Goal: Information Seeking & Learning: Learn about a topic

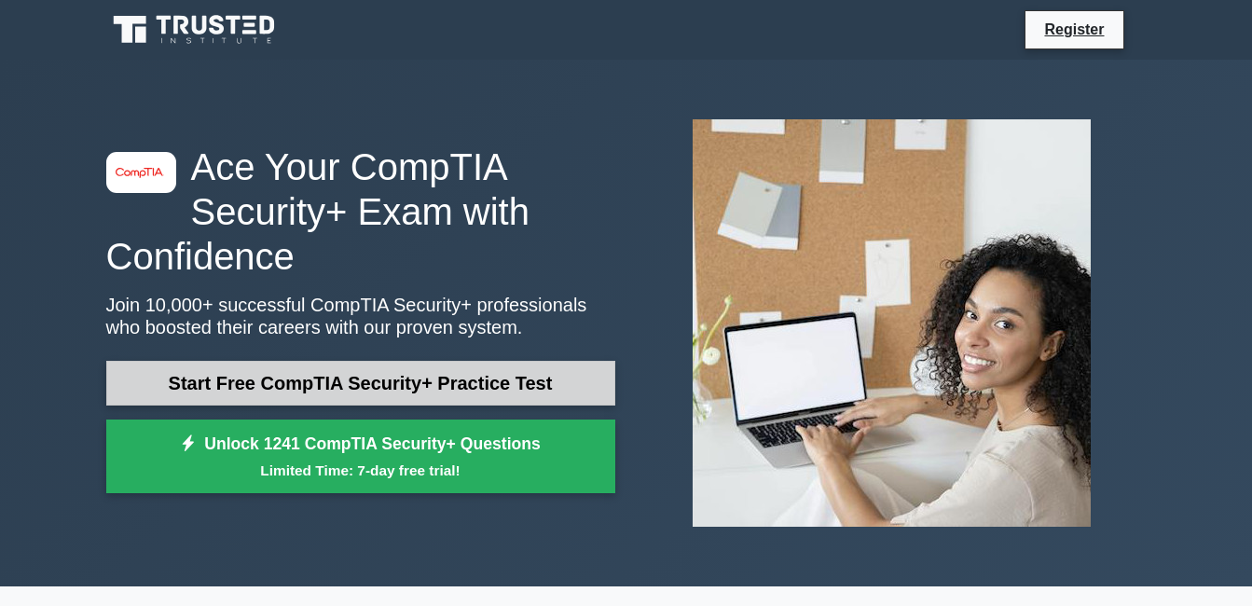
click at [401, 377] on link "Start Free CompTIA Security+ Practice Test" at bounding box center [360, 383] width 509 height 45
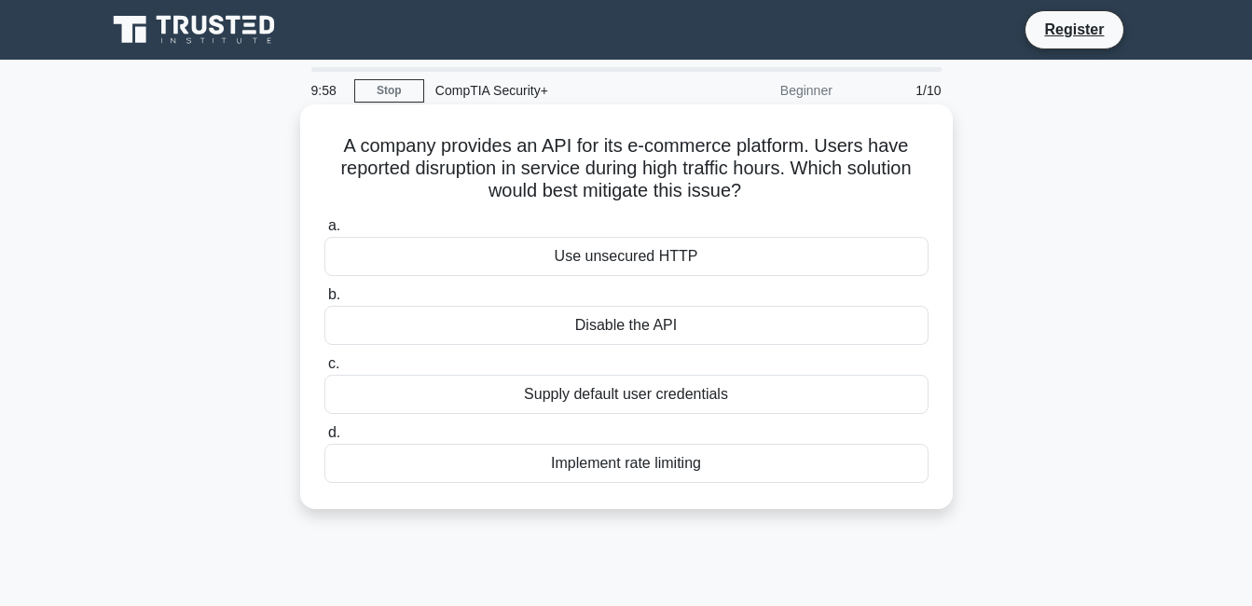
click at [665, 258] on div "Use unsecured HTTP" at bounding box center [626, 256] width 604 height 39
click at [324, 232] on input "a. Use unsecured HTTP" at bounding box center [324, 226] width 0 height 12
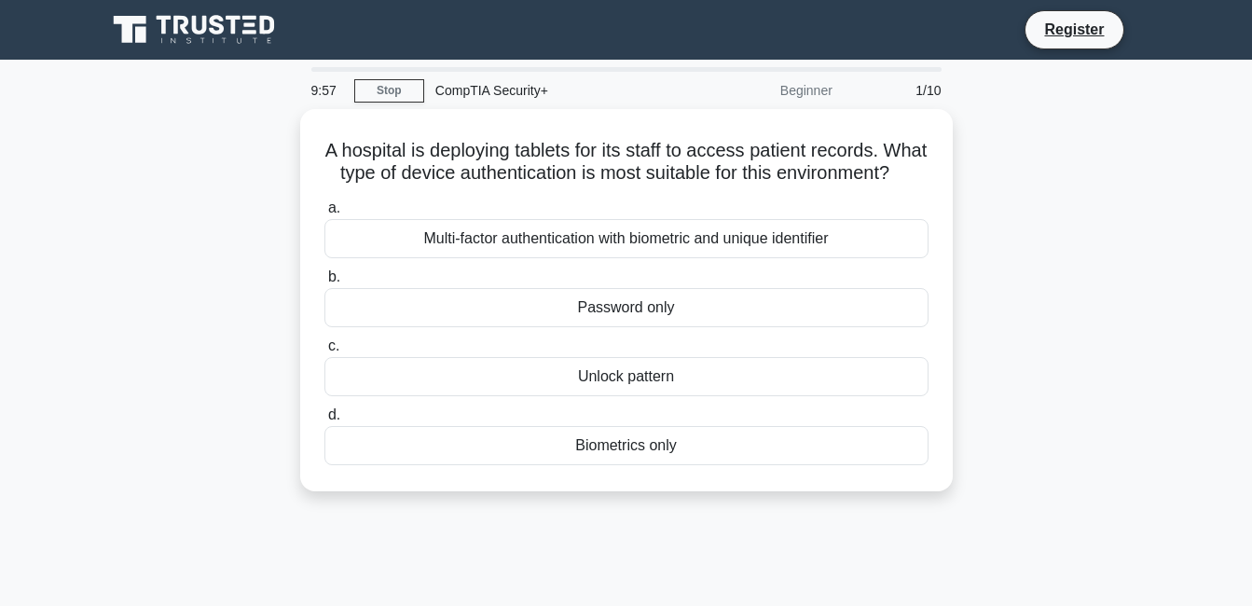
click at [665, 258] on div "Multi-factor authentication with biometric and unique identifier" at bounding box center [626, 238] width 604 height 39
click at [324, 214] on input "a. Multi-factor authentication with biometric and unique identifier" at bounding box center [324, 208] width 0 height 12
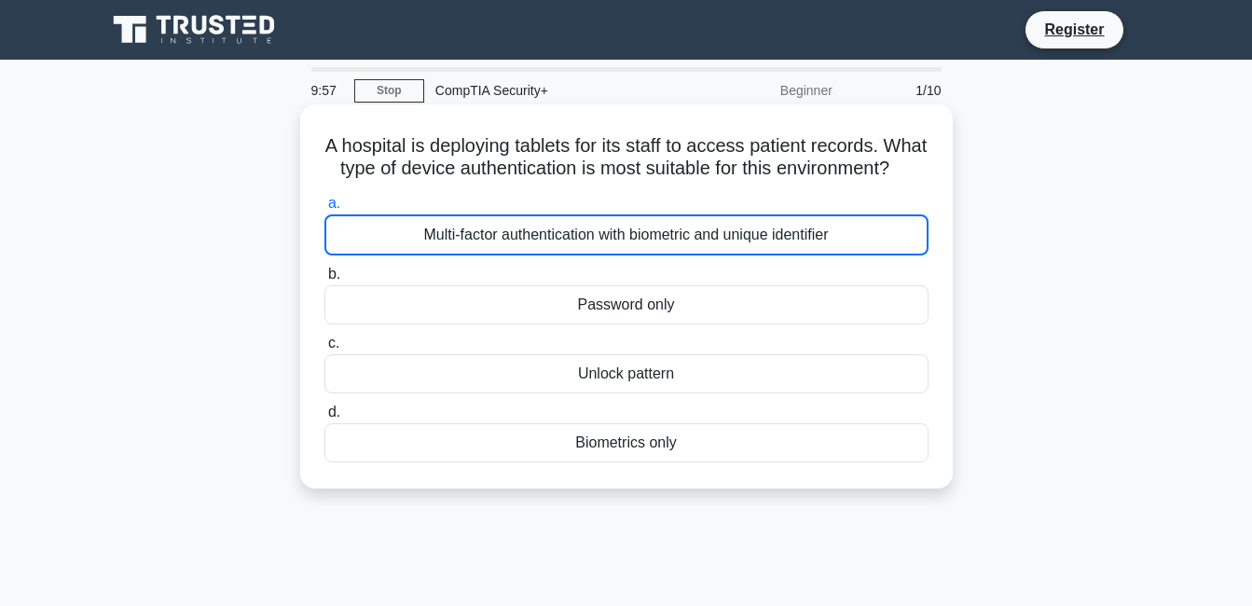
click at [665, 255] on div "Multi-factor authentication with biometric and unique identifier" at bounding box center [626, 234] width 604 height 41
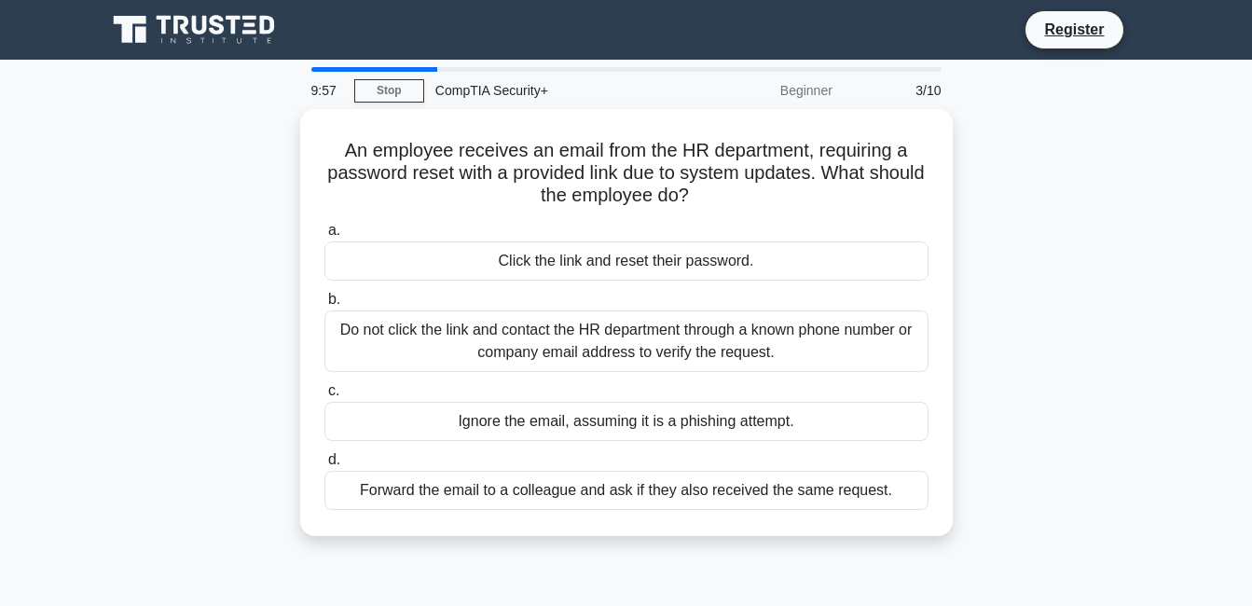
click at [665, 258] on div "Click the link and reset their password." at bounding box center [626, 260] width 604 height 39
click at [324, 237] on input "a. Click the link and reset their password." at bounding box center [324, 231] width 0 height 12
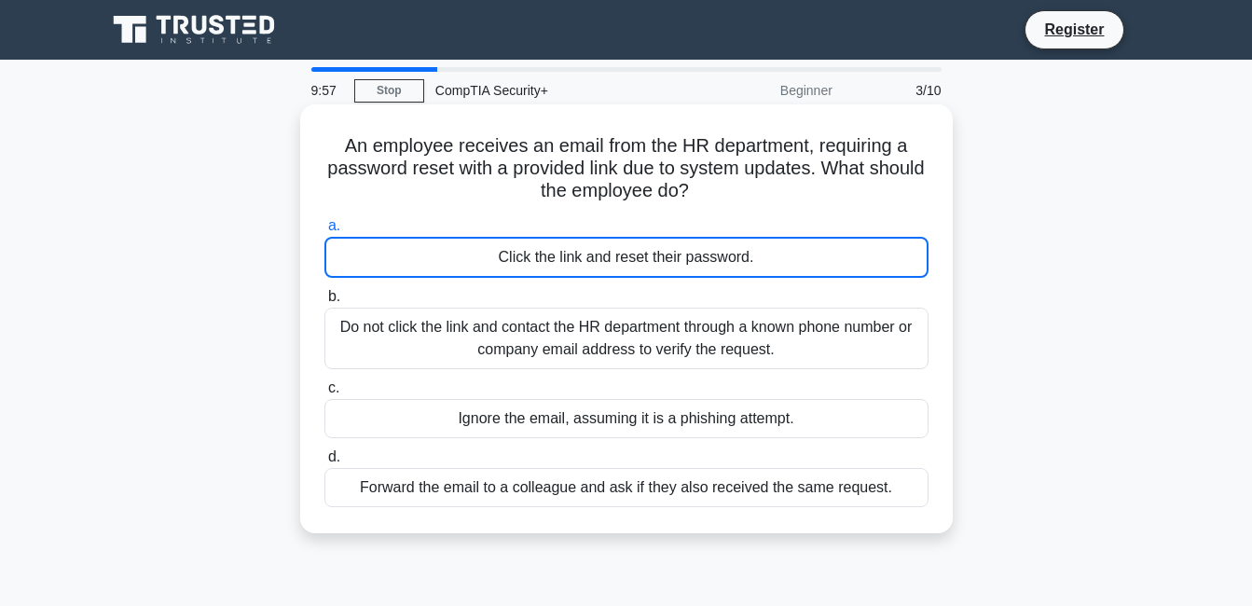
click at [665, 258] on div "Click the link and reset their password." at bounding box center [626, 257] width 604 height 41
click at [324, 232] on input "a. Click the link and reset their password." at bounding box center [324, 226] width 0 height 12
click at [665, 258] on div "Click the link and reset their password." at bounding box center [626, 257] width 604 height 41
click at [324, 232] on input "a. Click the link and reset their password." at bounding box center [324, 226] width 0 height 12
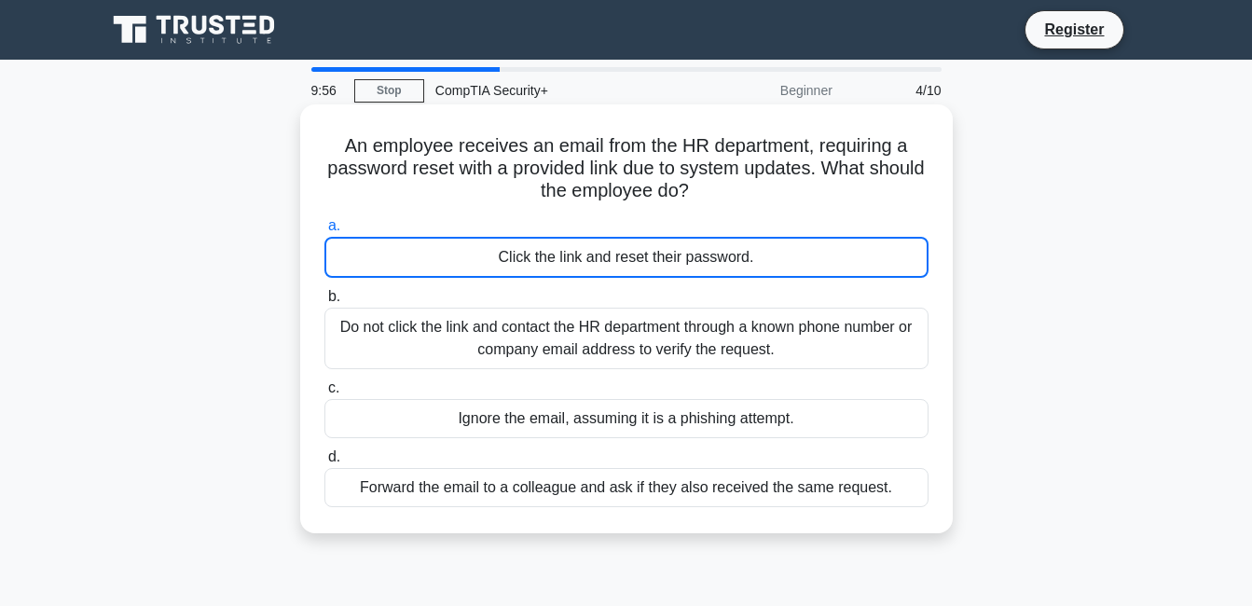
click at [665, 258] on div "Click the link and reset their password." at bounding box center [626, 257] width 604 height 41
click at [324, 232] on input "a. Click the link and reset their password." at bounding box center [324, 226] width 0 height 12
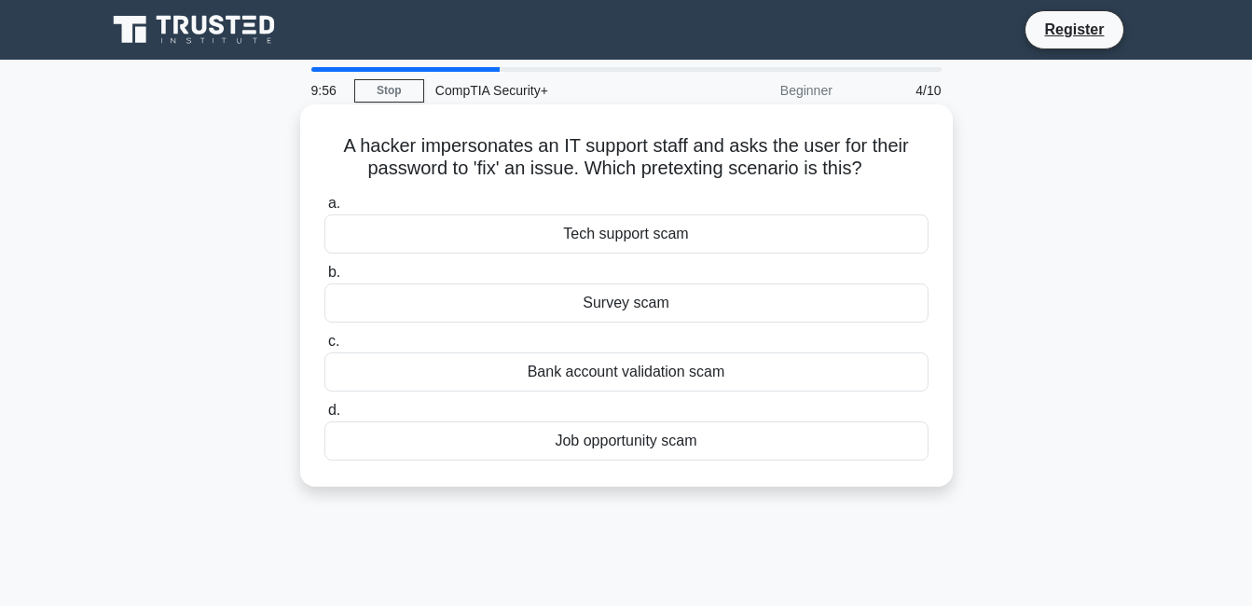
click at [666, 262] on div "a. Tech support scam b. Survey scam c. d." at bounding box center [626, 326] width 627 height 276
click at [664, 267] on label "b. Survey scam" at bounding box center [626, 292] width 604 height 62
click at [324, 267] on input "b. Survey scam" at bounding box center [324, 273] width 0 height 12
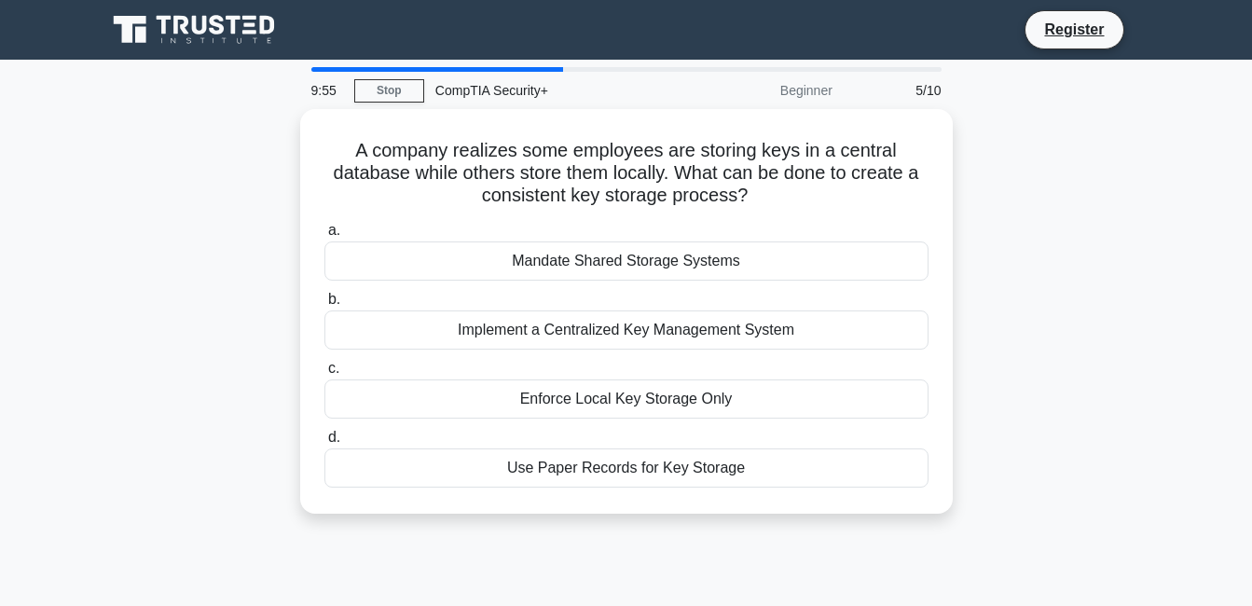
click at [655, 254] on div "Mandate Shared Storage Systems" at bounding box center [626, 260] width 604 height 39
click at [324, 237] on input "a. Mandate Shared Storage Systems" at bounding box center [324, 231] width 0 height 12
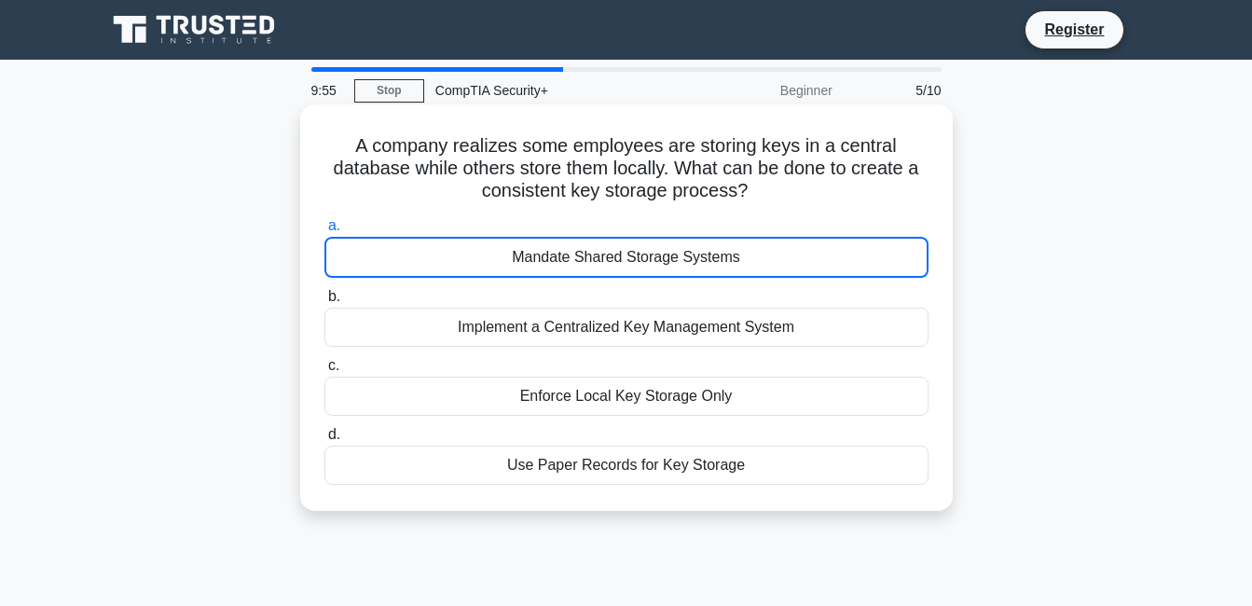
click at [658, 257] on div "Mandate Shared Storage Systems" at bounding box center [626, 257] width 604 height 41
drag, startPoint x: 658, startPoint y: 257, endPoint x: 658, endPoint y: 324, distance: 67.1
click at [658, 324] on label "b. Implement a Centralized Key Management System" at bounding box center [626, 316] width 604 height 62
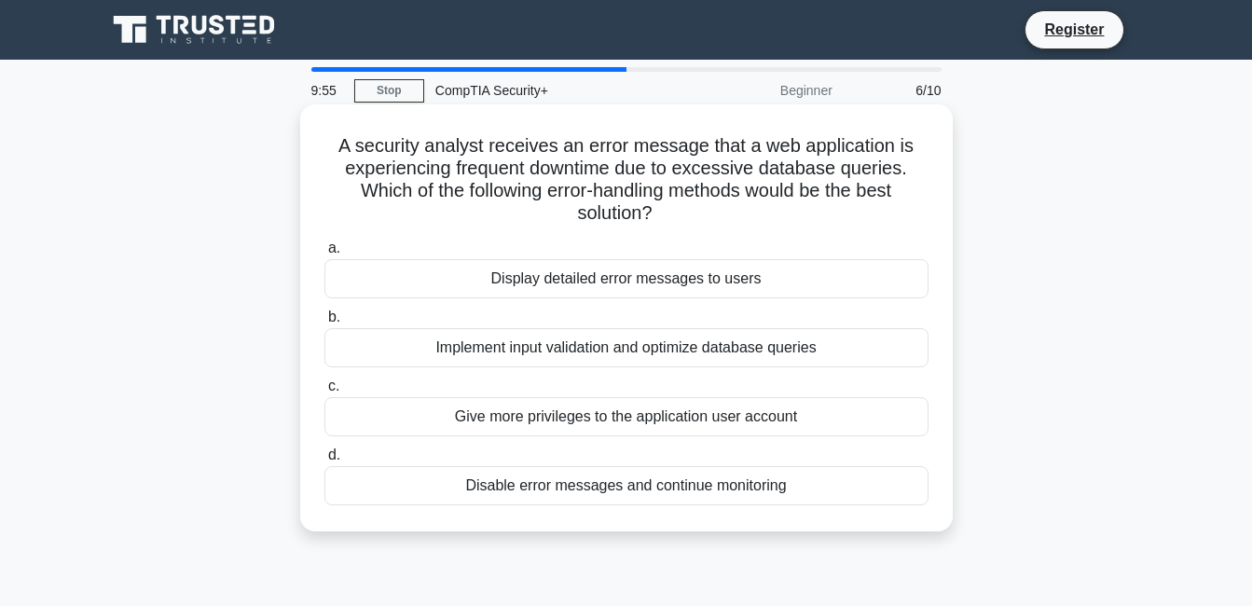
click at [651, 331] on label "b. Implement input validation and optimize database queries" at bounding box center [626, 337] width 604 height 62
drag, startPoint x: 629, startPoint y: 248, endPoint x: 661, endPoint y: 319, distance: 77.6
click at [661, 319] on div "a. Display detailed error messages to users b. Implement input validation and o…" at bounding box center [626, 371] width 627 height 276
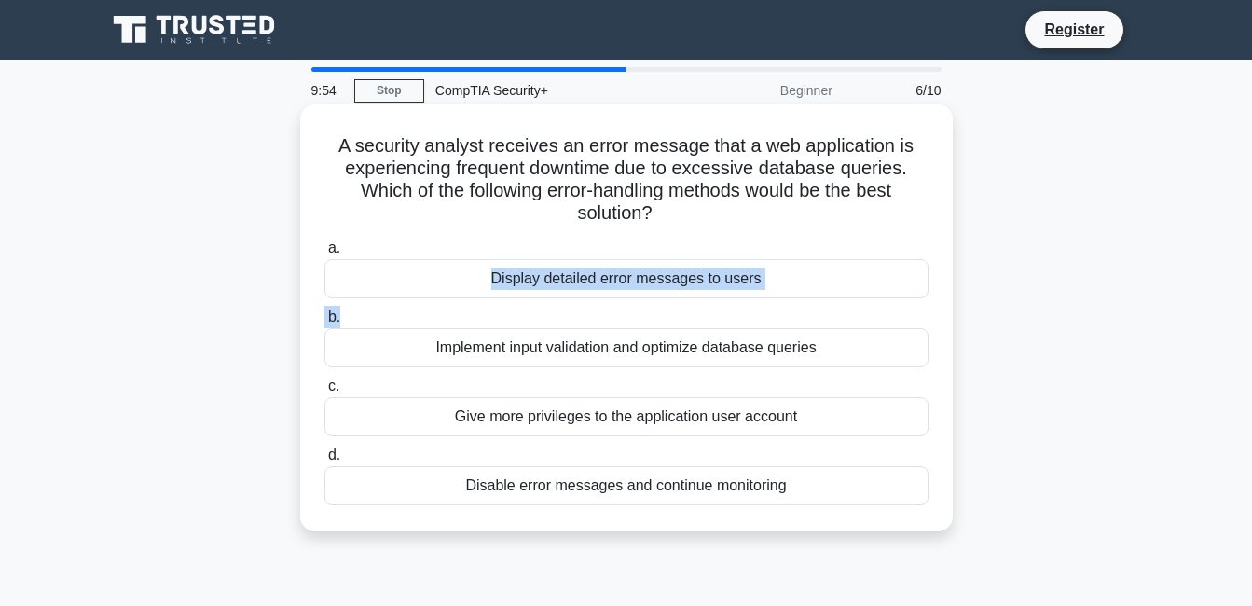
drag, startPoint x: 661, startPoint y: 319, endPoint x: 641, endPoint y: 526, distance: 207.9
click at [641, 526] on div "A security analyst receives an error message that a web application is experien…" at bounding box center [626, 317] width 653 height 427
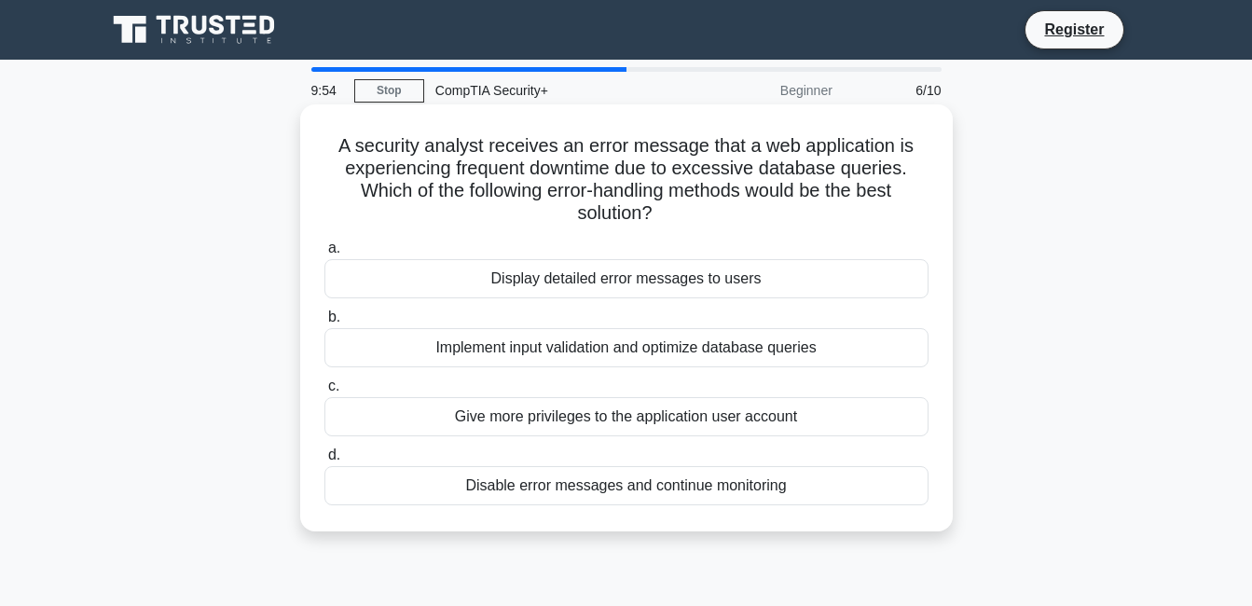
click at [607, 372] on div "a. Display detailed error messages to users b. Implement input validation and o…" at bounding box center [626, 371] width 627 height 276
drag, startPoint x: 607, startPoint y: 372, endPoint x: 612, endPoint y: 351, distance: 21.9
click at [612, 351] on div "Implement input validation and optimize database queries" at bounding box center [626, 347] width 604 height 39
drag, startPoint x: 612, startPoint y: 351, endPoint x: 622, endPoint y: 433, distance: 82.7
click at [622, 433] on label "c. Give more privileges to the application user account" at bounding box center [626, 406] width 604 height 62
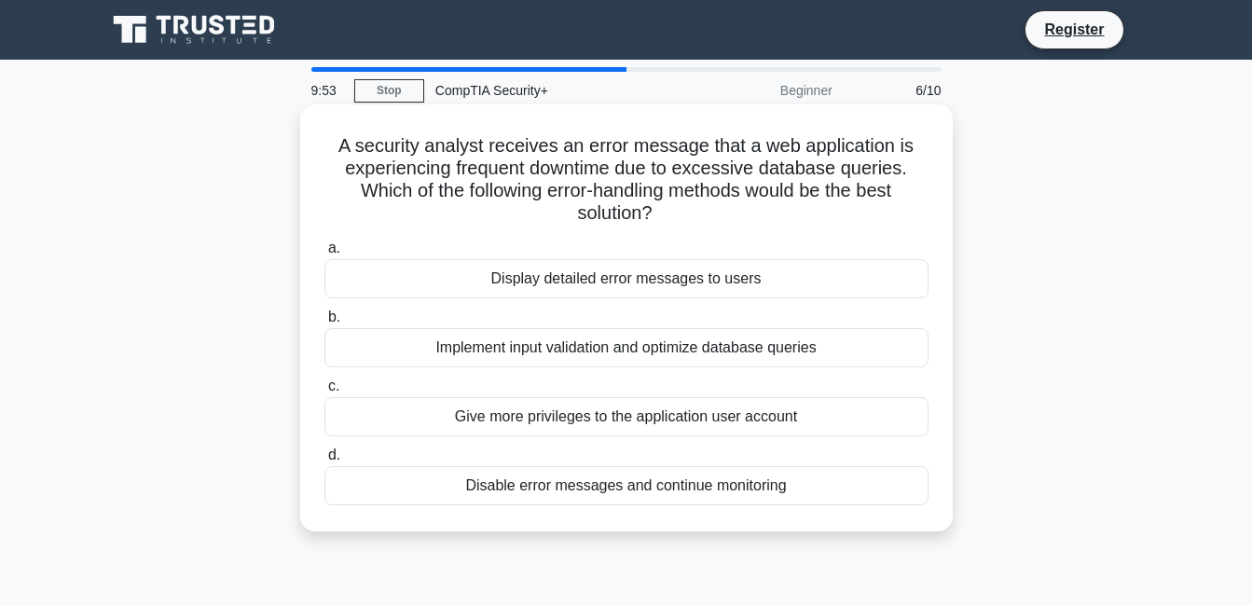
drag, startPoint x: 622, startPoint y: 433, endPoint x: 615, endPoint y: 456, distance: 24.2
click at [615, 456] on label "d. Disable error messages and continue monitoring" at bounding box center [626, 475] width 604 height 62
click at [324, 456] on input "d. Disable error messages and continue monitoring" at bounding box center [324, 455] width 0 height 12
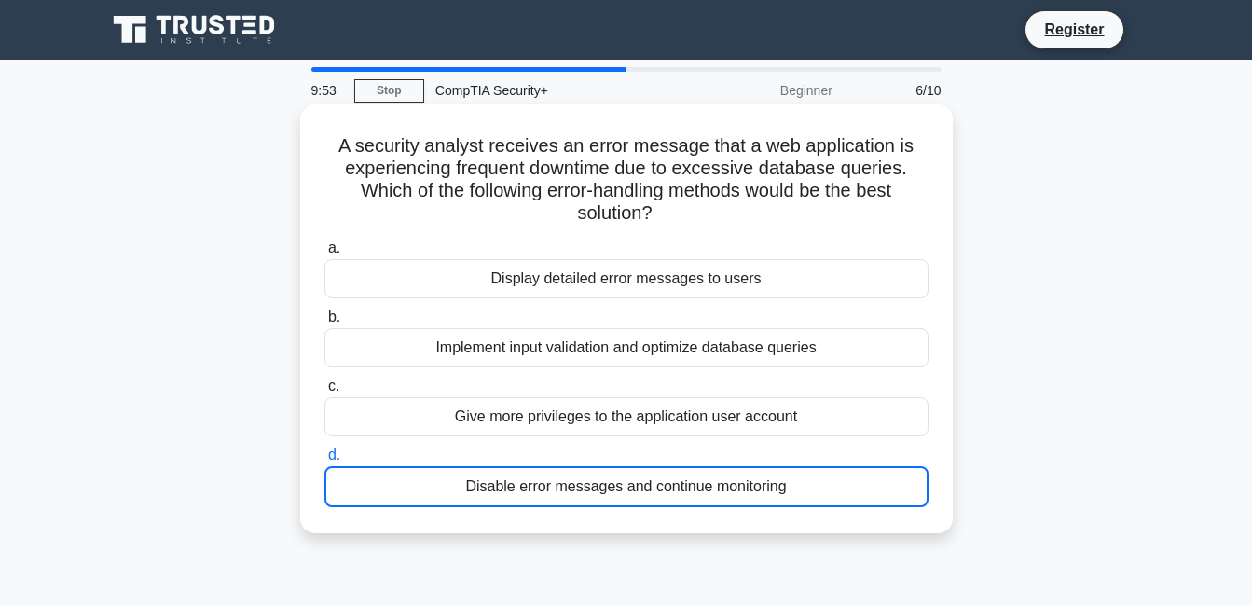
click at [614, 412] on div "a. Display detailed error messages to users b. Implement input validation and o…" at bounding box center [626, 372] width 627 height 278
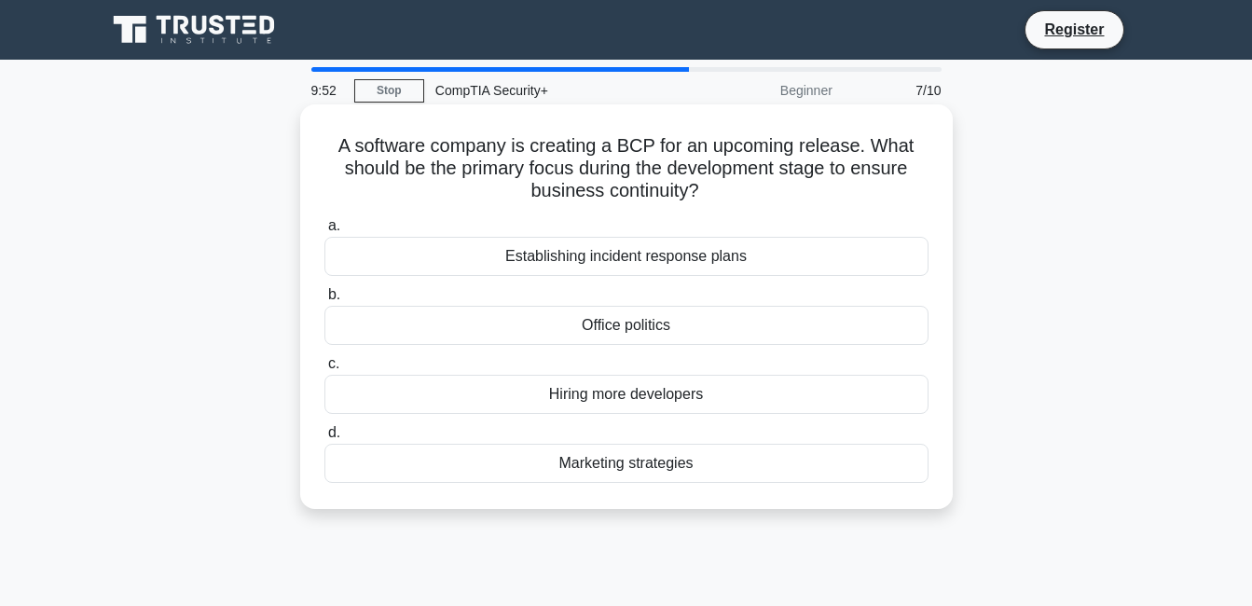
click at [621, 269] on div "Establishing incident response plans" at bounding box center [626, 256] width 604 height 39
click at [324, 232] on input "a. Establishing incident response plans" at bounding box center [324, 226] width 0 height 12
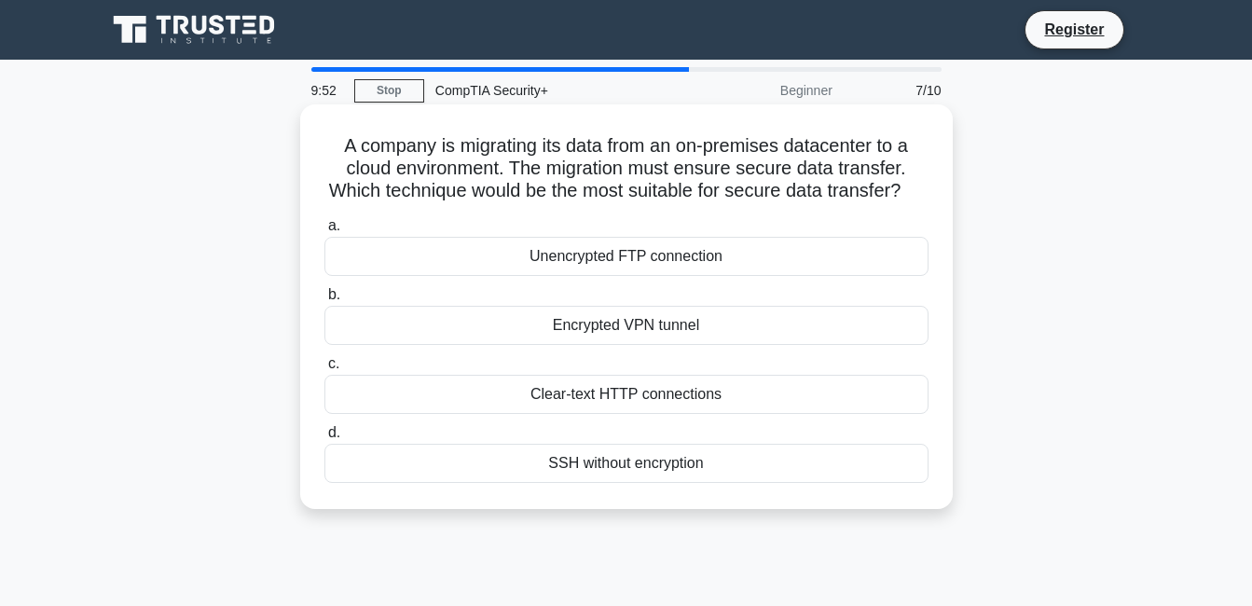
click at [628, 273] on div "Unencrypted FTP connection" at bounding box center [626, 256] width 604 height 39
drag, startPoint x: 628, startPoint y: 273, endPoint x: 647, endPoint y: 363, distance: 91.4
click at [646, 345] on div "Encrypted VPN tunnel" at bounding box center [626, 325] width 604 height 39
click at [324, 301] on input "b. Encrypted VPN tunnel" at bounding box center [324, 295] width 0 height 12
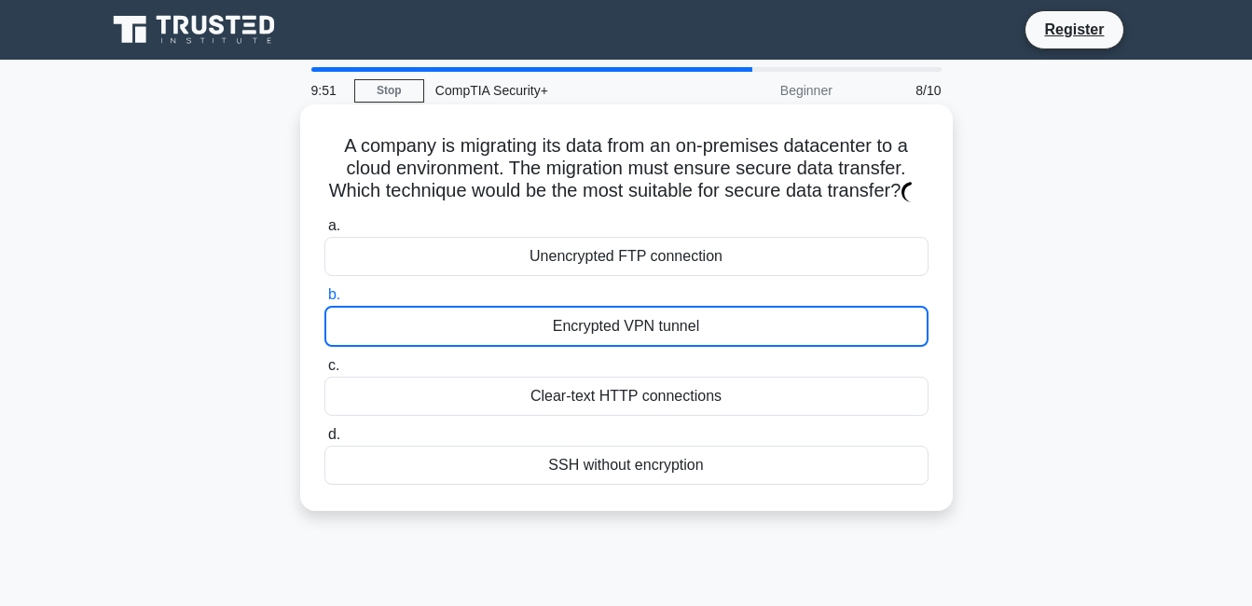
drag, startPoint x: 647, startPoint y: 363, endPoint x: 627, endPoint y: 342, distance: 29.0
click at [646, 347] on div "Encrypted VPN tunnel" at bounding box center [626, 326] width 604 height 41
drag, startPoint x: 627, startPoint y: 342, endPoint x: 619, endPoint y: 324, distance: 19.2
click at [621, 330] on div "Encrypted VPN tunnel" at bounding box center [626, 326] width 604 height 41
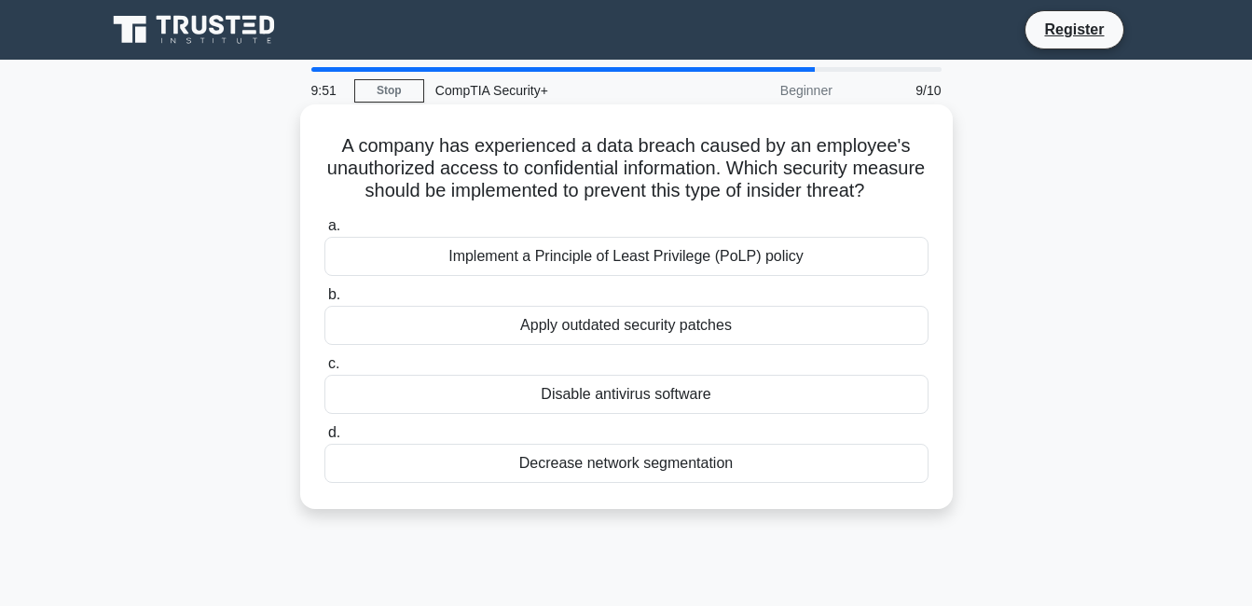
click at [609, 276] on div "Implement a Principle of Least Privilege (PoLP) policy" at bounding box center [626, 256] width 604 height 39
click at [324, 232] on input "a. Implement a Principle of Least Privilege (PoLP) policy" at bounding box center [324, 226] width 0 height 12
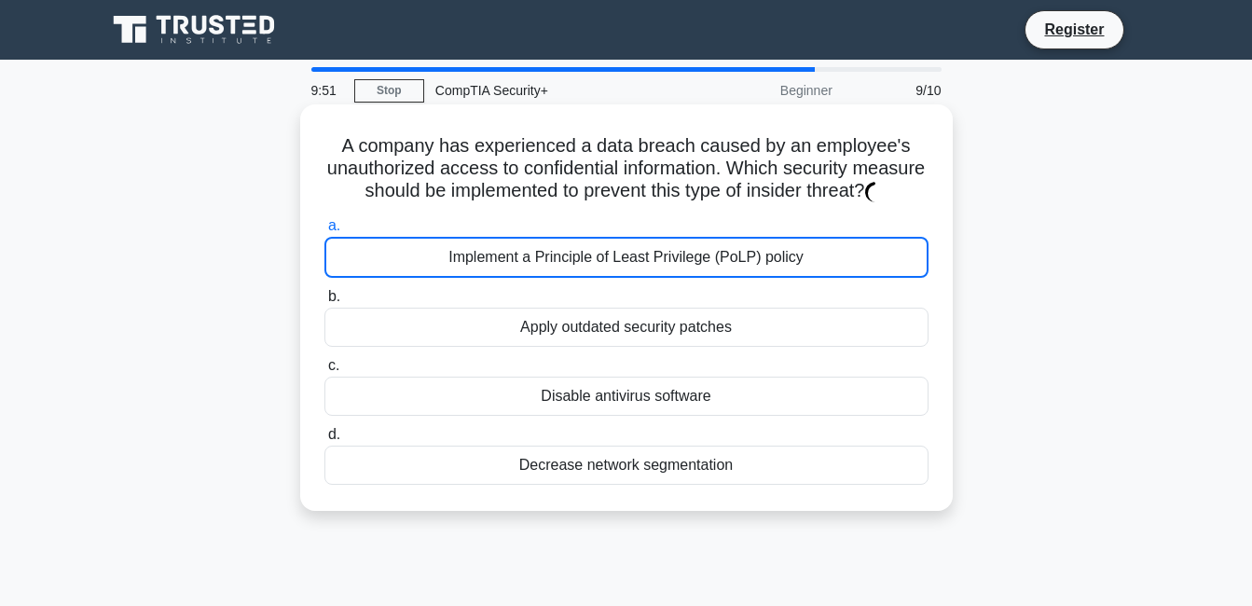
click at [602, 347] on div "Apply outdated security patches" at bounding box center [626, 327] width 604 height 39
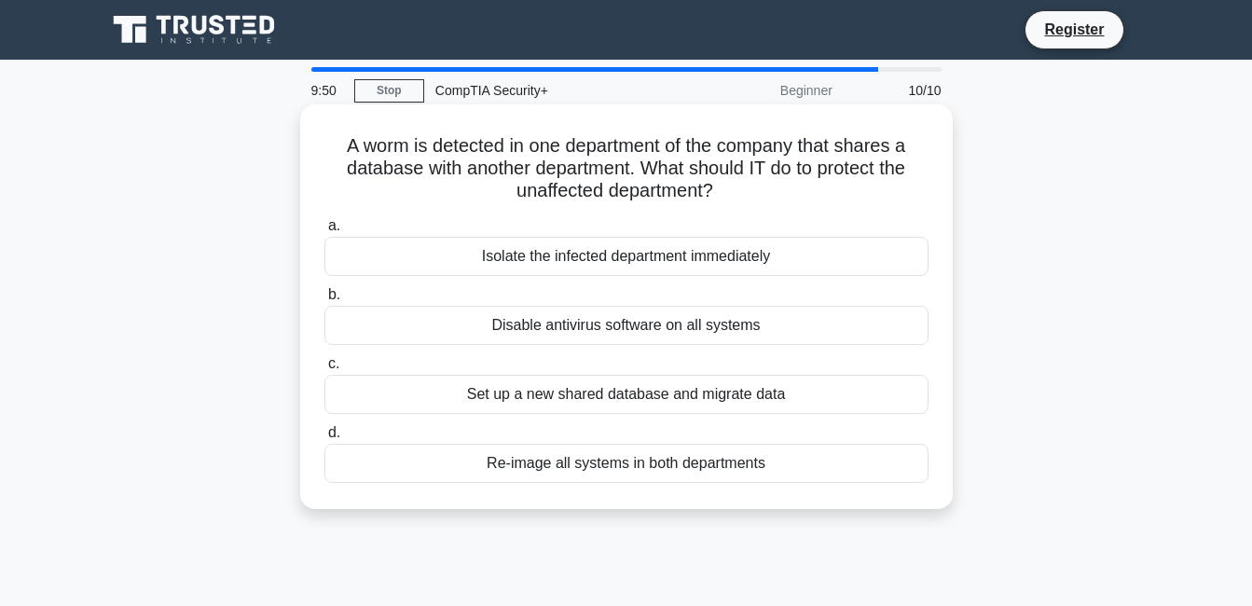
drag, startPoint x: 602, startPoint y: 362, endPoint x: 610, endPoint y: 379, distance: 18.4
click at [610, 379] on label "c. Set up a new shared database and migrate data" at bounding box center [626, 383] width 604 height 62
drag, startPoint x: 610, startPoint y: 379, endPoint x: 602, endPoint y: 296, distance: 83.3
click at [610, 350] on div "a. Isolate the infected department immediately b. Disable antivirus software on…" at bounding box center [626, 349] width 627 height 276
click at [600, 302] on label "b. Disable antivirus software on all systems" at bounding box center [626, 314] width 604 height 62
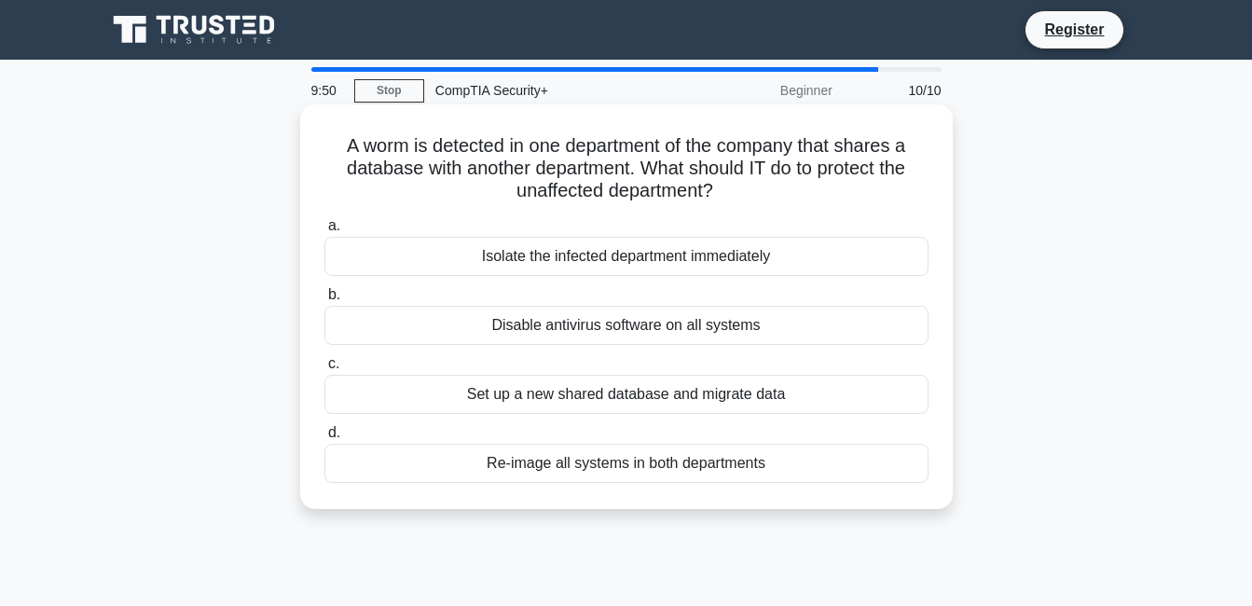
click at [324, 301] on input "b. Disable antivirus software on all systems" at bounding box center [324, 295] width 0 height 12
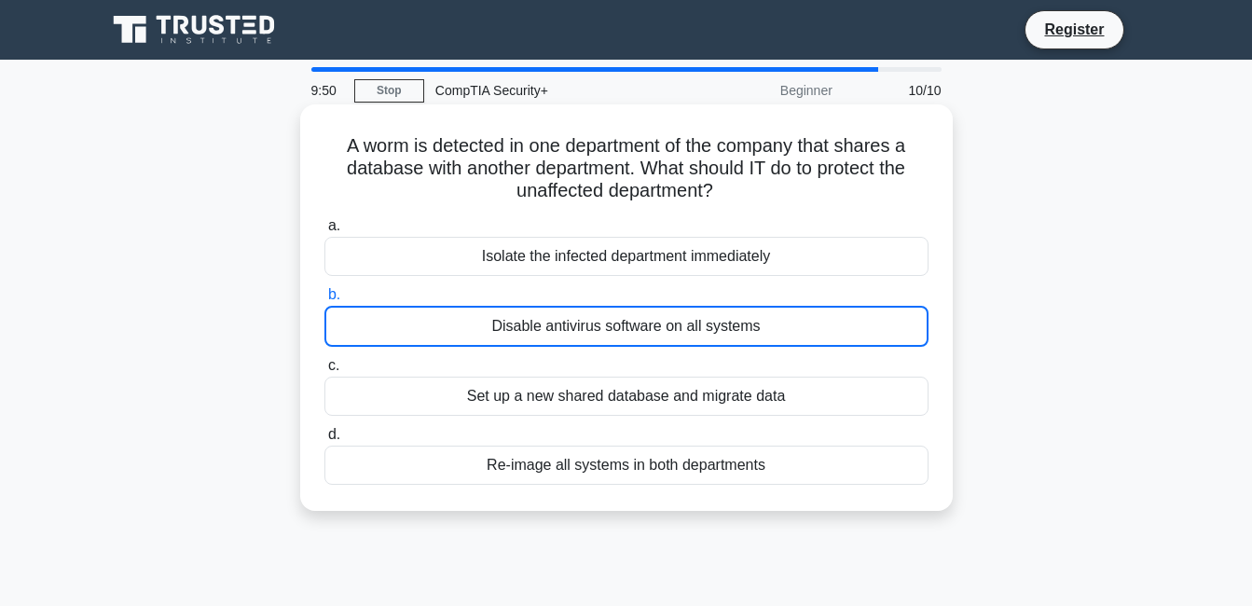
click at [638, 341] on label "b. Disable antivirus software on all systems" at bounding box center [626, 314] width 604 height 63
click at [653, 389] on label "c. Set up a new shared database and migrate data" at bounding box center [626, 385] width 604 height 62
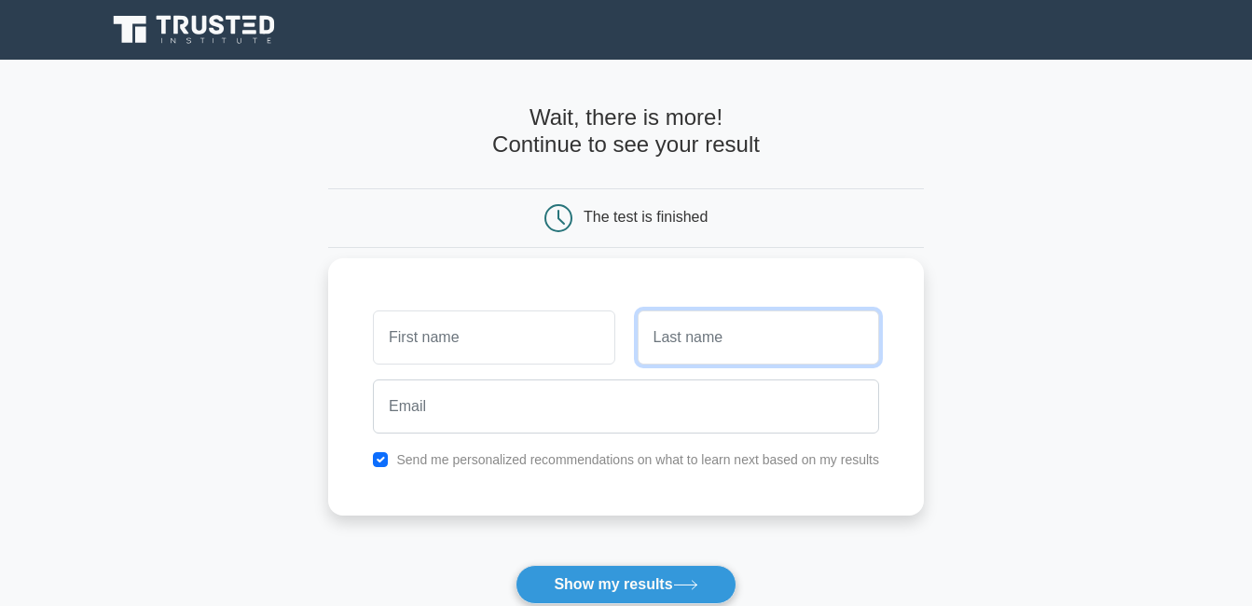
click at [778, 335] on input "text" at bounding box center [758, 337] width 241 height 54
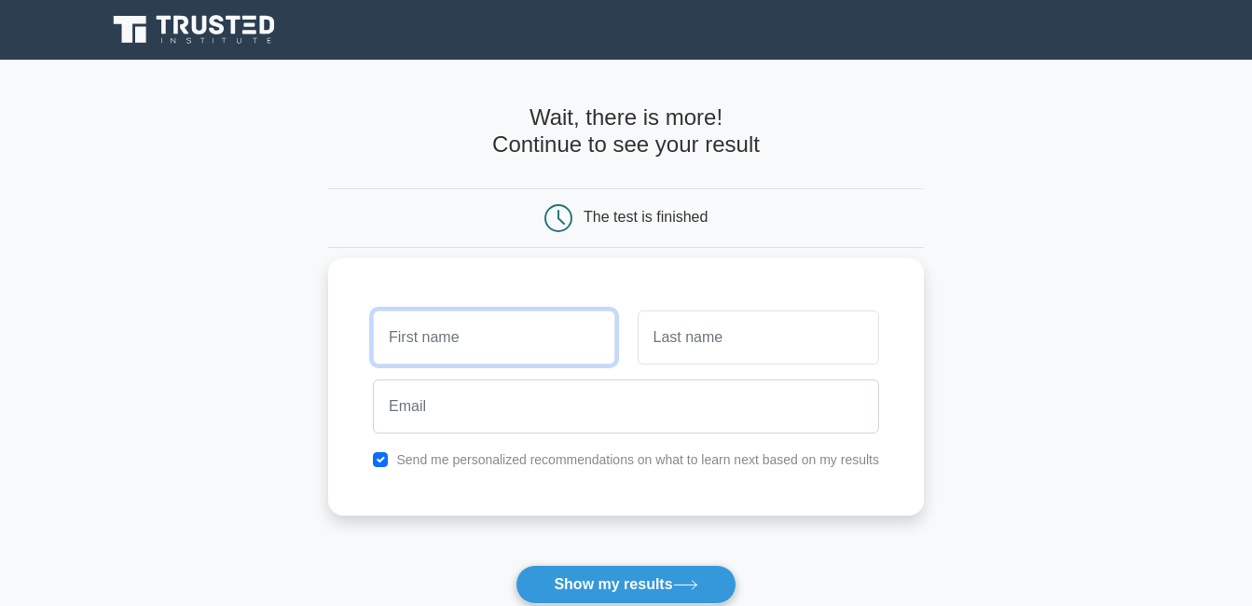
click at [531, 338] on input "text" at bounding box center [493, 337] width 241 height 54
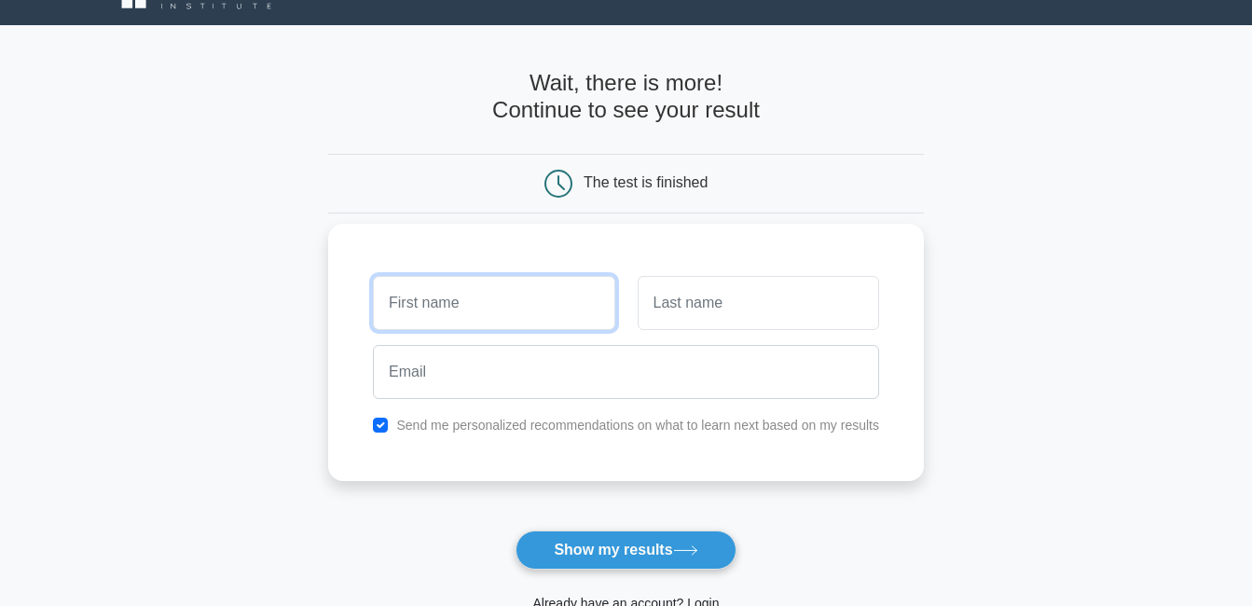
scroll to position [93, 0]
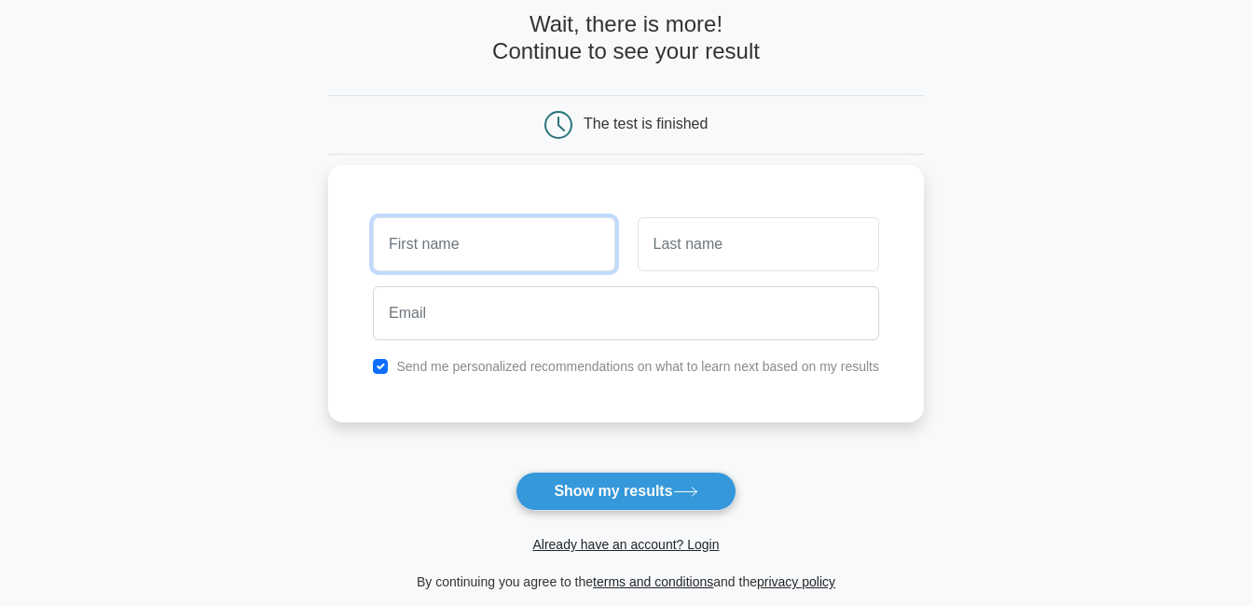
click at [530, 258] on input "text" at bounding box center [493, 244] width 241 height 54
click at [583, 170] on div "Send me personalized recommendations on what to learn next based on my results" at bounding box center [626, 293] width 596 height 257
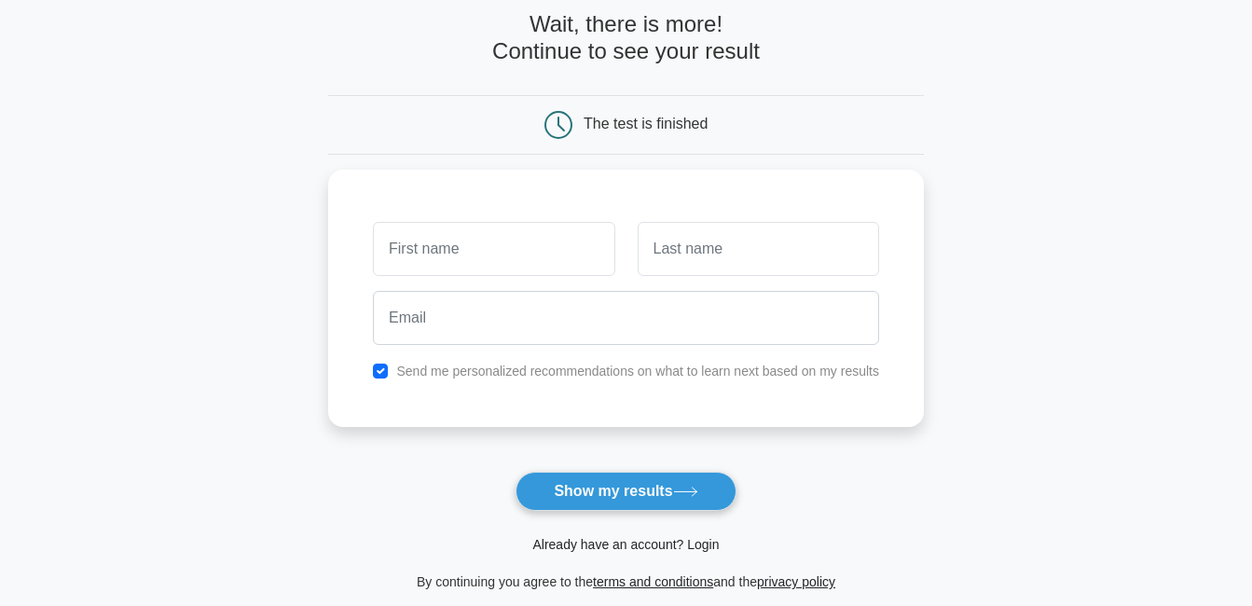
click at [628, 543] on link "Already have an account? Login" at bounding box center [625, 544] width 186 height 15
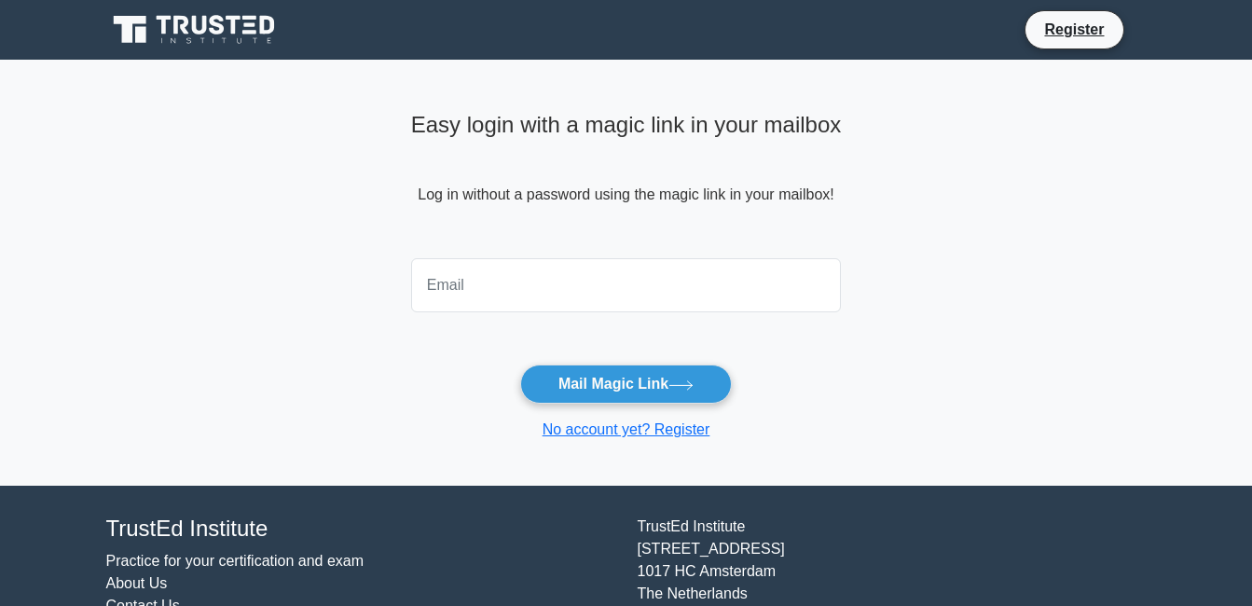
click at [548, 285] on input "email" at bounding box center [626, 285] width 431 height 54
type input "lorenzfernandez1202@gmail.com"
click at [520, 365] on button "Mail Magic Link" at bounding box center [626, 384] width 212 height 39
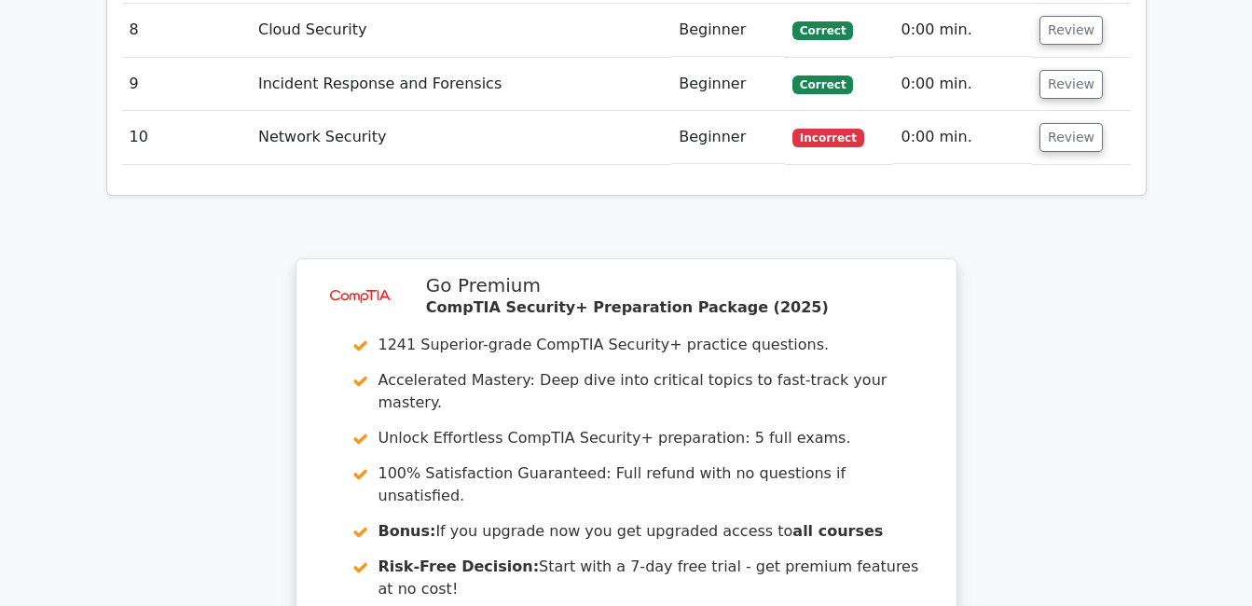
scroll to position [2890, 0]
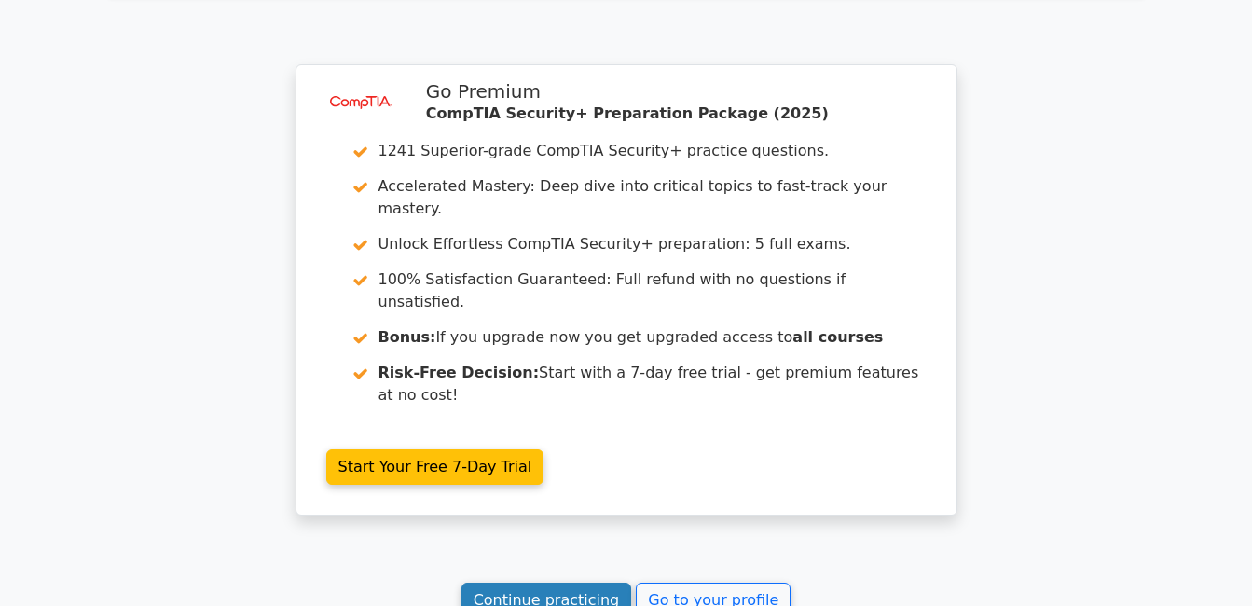
click at [577, 583] on link "Continue practicing" at bounding box center [547, 600] width 171 height 35
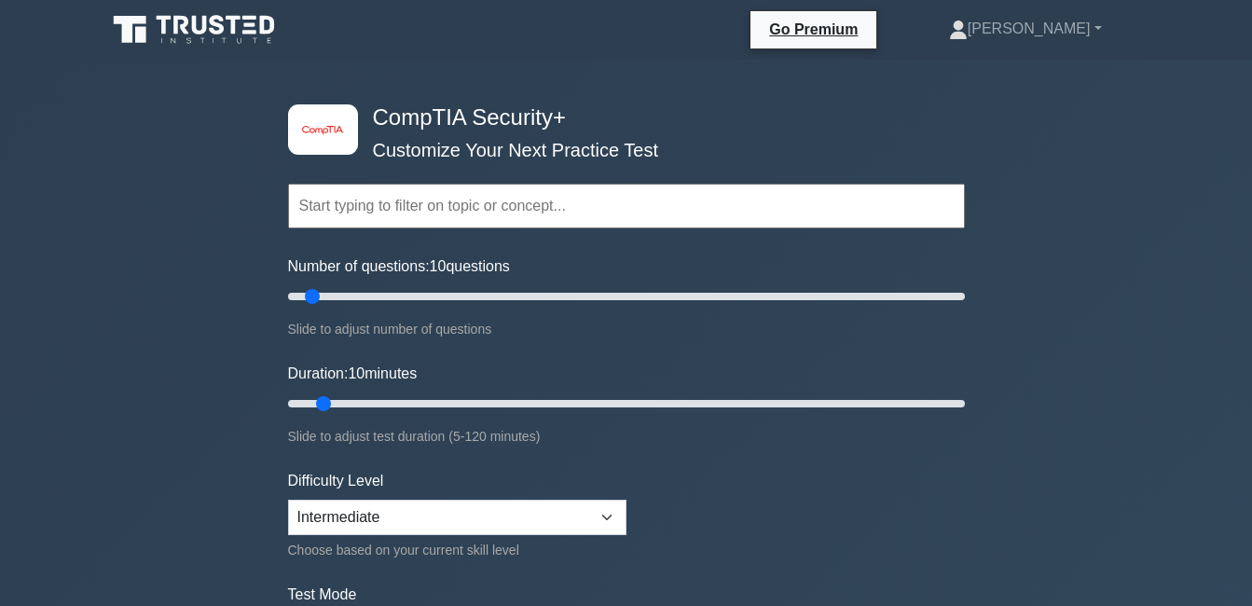
click at [452, 207] on input "text" at bounding box center [626, 206] width 677 height 45
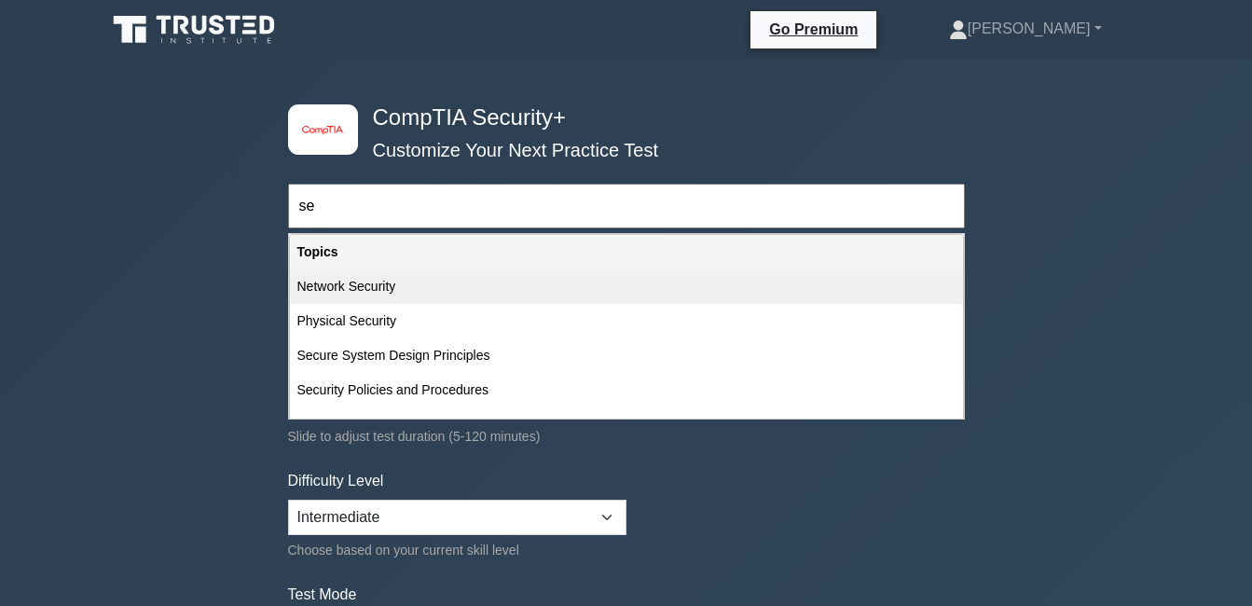
click at [464, 293] on div "Network Security" at bounding box center [626, 286] width 673 height 34
type input "Network Security"
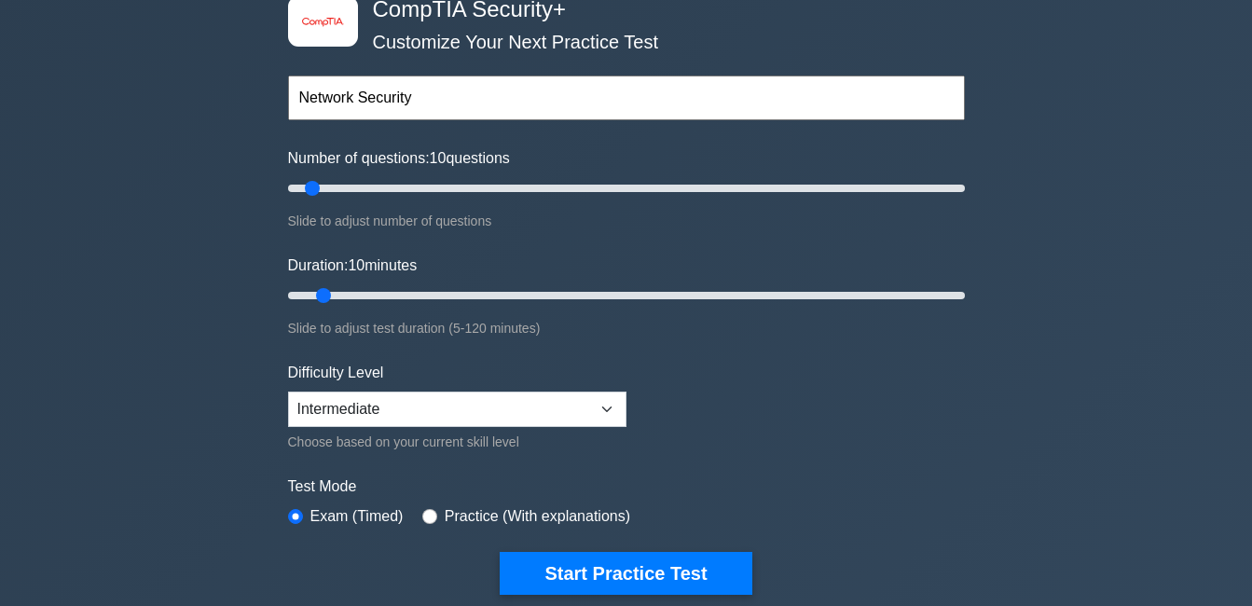
scroll to position [373, 0]
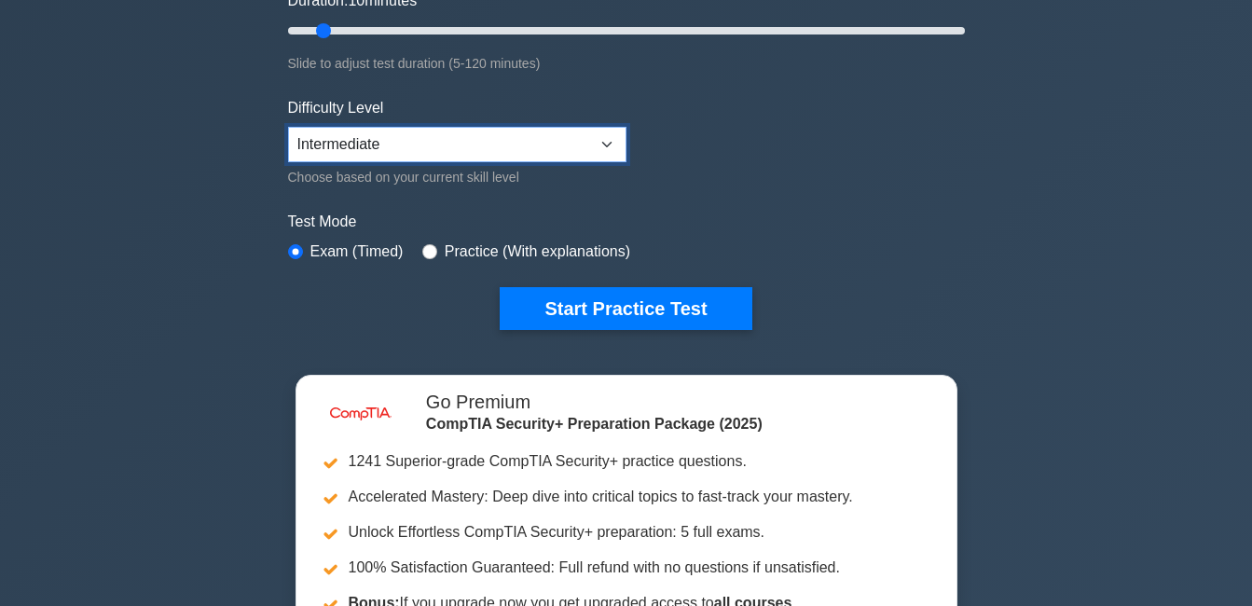
click at [524, 145] on select "Beginner Intermediate Expert" at bounding box center [457, 144] width 338 height 35
select select "beginner"
click at [288, 127] on select "Beginner Intermediate Expert" at bounding box center [457, 144] width 338 height 35
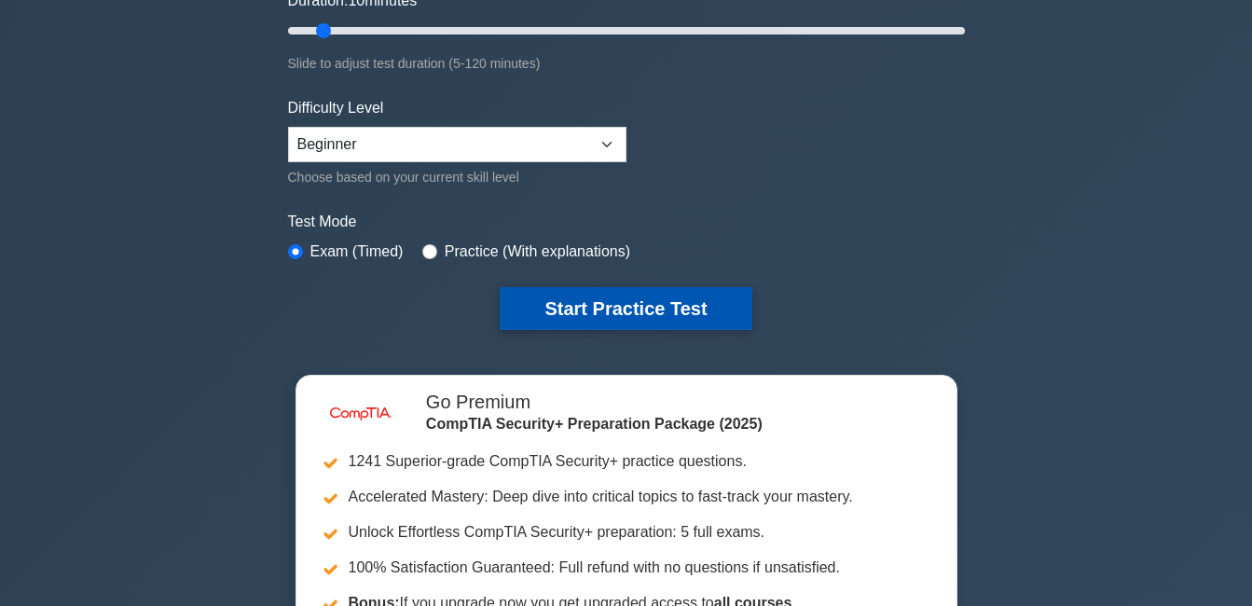
drag, startPoint x: 609, startPoint y: 300, endPoint x: 616, endPoint y: 293, distance: 10.5
click at [613, 296] on button "Start Practice Test" at bounding box center [626, 308] width 252 height 43
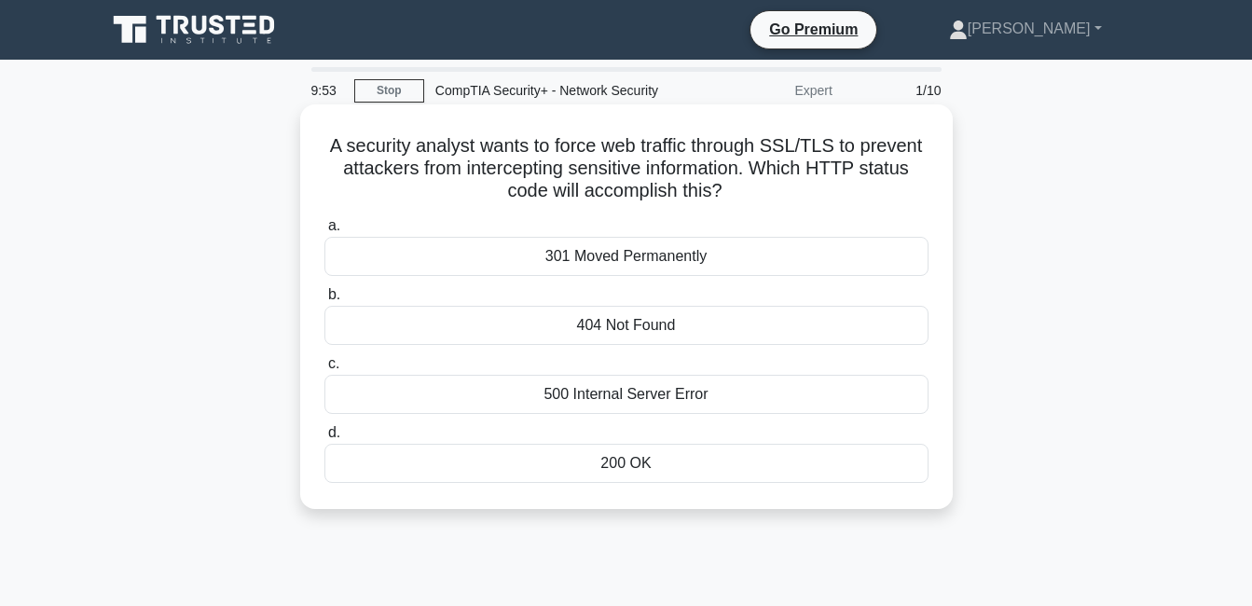
click at [644, 326] on div "404 Not Found" at bounding box center [626, 325] width 604 height 39
click at [324, 301] on input "b. 404 Not Found" at bounding box center [324, 295] width 0 height 12
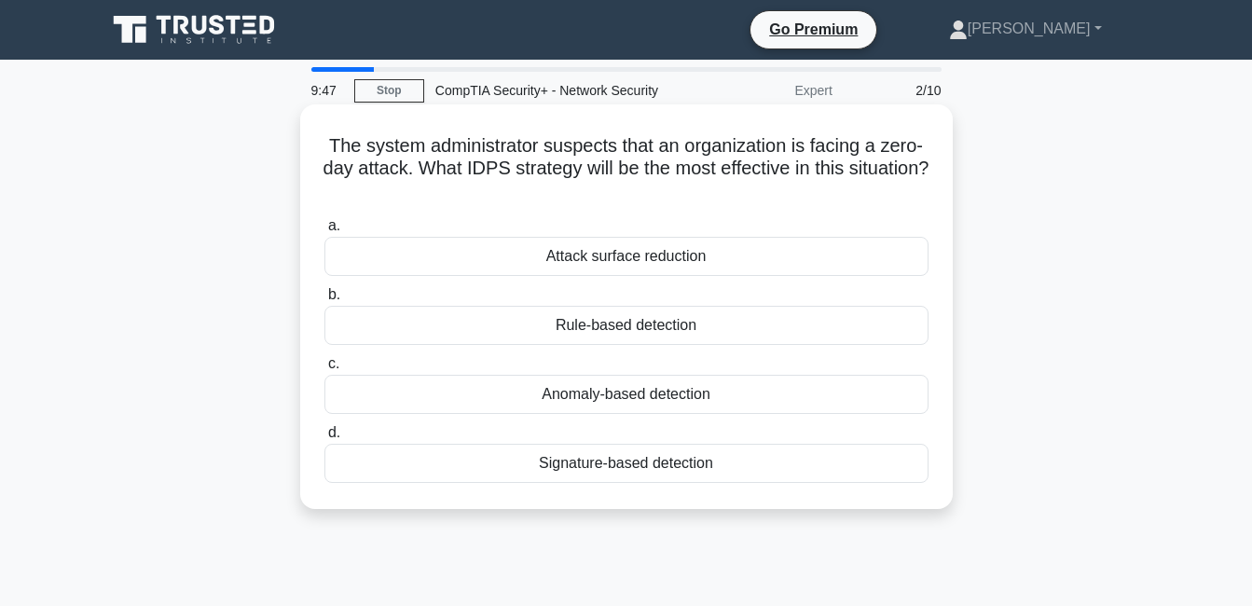
click at [692, 254] on div "Attack surface reduction" at bounding box center [626, 256] width 604 height 39
click at [324, 232] on input "a. Attack surface reduction" at bounding box center [324, 226] width 0 height 12
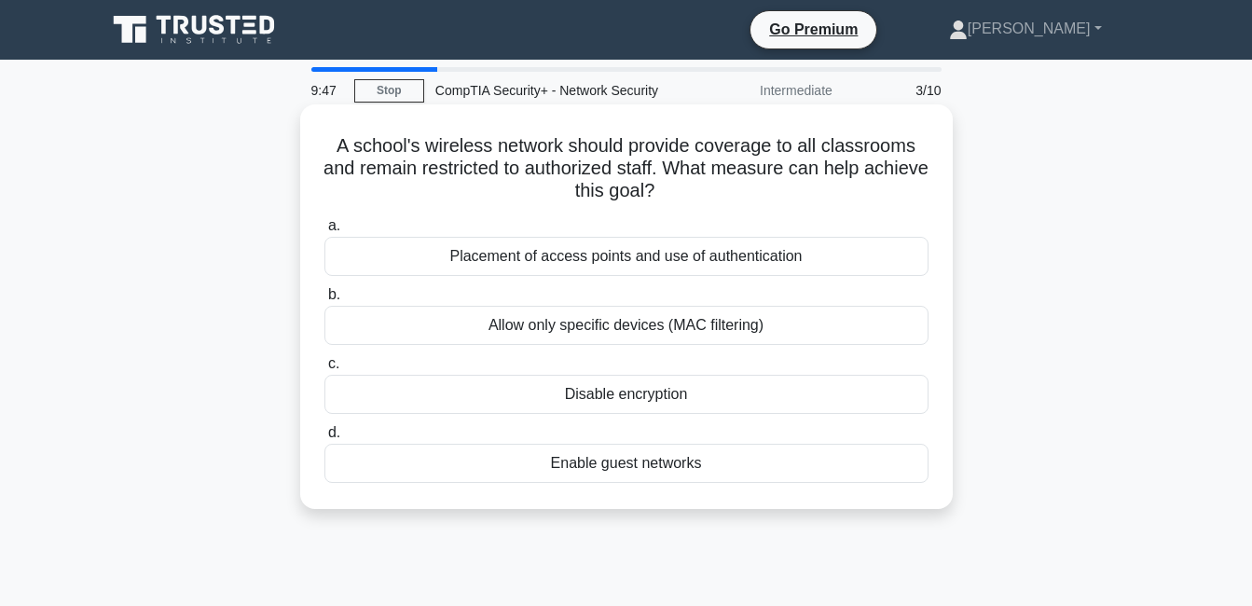
click at [666, 331] on div "Allow only specific devices (MAC filtering)" at bounding box center [626, 325] width 604 height 39
drag, startPoint x: 666, startPoint y: 331, endPoint x: 664, endPoint y: 321, distance: 10.4
click at [664, 321] on div "Allow only specific devices (MAC filtering)" at bounding box center [626, 325] width 604 height 39
click at [324, 301] on input "b. Allow only specific devices (MAC filtering)" at bounding box center [324, 295] width 0 height 12
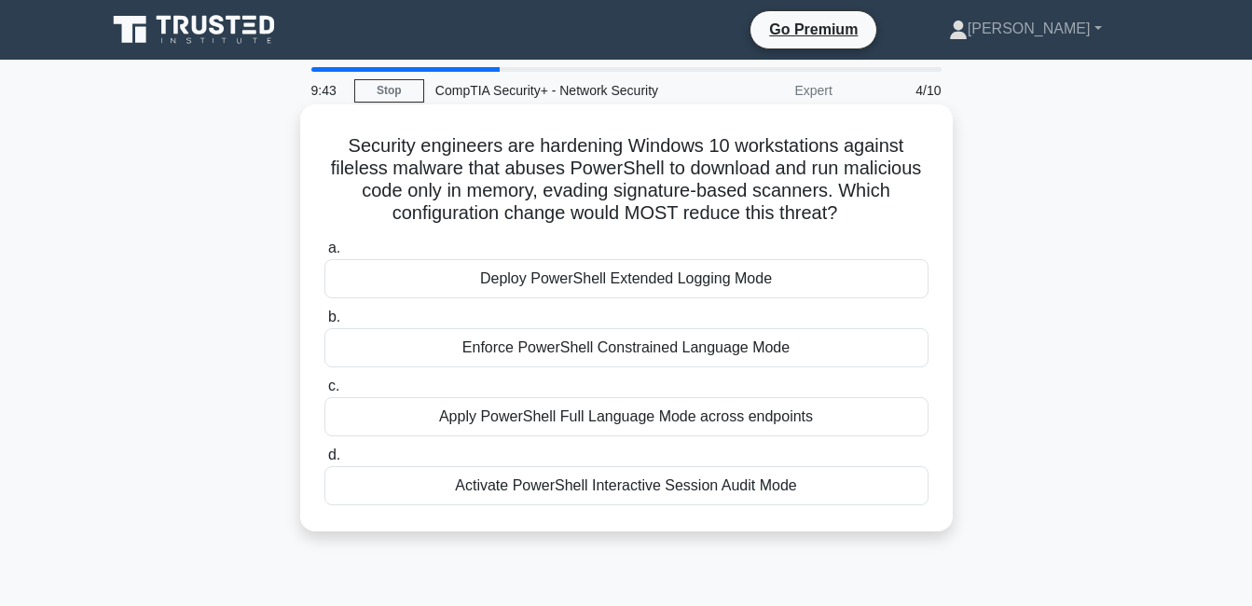
click at [582, 421] on div "Apply PowerShell Full Language Mode across endpoints" at bounding box center [626, 416] width 604 height 39
click at [324, 393] on input "c. Apply PowerShell Full Language Mode across endpoints" at bounding box center [324, 386] width 0 height 12
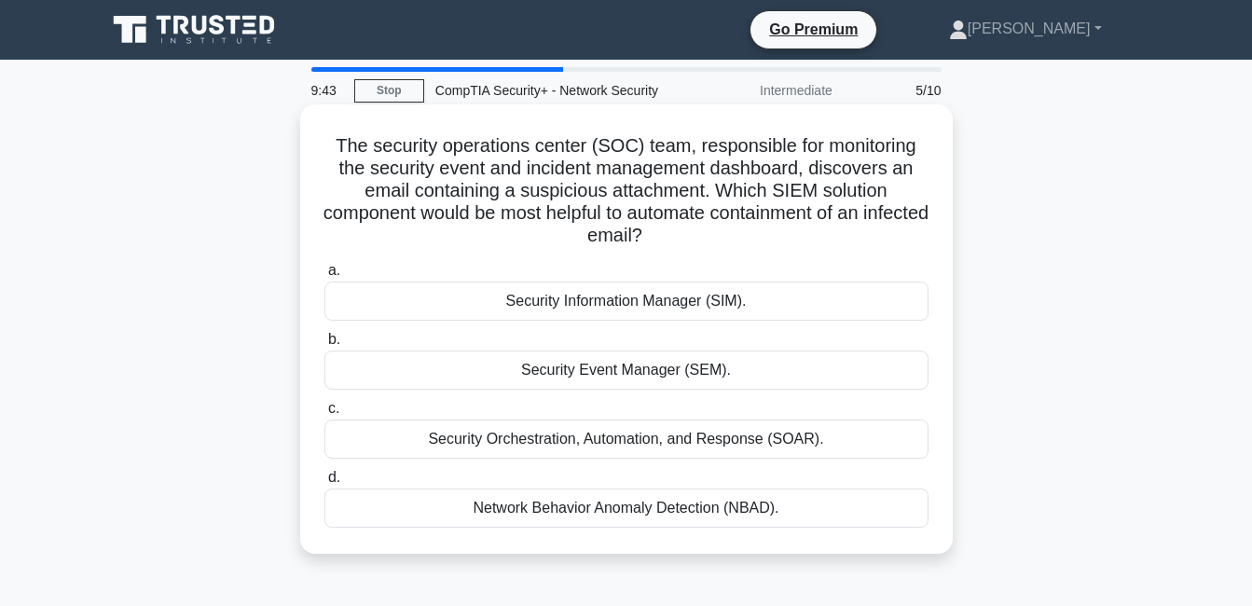
click at [651, 376] on div "Security Event Manager (SEM)." at bounding box center [626, 370] width 604 height 39
click at [324, 346] on input "b. Security Event Manager (SEM)." at bounding box center [324, 340] width 0 height 12
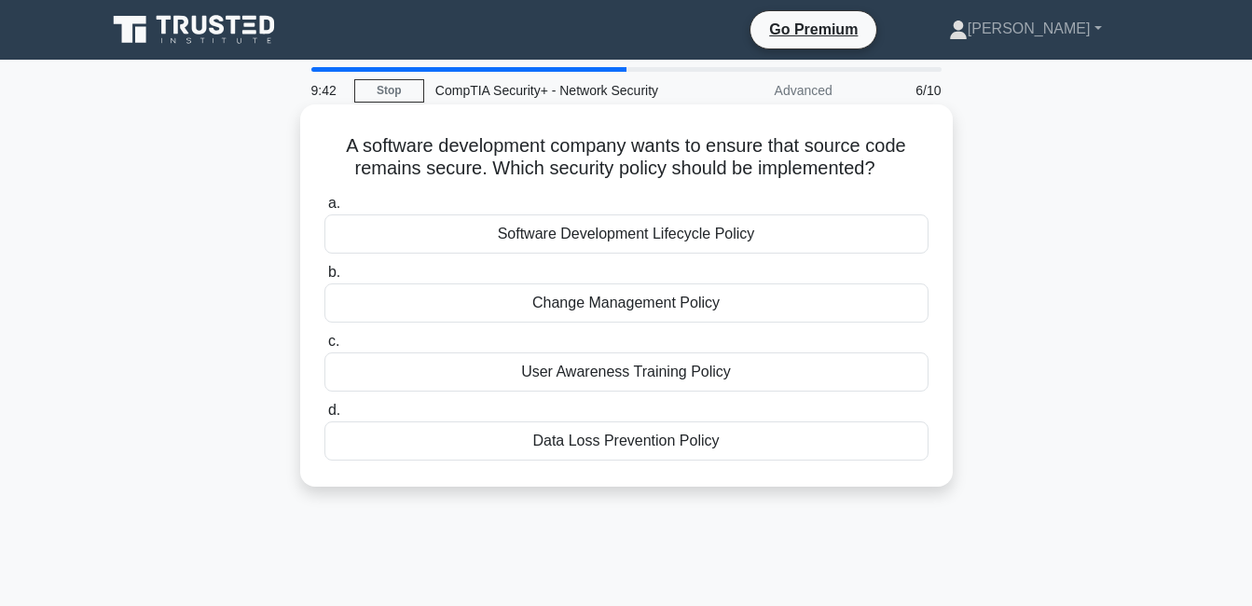
click at [630, 230] on div "Software Development Lifecycle Policy" at bounding box center [626, 233] width 604 height 39
click at [324, 210] on input "a. Software Development Lifecycle Policy" at bounding box center [324, 204] width 0 height 12
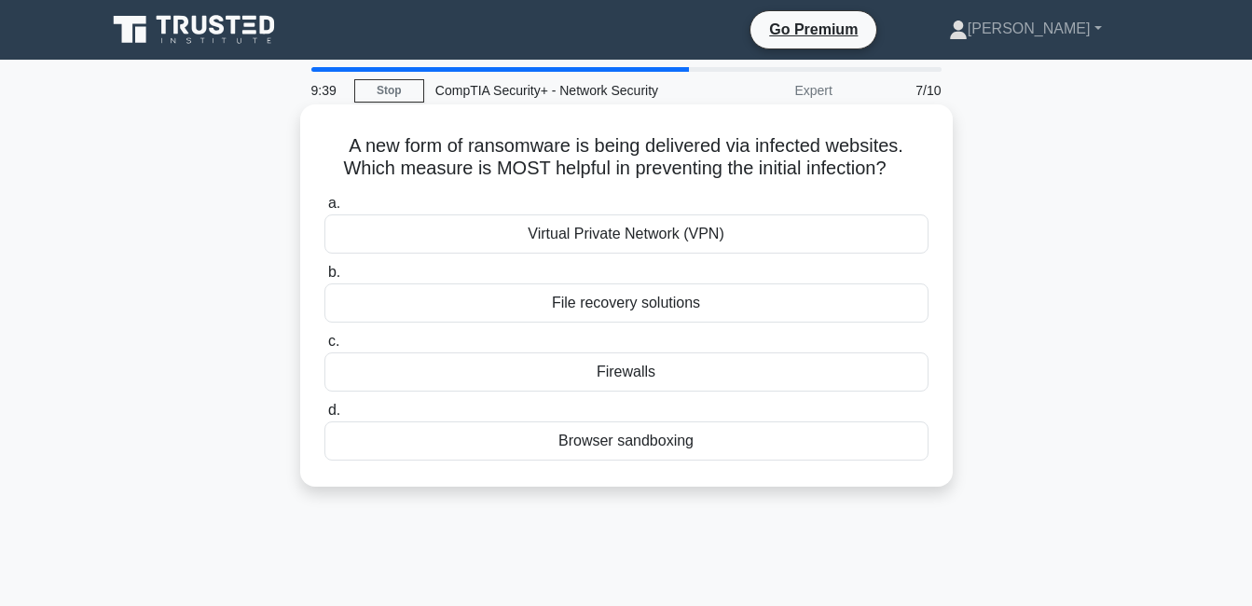
click at [647, 376] on div "Firewalls" at bounding box center [626, 371] width 604 height 39
click at [324, 348] on input "c. Firewalls" at bounding box center [324, 342] width 0 height 12
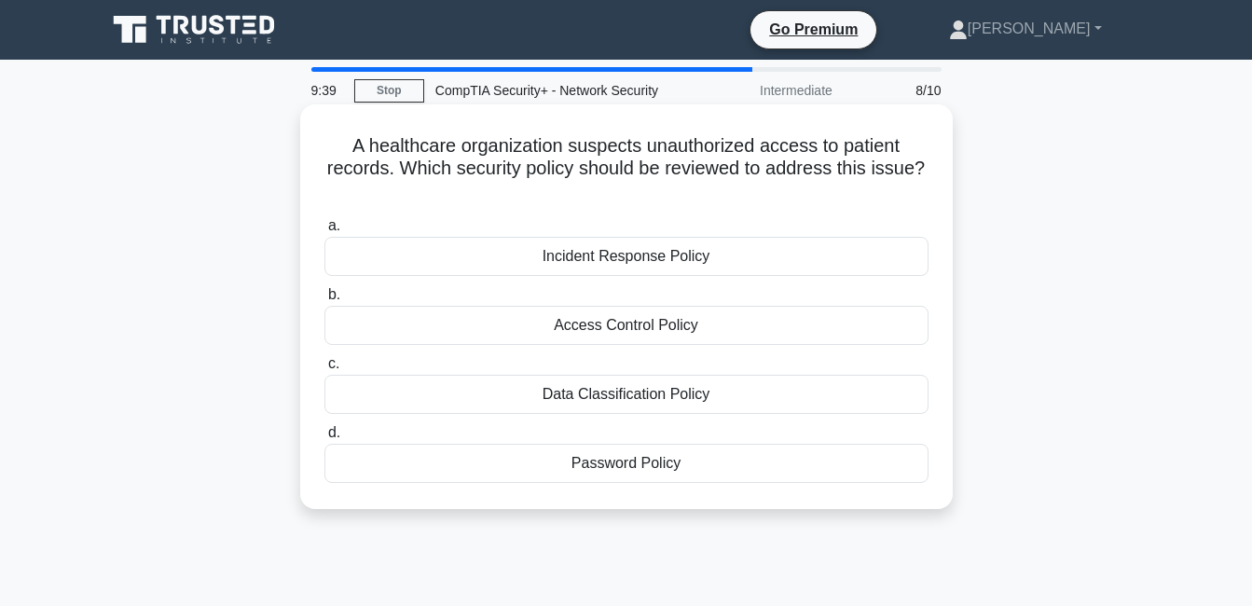
click at [624, 263] on div "Incident Response Policy" at bounding box center [626, 256] width 604 height 39
drag, startPoint x: 624, startPoint y: 263, endPoint x: 663, endPoint y: 338, distance: 84.2
click at [663, 338] on div "Access Control Policy" at bounding box center [626, 325] width 604 height 39
drag, startPoint x: 663, startPoint y: 338, endPoint x: 733, endPoint y: 335, distance: 70.0
click at [733, 335] on div "Access Control Policy" at bounding box center [626, 325] width 604 height 39
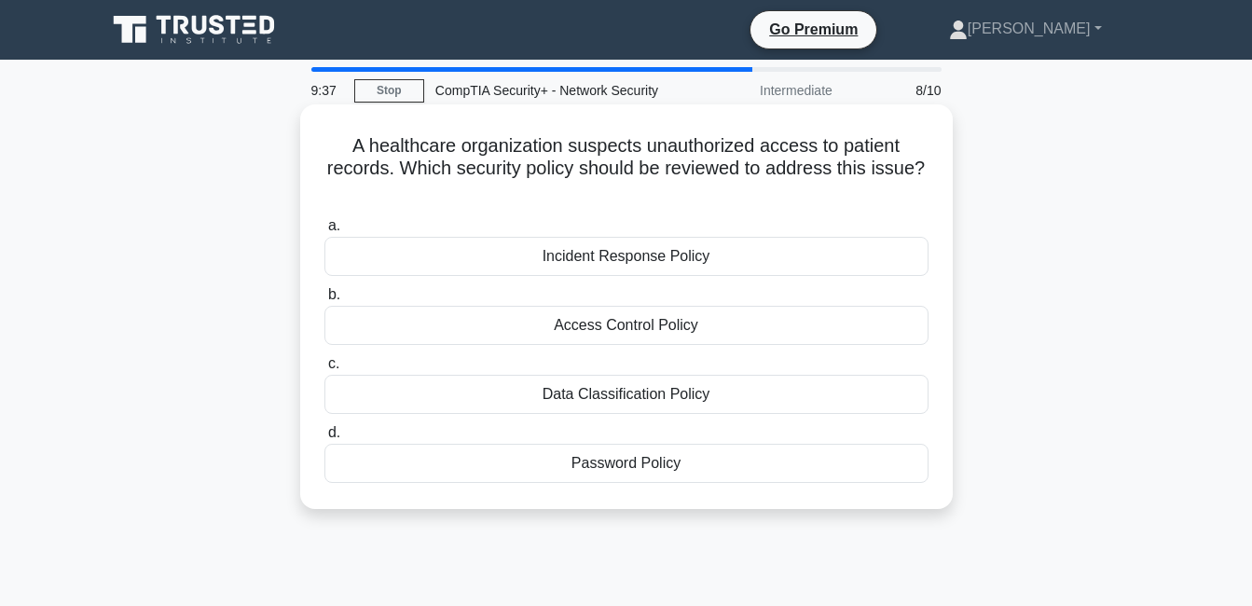
click at [324, 301] on input "b. Access Control Policy" at bounding box center [324, 295] width 0 height 12
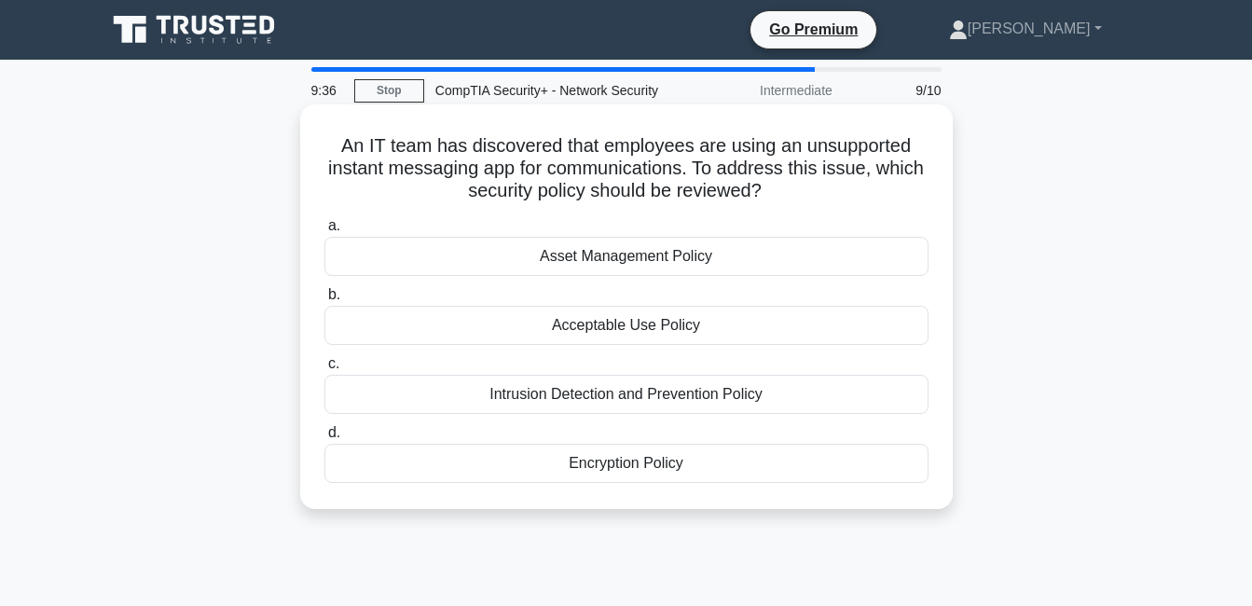
click at [625, 452] on div "Encryption Policy" at bounding box center [626, 463] width 604 height 39
drag, startPoint x: 625, startPoint y: 452, endPoint x: 694, endPoint y: 456, distance: 69.1
click at [694, 456] on div "Encryption Policy" at bounding box center [626, 463] width 604 height 39
click at [324, 439] on input "d. Encryption Policy" at bounding box center [324, 433] width 0 height 12
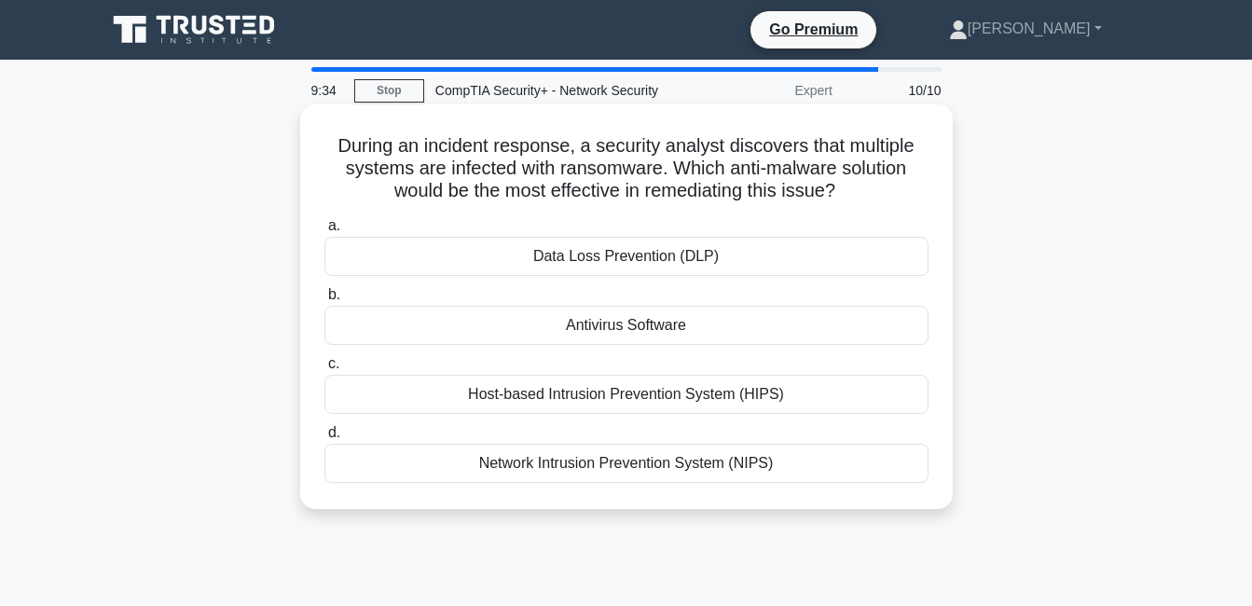
click at [689, 340] on div "Antivirus Software" at bounding box center [626, 325] width 604 height 39
click at [324, 301] on input "b. Antivirus Software" at bounding box center [324, 295] width 0 height 12
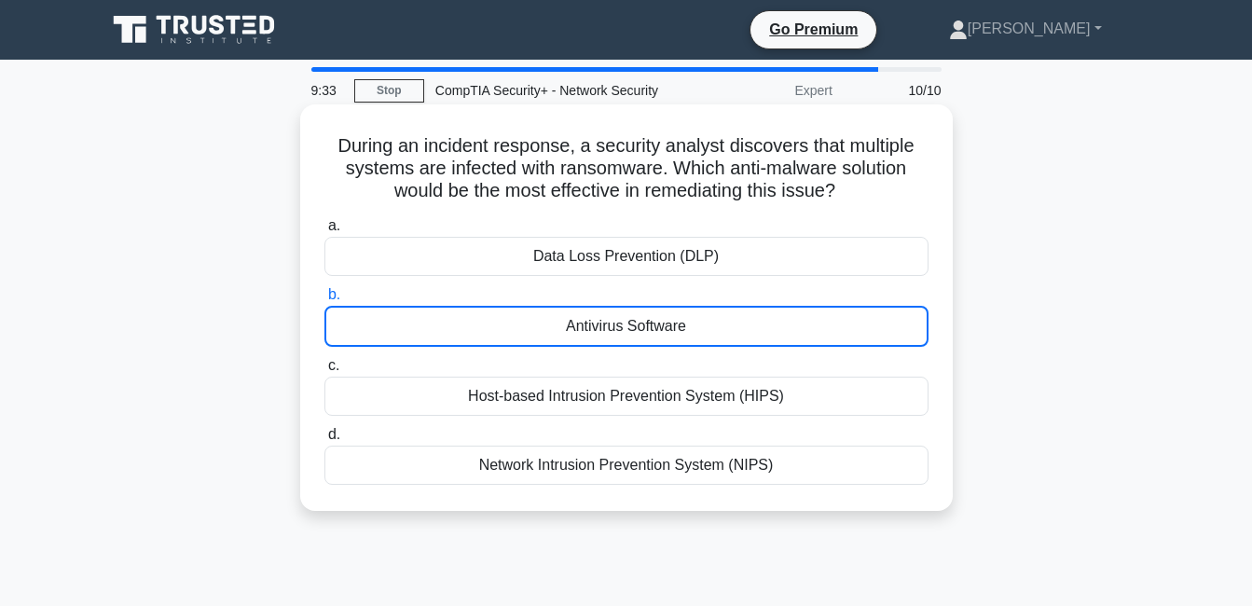
click at [711, 317] on div "Antivirus Software" at bounding box center [626, 326] width 604 height 41
click at [324, 301] on input "b. Antivirus Software" at bounding box center [324, 295] width 0 height 12
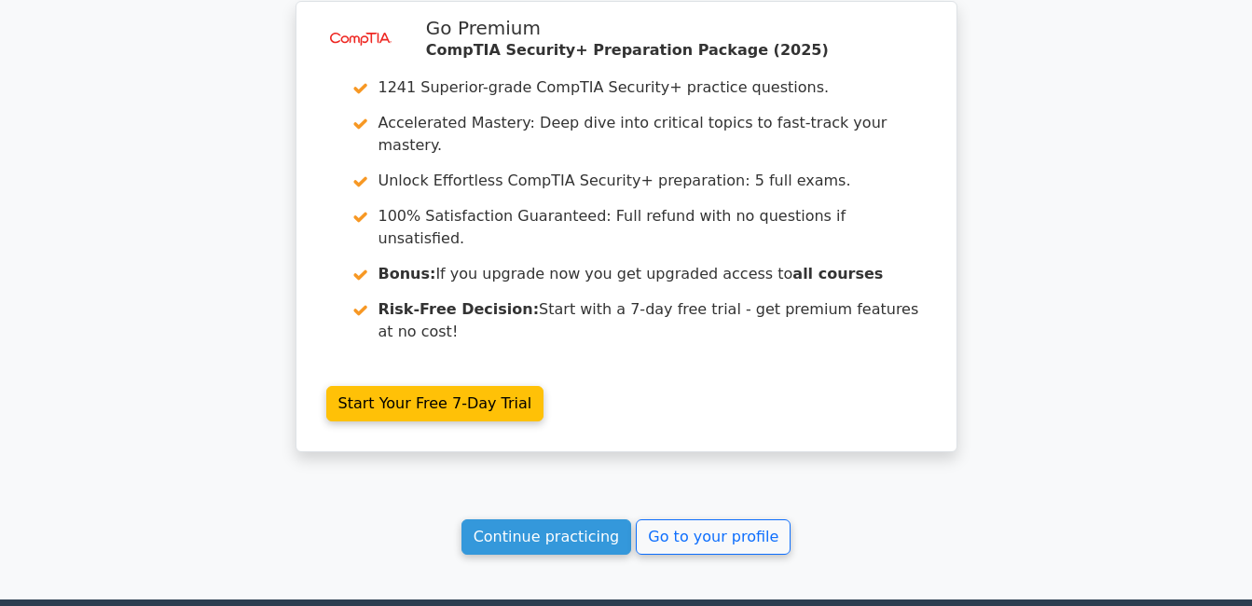
scroll to position [2784, 0]
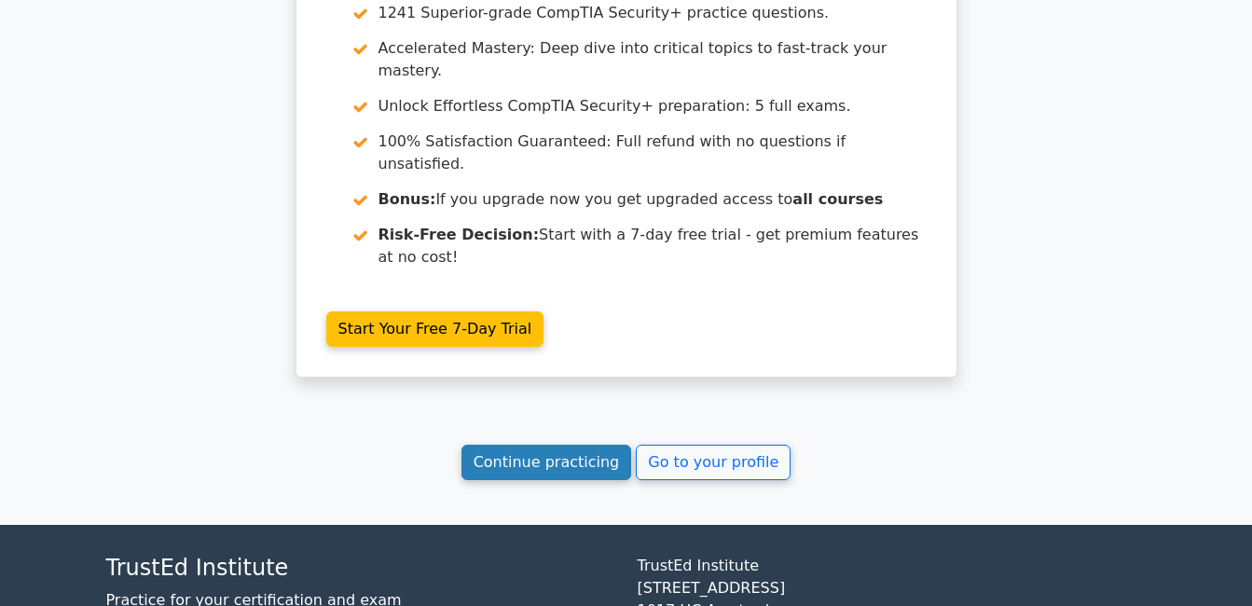
click at [562, 445] on link "Continue practicing" at bounding box center [547, 462] width 171 height 35
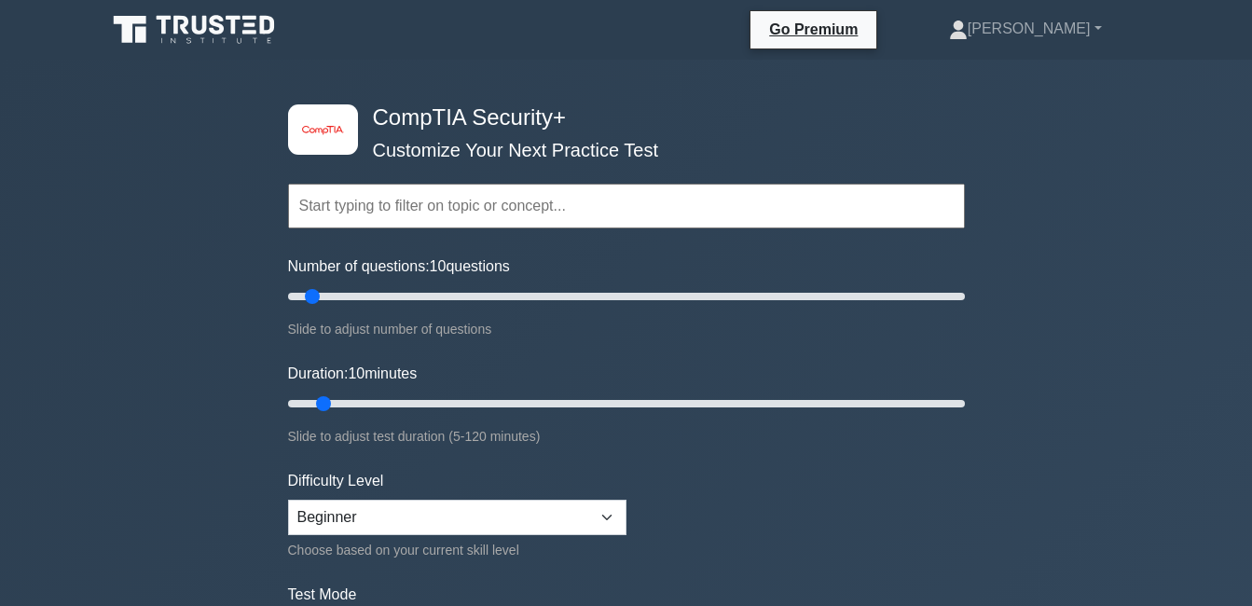
click at [560, 197] on input "text" at bounding box center [626, 206] width 677 height 45
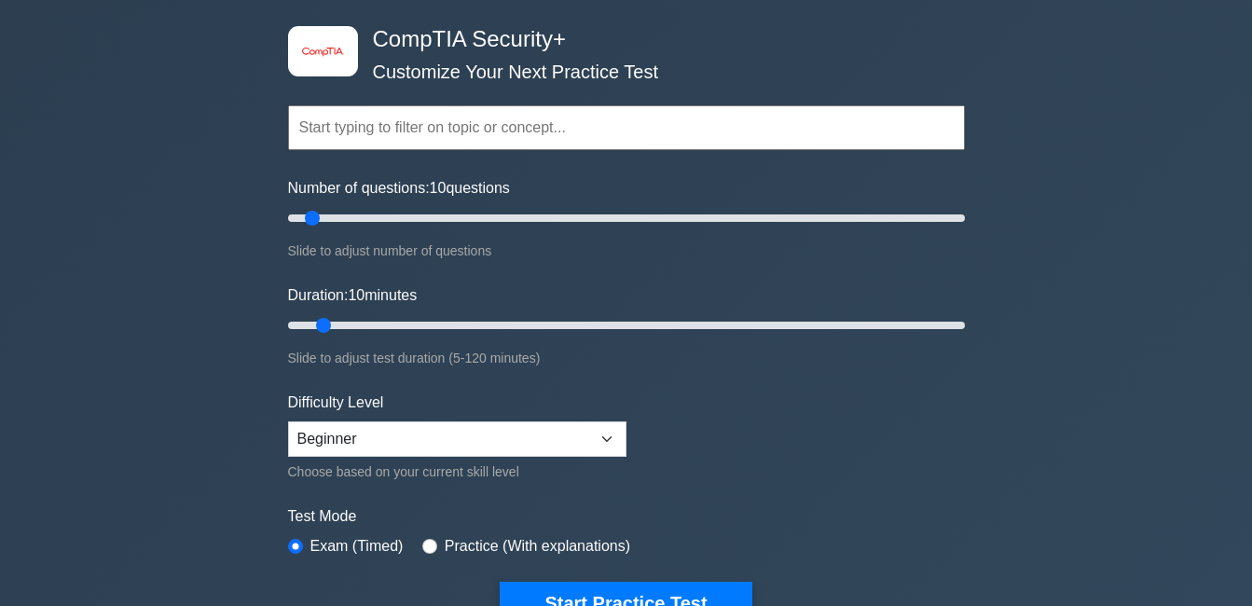
scroll to position [186, 0]
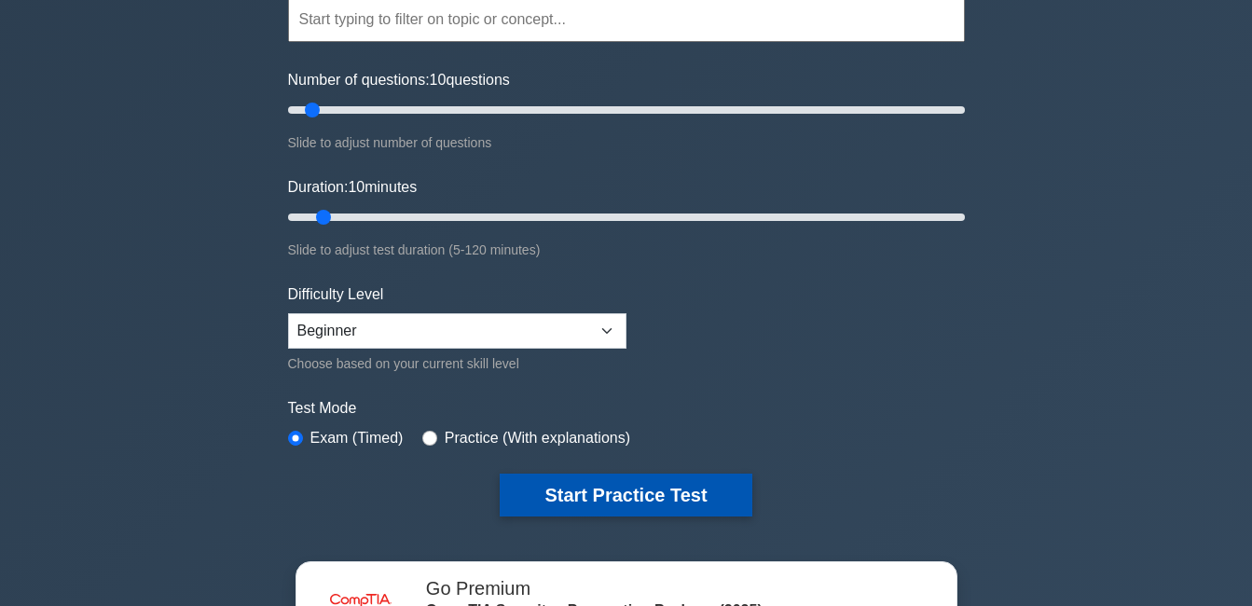
click at [638, 491] on button "Start Practice Test" at bounding box center [626, 495] width 252 height 43
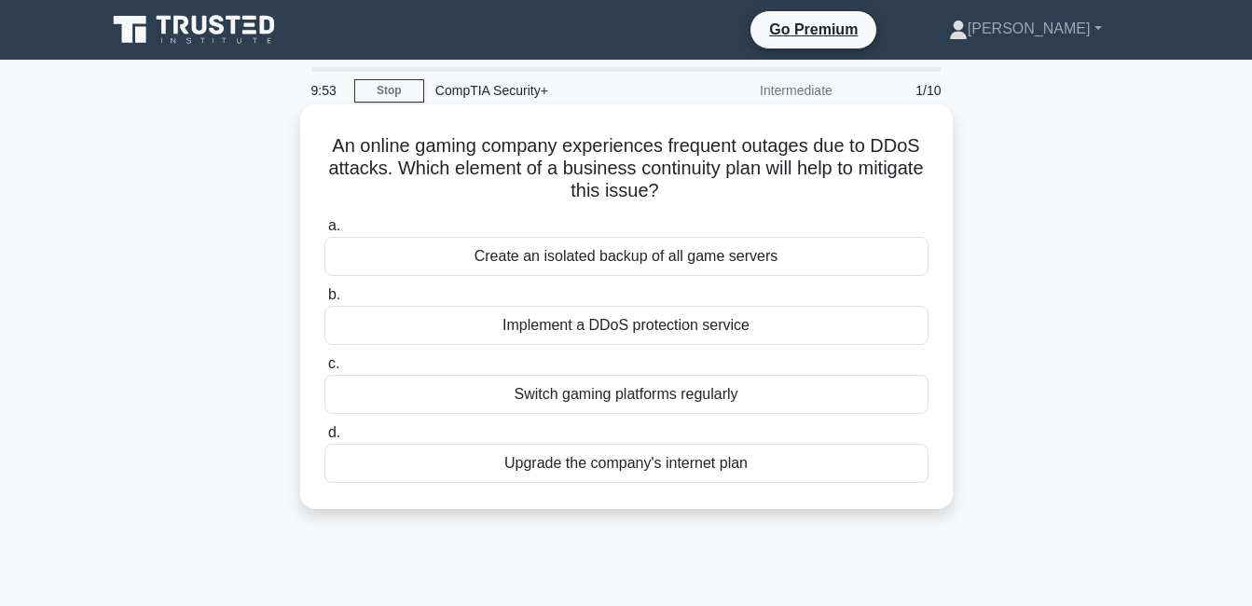
drag, startPoint x: 331, startPoint y: 147, endPoint x: 828, endPoint y: 464, distance: 589.5
click at [828, 464] on div "An online gaming company experiences frequent outages due to DDoS attacks. Whic…" at bounding box center [627, 307] width 638 height 390
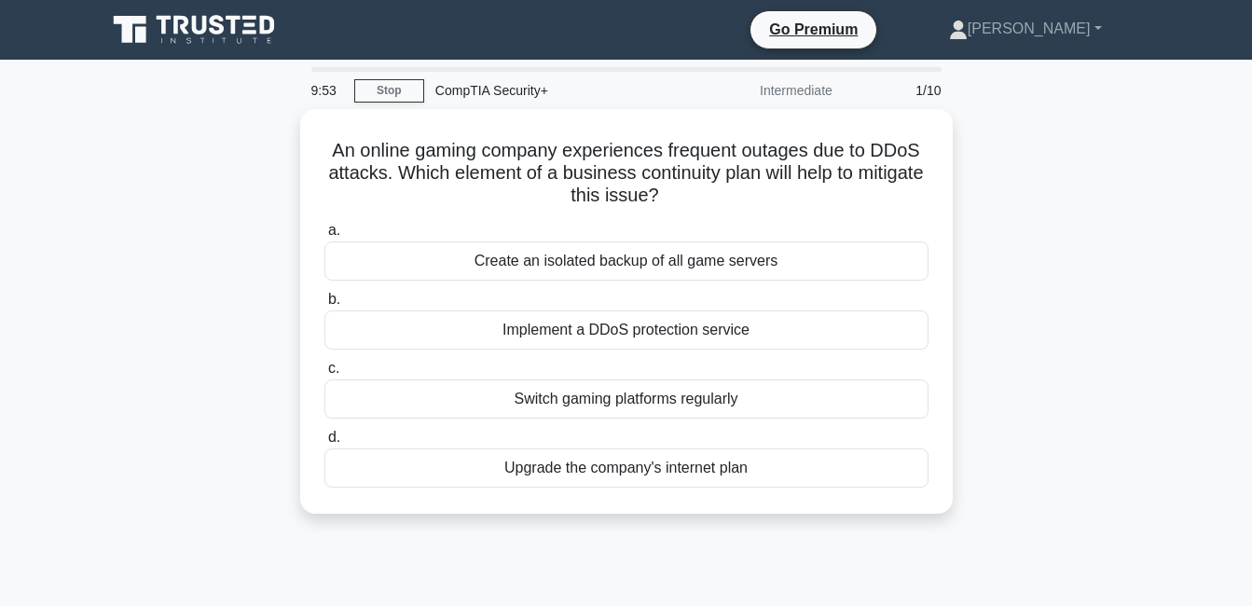
copy div "An online gaming company experiences frequent outages due to DDoS attacks. Whic…"
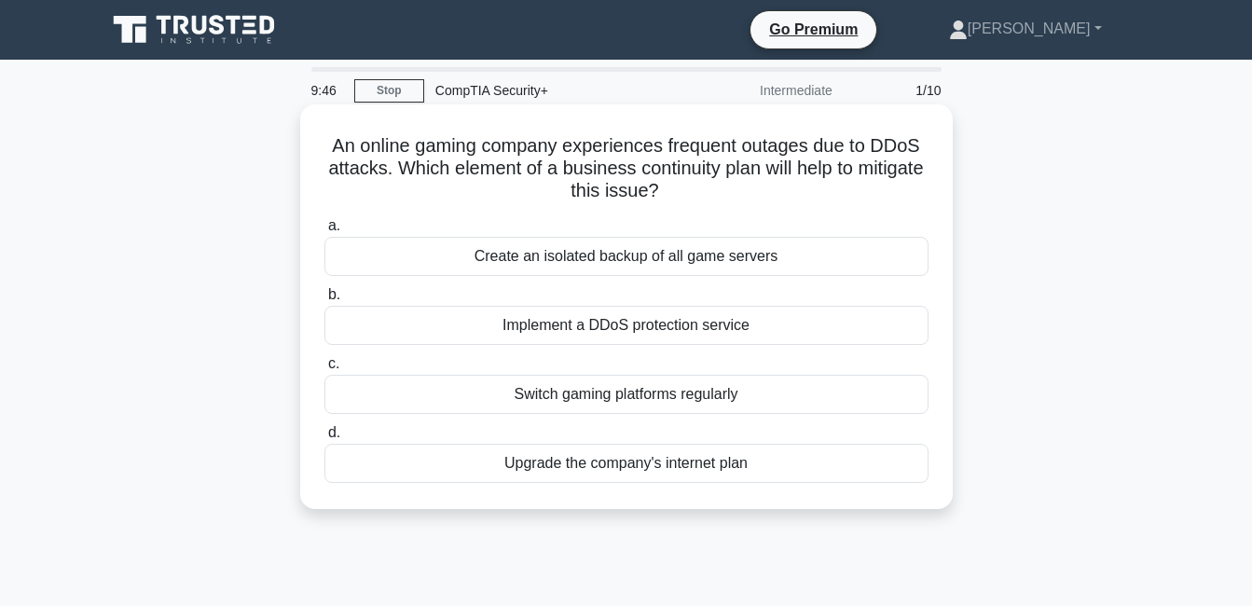
click at [937, 310] on div "b. Implement a DDoS protection service" at bounding box center [626, 314] width 627 height 62
click at [832, 281] on div "a. Create an isolated backup of all game servers b. Implement a DDoS protection…" at bounding box center [626, 349] width 627 height 276
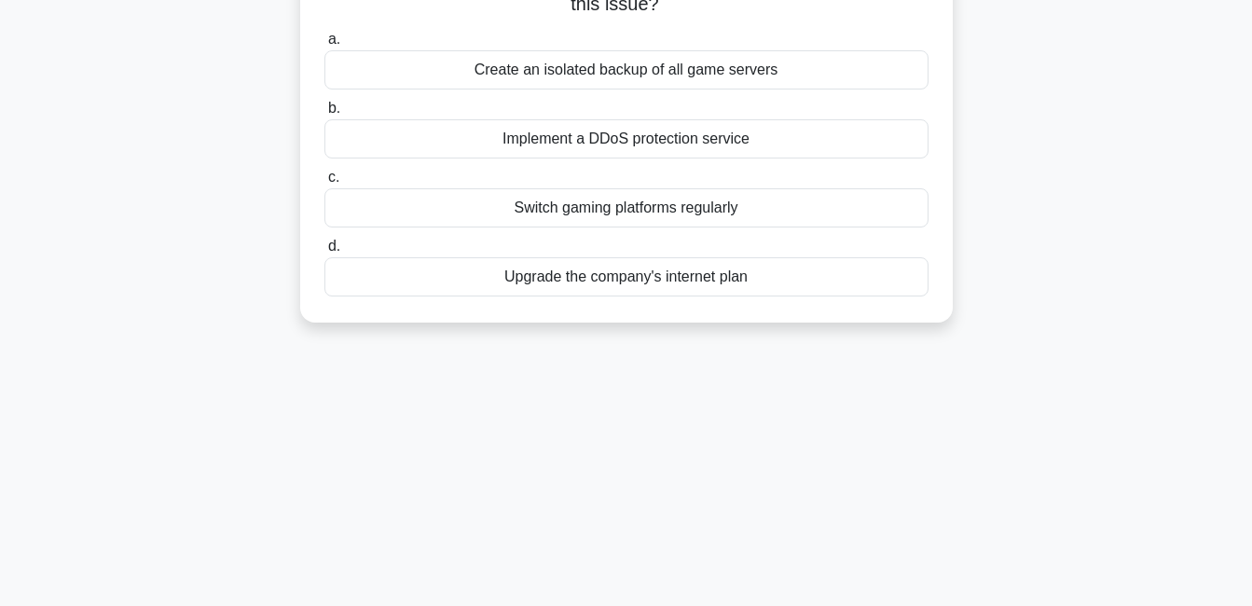
scroll to position [93, 0]
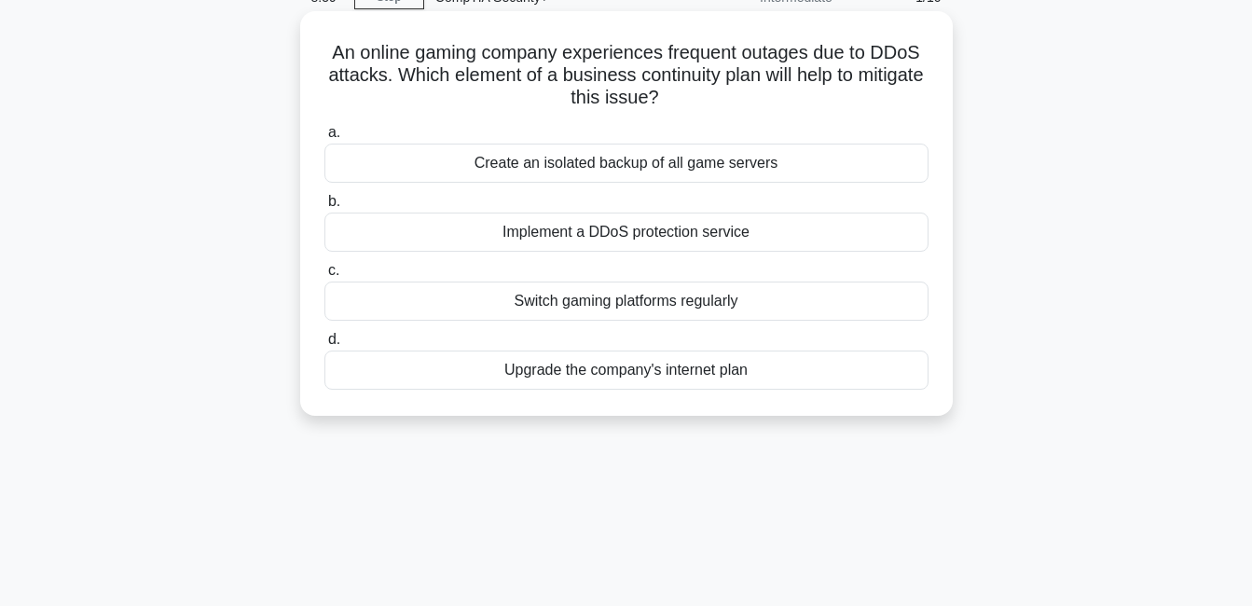
click at [558, 234] on div "Implement a DDoS protection service" at bounding box center [626, 232] width 604 height 39
click at [324, 208] on input "b. Implement a DDoS protection service" at bounding box center [324, 202] width 0 height 12
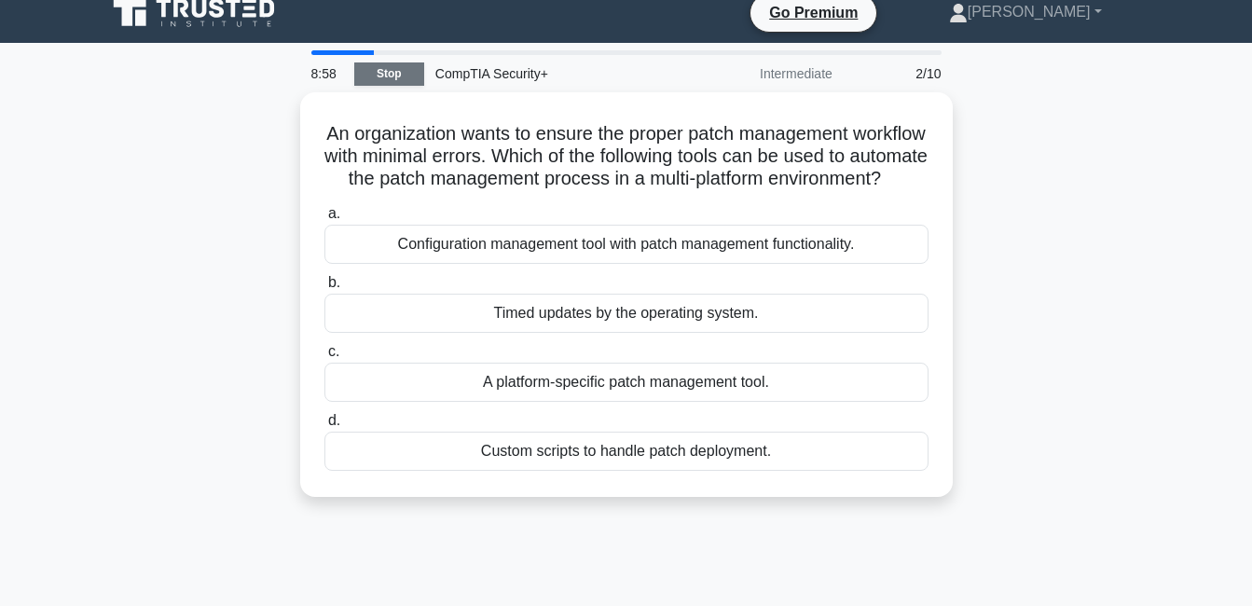
scroll to position [0, 0]
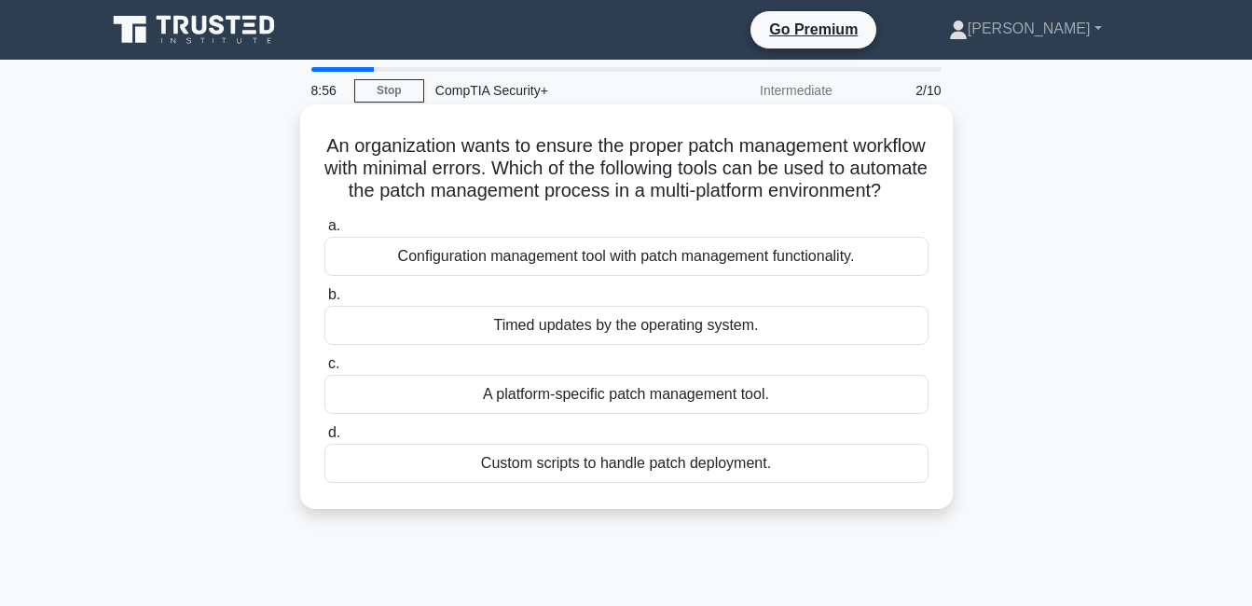
drag, startPoint x: 350, startPoint y: 152, endPoint x: 789, endPoint y: 493, distance: 556.1
click at [789, 493] on div "An organization wants to ensure the proper patch management workflow with minim…" at bounding box center [627, 307] width 638 height 390
copy div "An organization wants to ensure the proper patch management workflow with minim…"
click at [432, 276] on div "Configuration management tool with patch management functionality." at bounding box center [626, 256] width 604 height 39
click at [324, 232] on input "a. Configuration management tool with patch management functionality." at bounding box center [324, 226] width 0 height 12
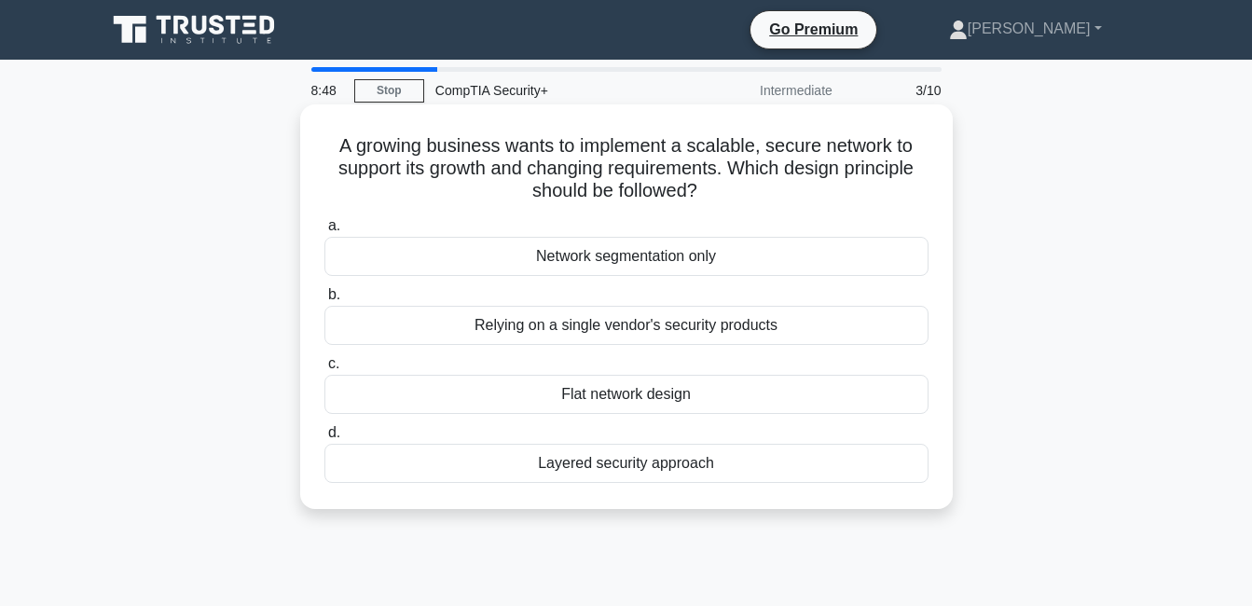
drag, startPoint x: 326, startPoint y: 141, endPoint x: 829, endPoint y: 492, distance: 613.3
click at [829, 492] on div "A growing business wants to implement a scalable, secure network to support its…" at bounding box center [627, 307] width 638 height 390
copy div "A growing business wants to implement a scalable, secure network to support its…"
click at [838, 194] on h5 "A growing business wants to implement a scalable, secure network to support its…" at bounding box center [627, 168] width 608 height 69
click at [836, 209] on div "A growing business wants to implement a scalable, secure network to support its…" at bounding box center [627, 307] width 638 height 390
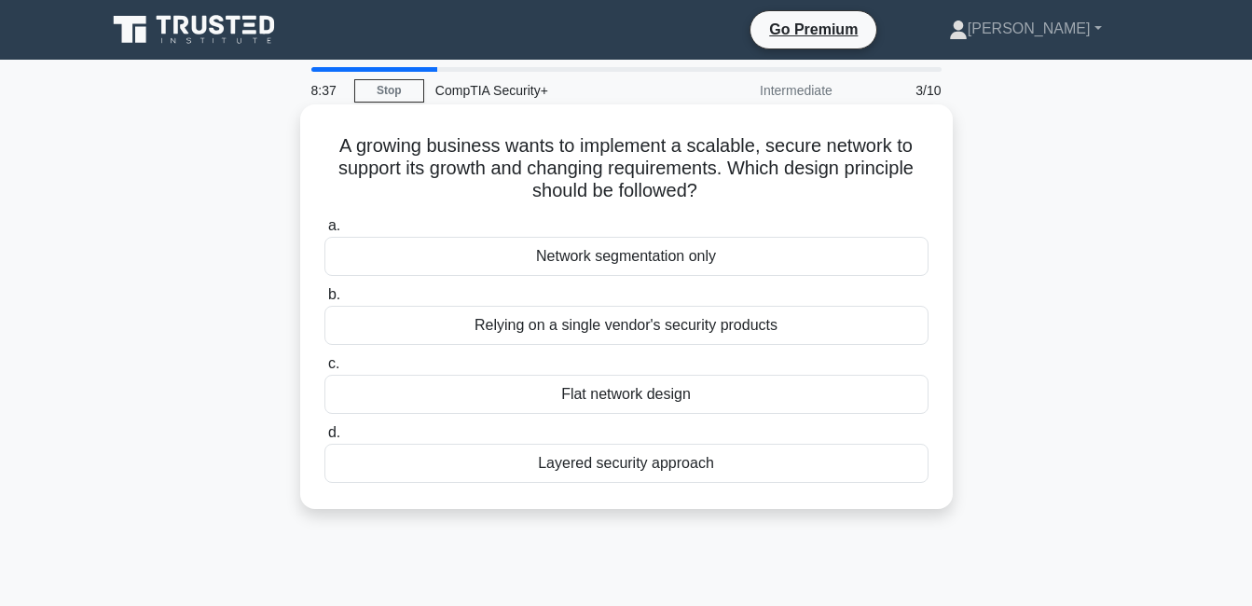
click at [625, 460] on div "Layered security approach" at bounding box center [626, 463] width 604 height 39
click at [324, 439] on input "d. Layered security approach" at bounding box center [324, 433] width 0 height 12
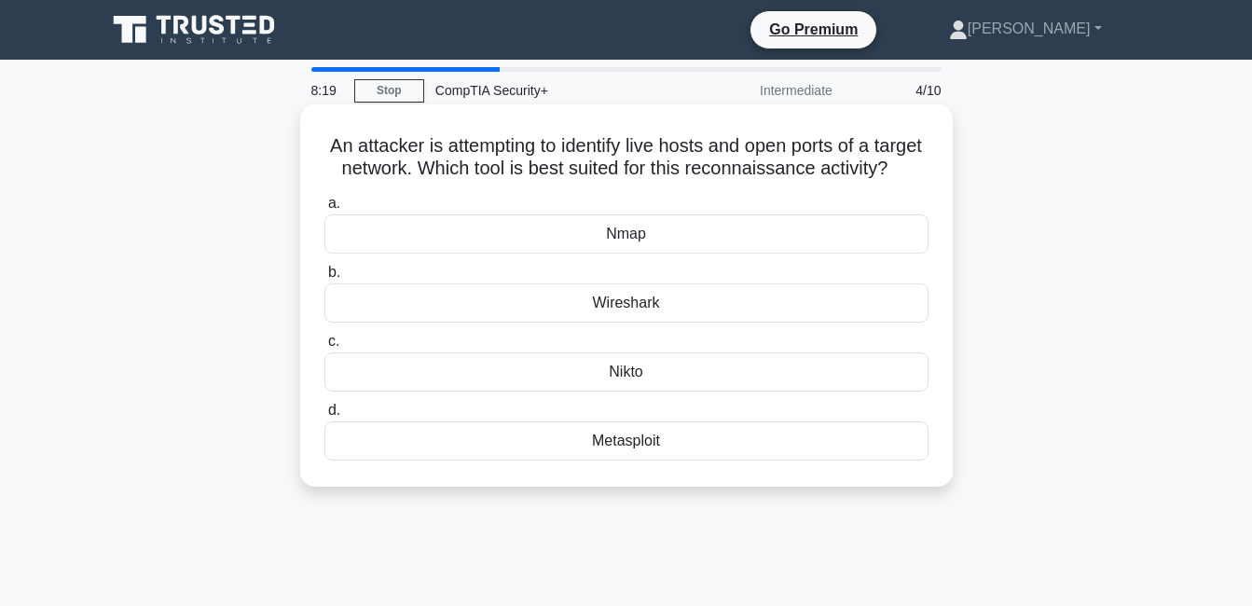
click at [672, 254] on div "Nmap" at bounding box center [626, 233] width 604 height 39
click at [324, 210] on input "a. Nmap" at bounding box center [324, 204] width 0 height 12
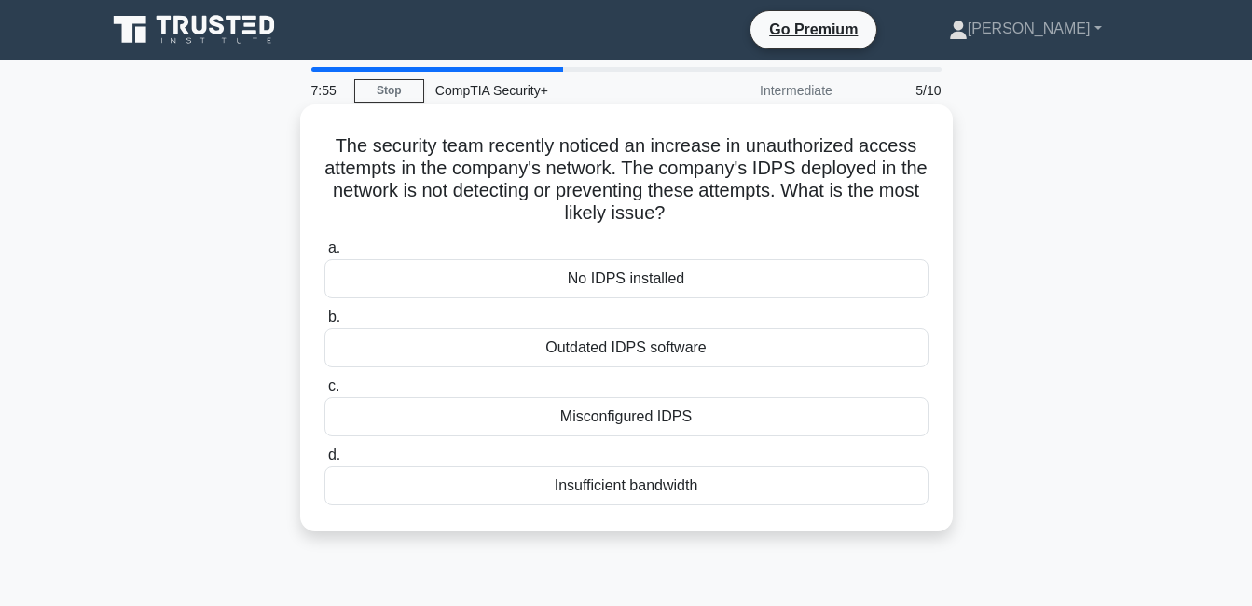
click at [660, 413] on div "Misconfigured IDPS" at bounding box center [626, 416] width 604 height 39
click at [324, 393] on input "c. Misconfigured IDPS" at bounding box center [324, 386] width 0 height 12
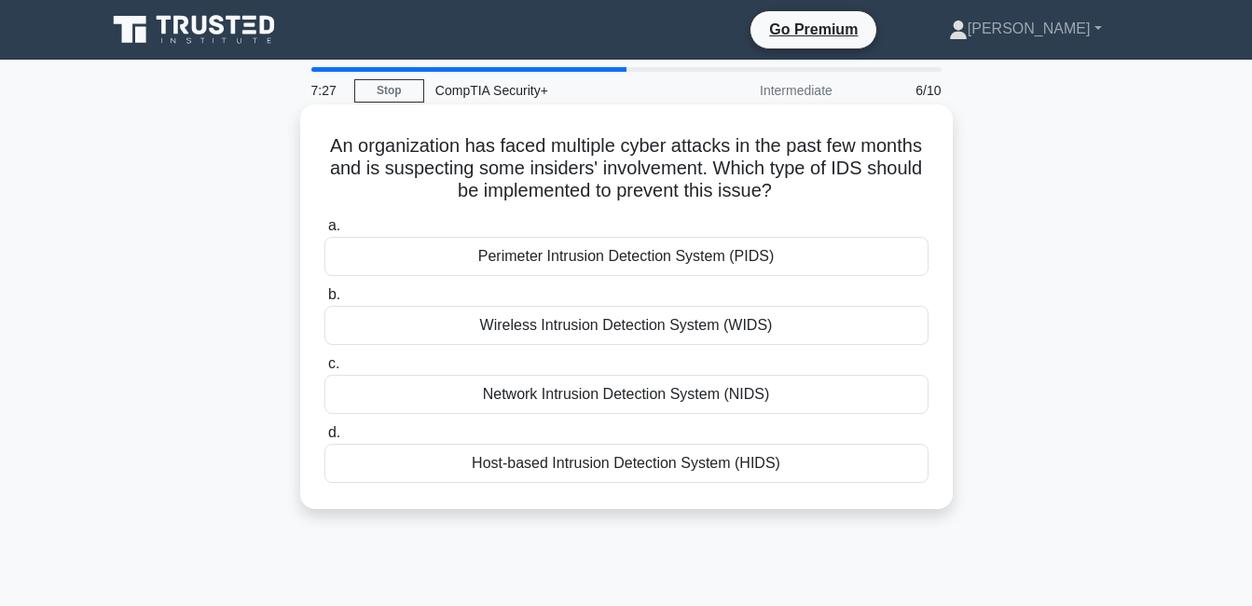
click at [596, 453] on div "Host-based Intrusion Detection System (HIDS)" at bounding box center [626, 463] width 604 height 39
click at [324, 439] on input "d. Host-based Intrusion Detection System (HIDS)" at bounding box center [324, 433] width 0 height 12
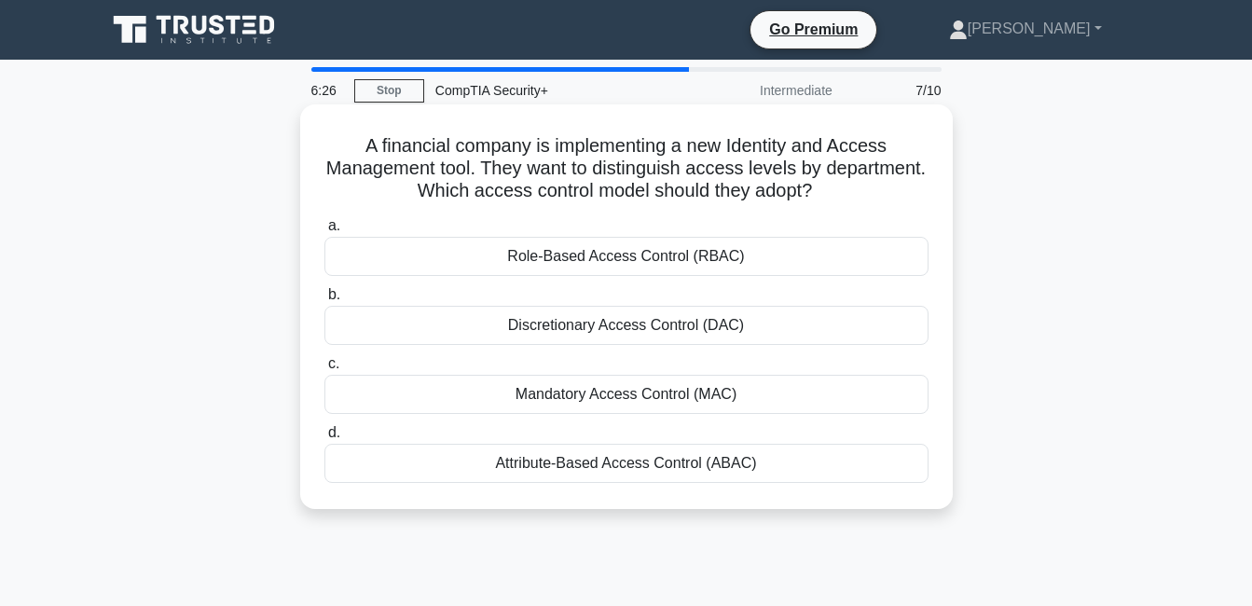
click at [634, 259] on div "Role-Based Access Control (RBAC)" at bounding box center [626, 256] width 604 height 39
click at [324, 232] on input "a. Role-Based Access Control (RBAC)" at bounding box center [324, 226] width 0 height 12
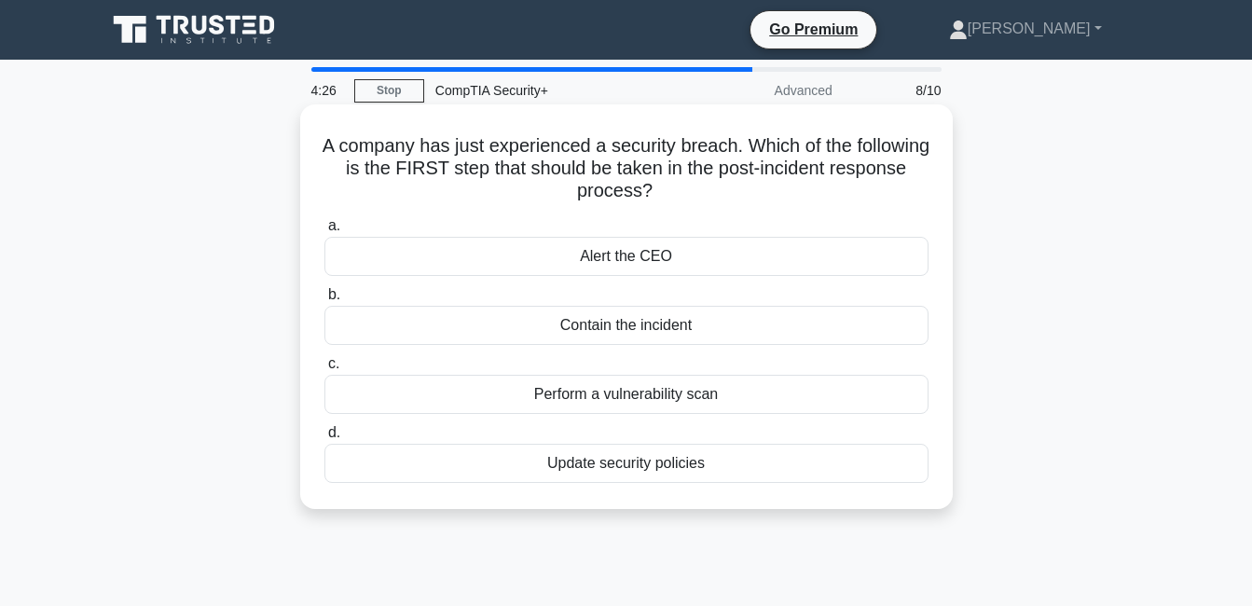
click at [640, 325] on div "Contain the incident" at bounding box center [626, 325] width 604 height 39
click at [324, 301] on input "b. Contain the incident" at bounding box center [324, 295] width 0 height 12
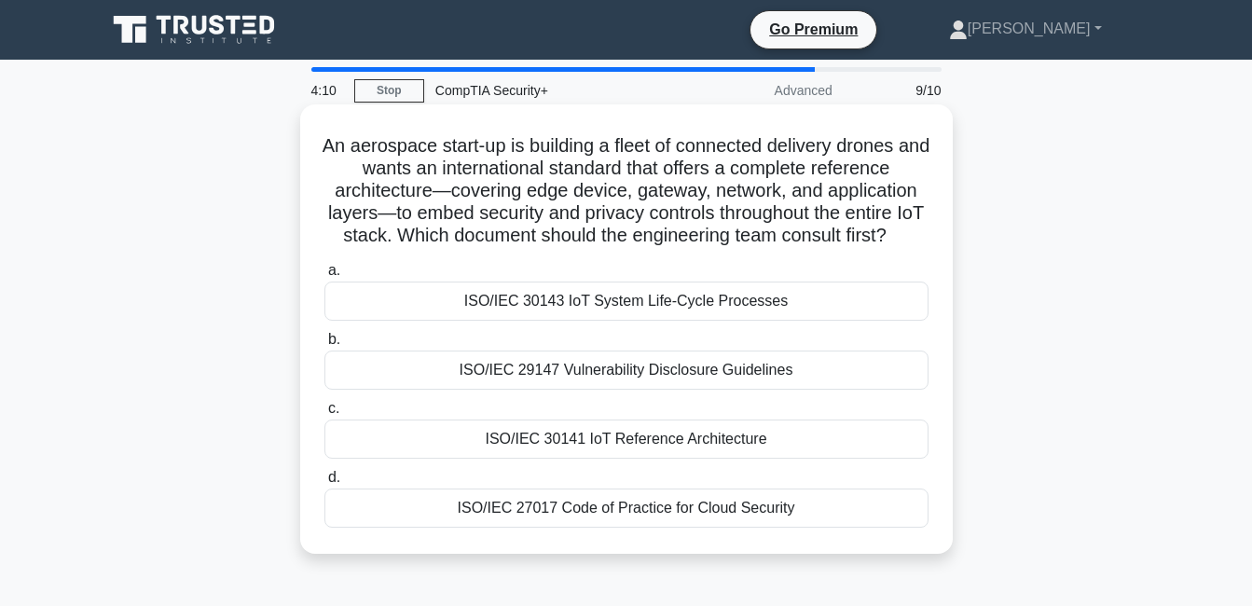
drag, startPoint x: 333, startPoint y: 145, endPoint x: 925, endPoint y: 533, distance: 708.3
click at [925, 533] on div "An aerospace start-up is building a fleet of connected delivery drones and want…" at bounding box center [627, 329] width 638 height 434
copy div "An aerospace start-up is building a fleet of connected delivery drones and want…"
click at [947, 255] on div "An aerospace start-up is building a fleet of connected delivery drones and want…" at bounding box center [626, 328] width 653 height 449
click at [581, 459] on div "ISO/IEC 30141 IoT Reference Architecture" at bounding box center [626, 439] width 604 height 39
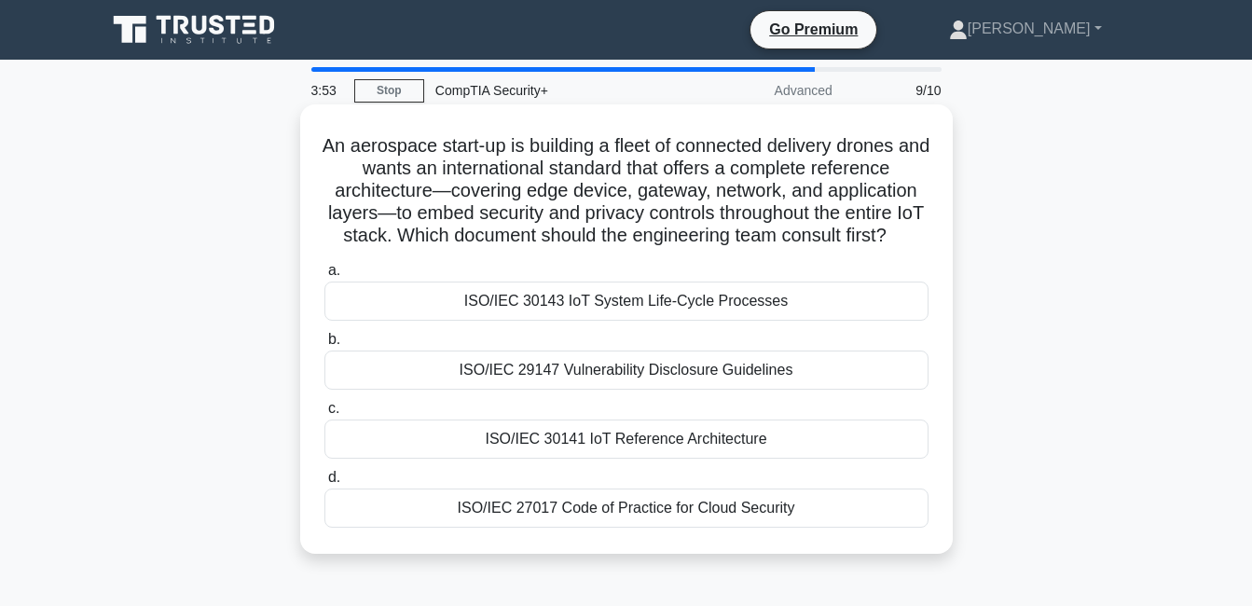
click at [324, 415] on input "c. ISO/IEC 30141 IoT Reference Architecture" at bounding box center [324, 409] width 0 height 12
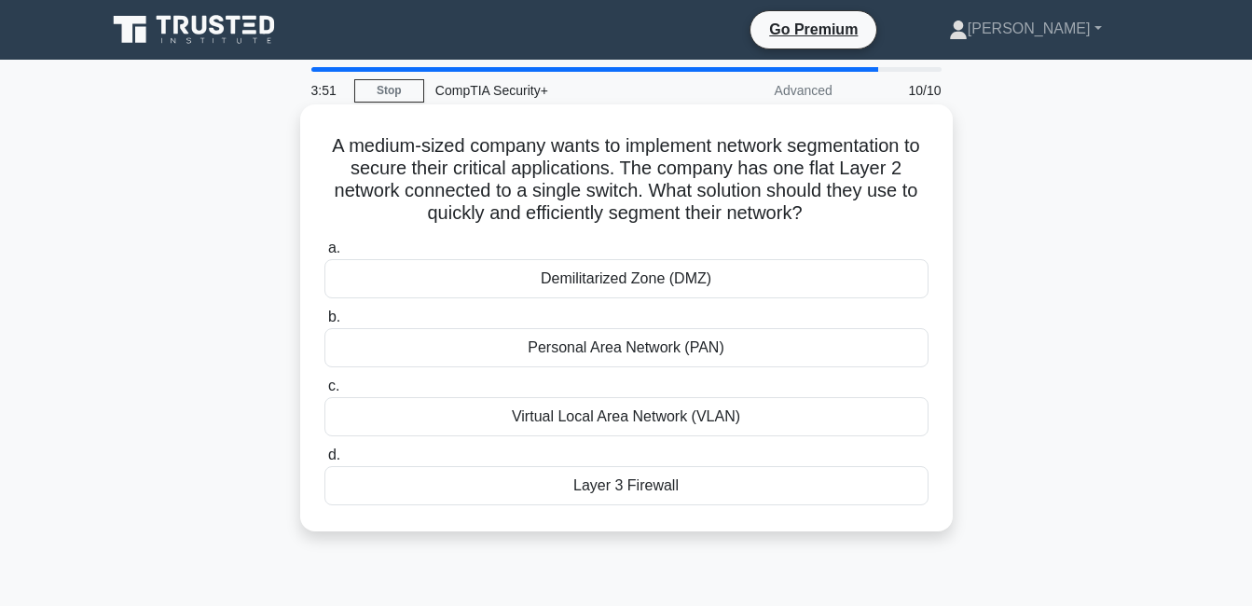
drag, startPoint x: 329, startPoint y: 153, endPoint x: 793, endPoint y: 501, distance: 579.4
click at [793, 501] on div "A medium-sized company wants to implement network segmentation to secure their …" at bounding box center [627, 318] width 638 height 412
copy div "A medium-sized company wants to implement network segmentation to secure their …"
click at [597, 420] on div "Virtual Local Area Network (VLAN)" at bounding box center [626, 416] width 604 height 39
click at [324, 393] on input "c. Virtual Local Area Network (VLAN)" at bounding box center [324, 386] width 0 height 12
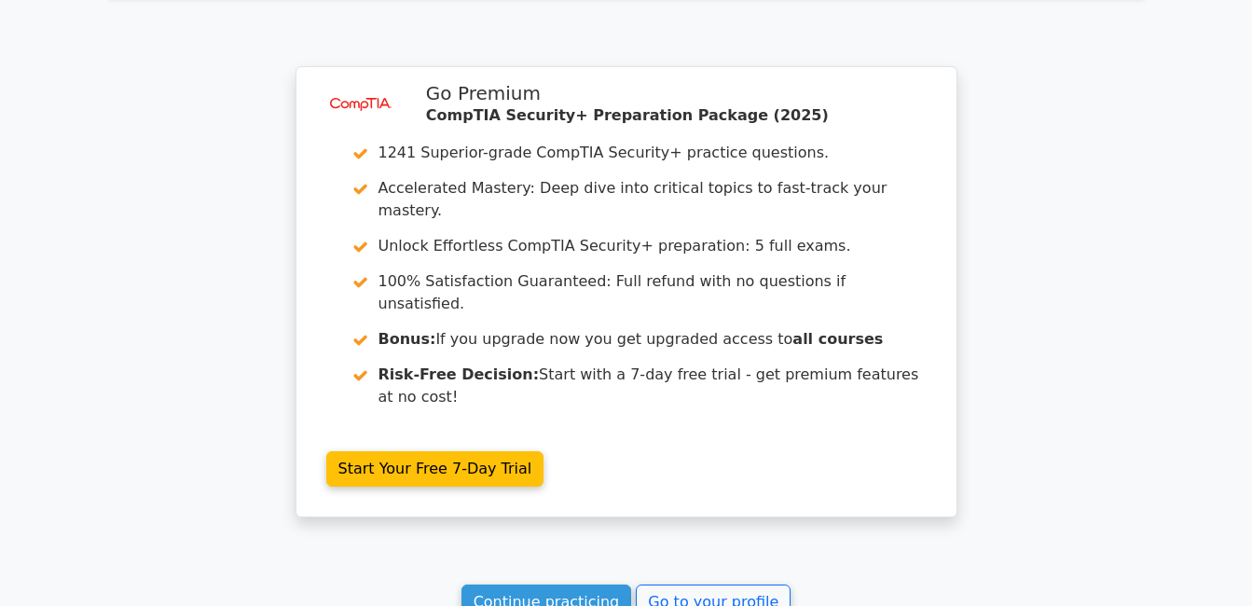
scroll to position [2928, 0]
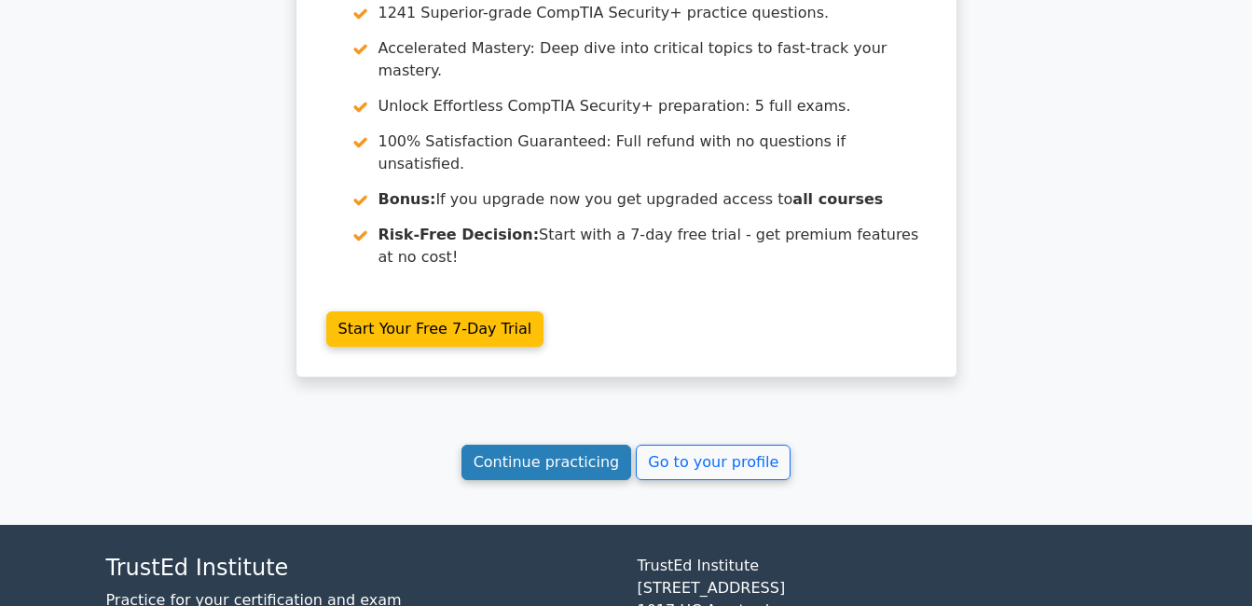
click at [562, 445] on link "Continue practicing" at bounding box center [547, 462] width 171 height 35
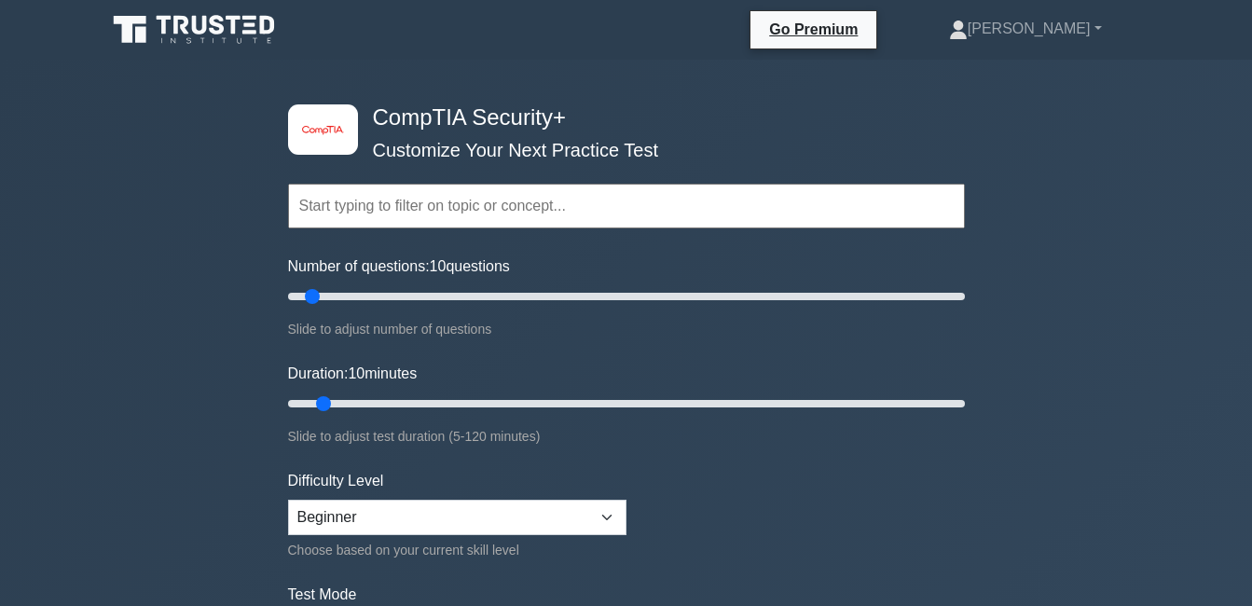
click at [571, 496] on div "Difficulty Level Beginner Intermediate Expert Choose based on your current skil…" at bounding box center [457, 515] width 338 height 91
click at [575, 500] on select "Beginner Intermediate Expert" at bounding box center [457, 517] width 338 height 35
select select "intermediate"
click at [288, 500] on select "Beginner Intermediate Expert" at bounding box center [457, 517] width 338 height 35
drag, startPoint x: 308, startPoint y: 296, endPoint x: 276, endPoint y: 295, distance: 31.8
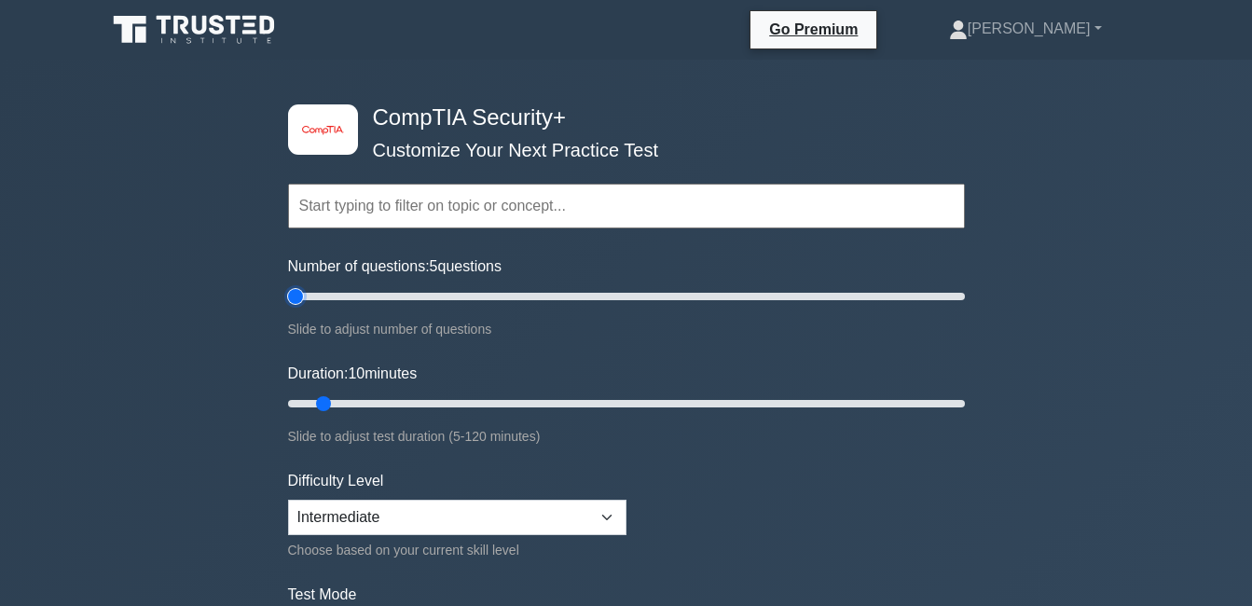
click at [288, 295] on input "Number of questions: 5 questions" at bounding box center [626, 296] width 677 height 22
drag, startPoint x: 299, startPoint y: 294, endPoint x: 1088, endPoint y: 326, distance: 789.5
click at [965, 308] on input "Number of questions: 200 questions" at bounding box center [626, 296] width 677 height 22
drag, startPoint x: 958, startPoint y: 296, endPoint x: 1099, endPoint y: 265, distance: 144.1
click at [965, 285] on input "Number of questions: 200 questions" at bounding box center [626, 296] width 677 height 22
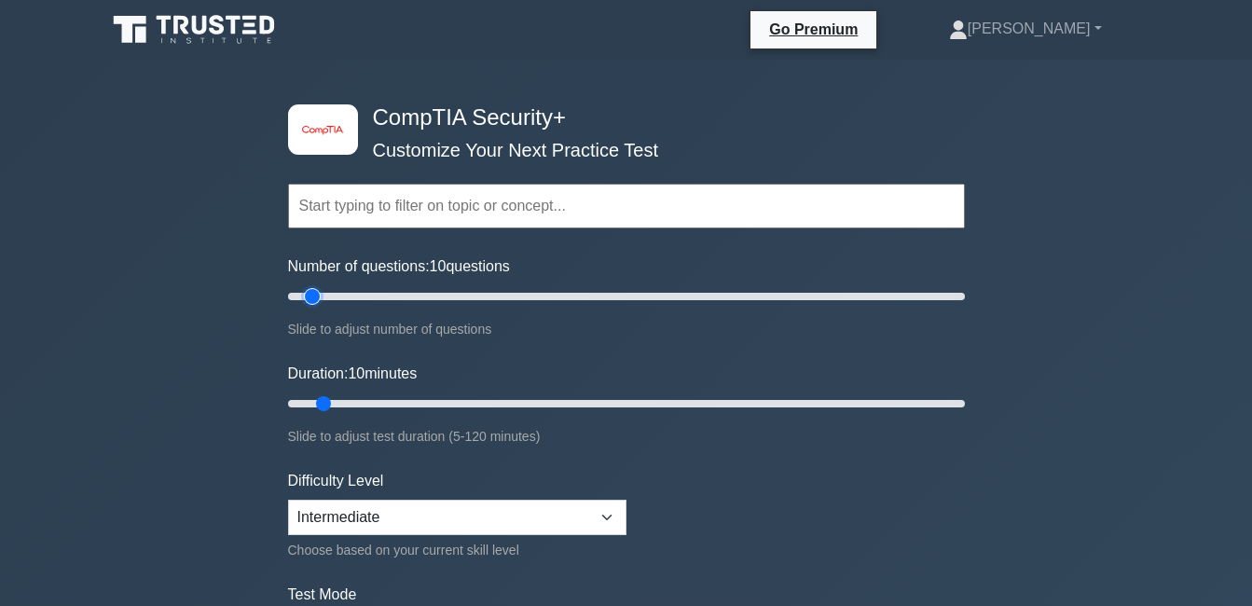
drag, startPoint x: 951, startPoint y: 294, endPoint x: 325, endPoint y: 293, distance: 625.6
type input "10"
click at [317, 293] on input "Number of questions: 10 questions" at bounding box center [626, 296] width 677 height 22
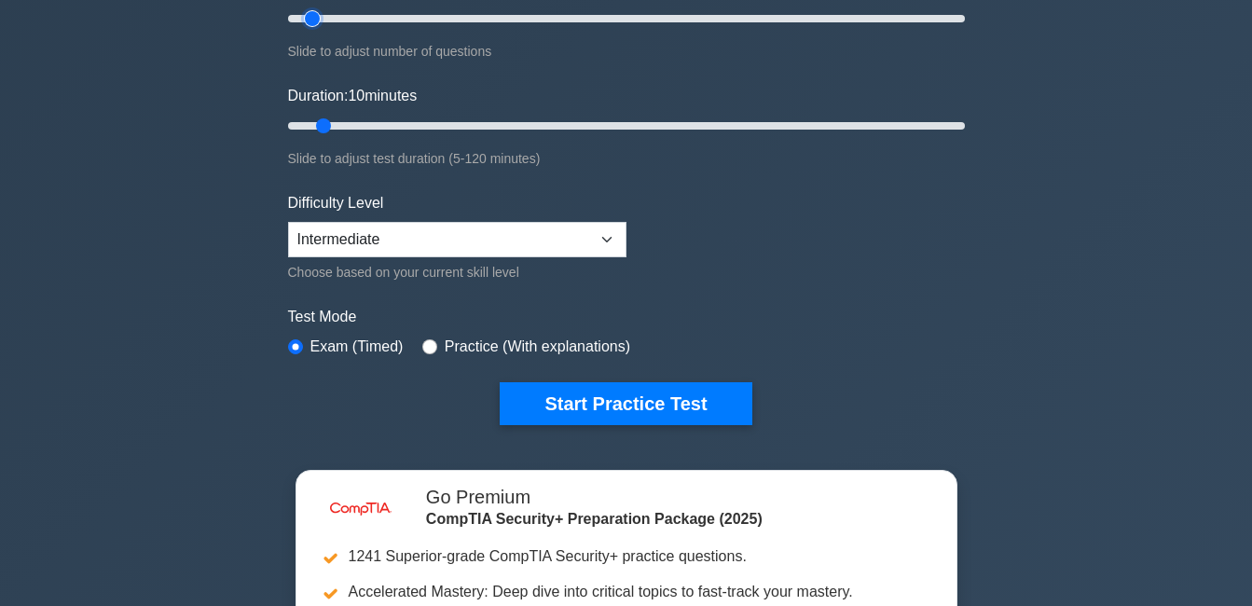
scroll to position [280, 0]
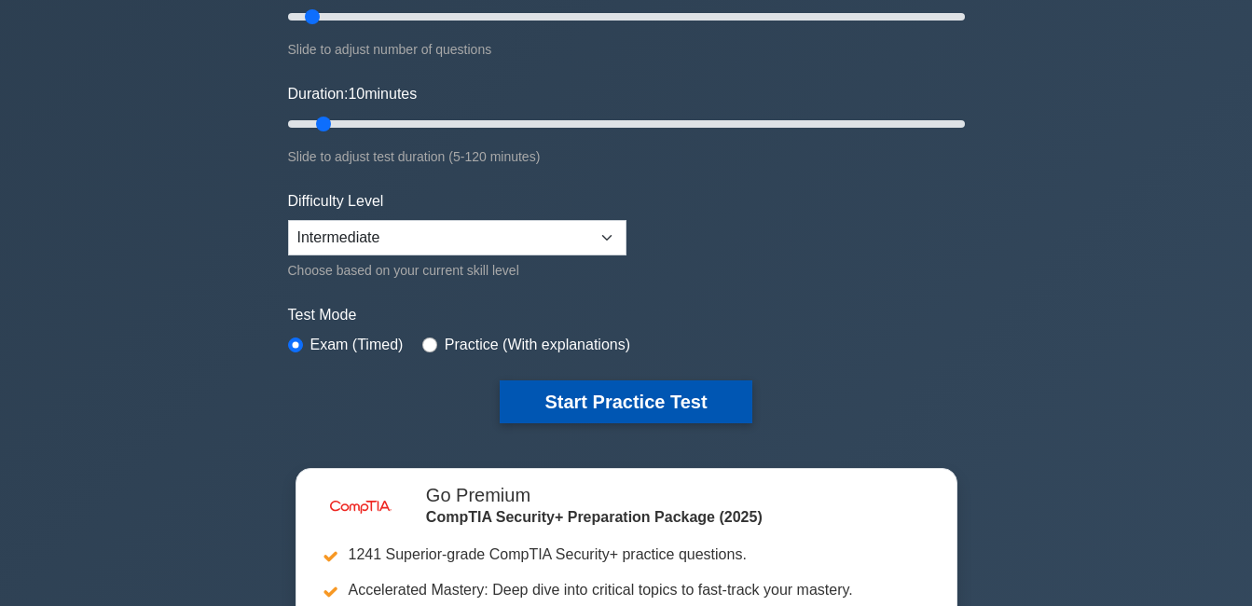
click at [646, 402] on button "Start Practice Test" at bounding box center [626, 401] width 252 height 43
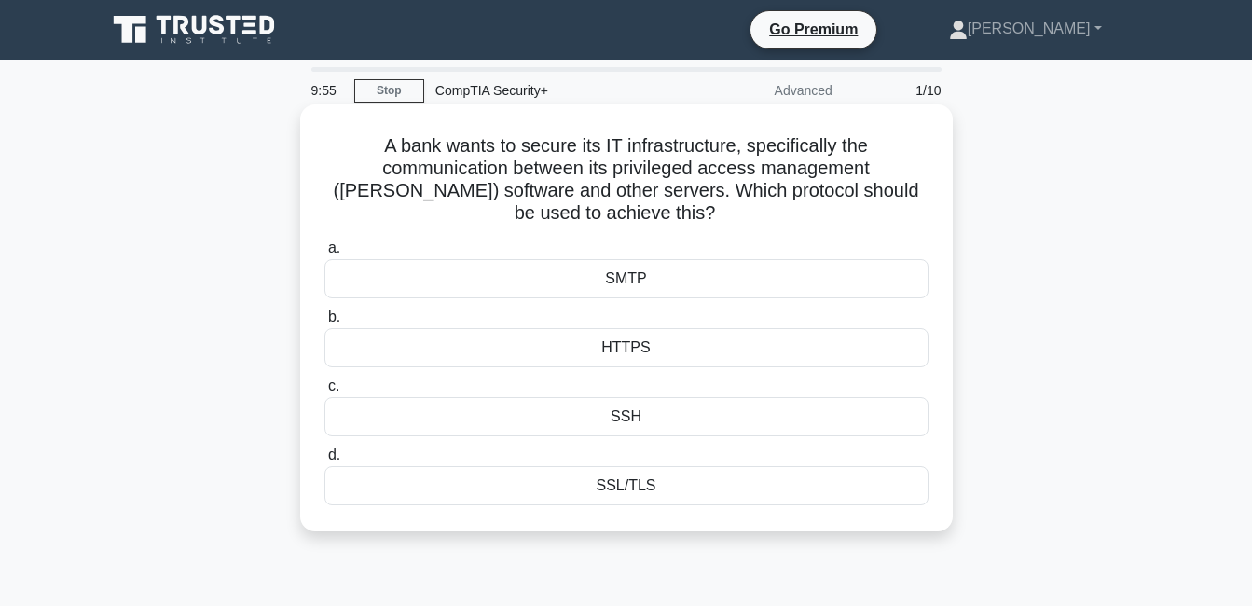
drag, startPoint x: 379, startPoint y: 142, endPoint x: 792, endPoint y: 497, distance: 544.1
click at [792, 497] on div "A bank wants to secure its IT infrastructure, specifically the communication be…" at bounding box center [627, 318] width 638 height 412
copy div "A bank wants to secure its IT infrastructure, specifically the communication be…"
click at [668, 483] on div "SSL/TLS" at bounding box center [626, 485] width 604 height 39
click at [324, 462] on input "d. SSL/TLS" at bounding box center [324, 455] width 0 height 12
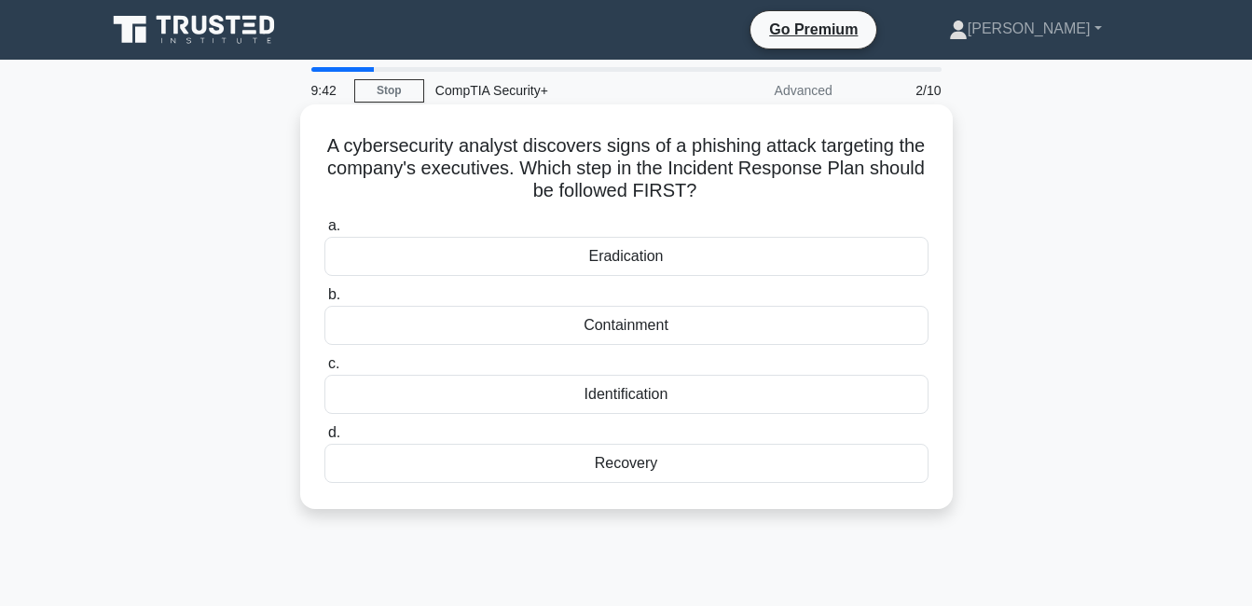
drag, startPoint x: 333, startPoint y: 147, endPoint x: 720, endPoint y: 479, distance: 509.8
click at [720, 479] on div "A cybersecurity analyst discovers signs of a phishing attack targeting the comp…" at bounding box center [627, 307] width 638 height 390
copy div "A cybersecurity analyst discovers signs of a phishing attack targeting the comp…"
click at [631, 395] on div "Identification" at bounding box center [626, 394] width 604 height 39
click at [324, 370] on input "c. Identification" at bounding box center [324, 364] width 0 height 12
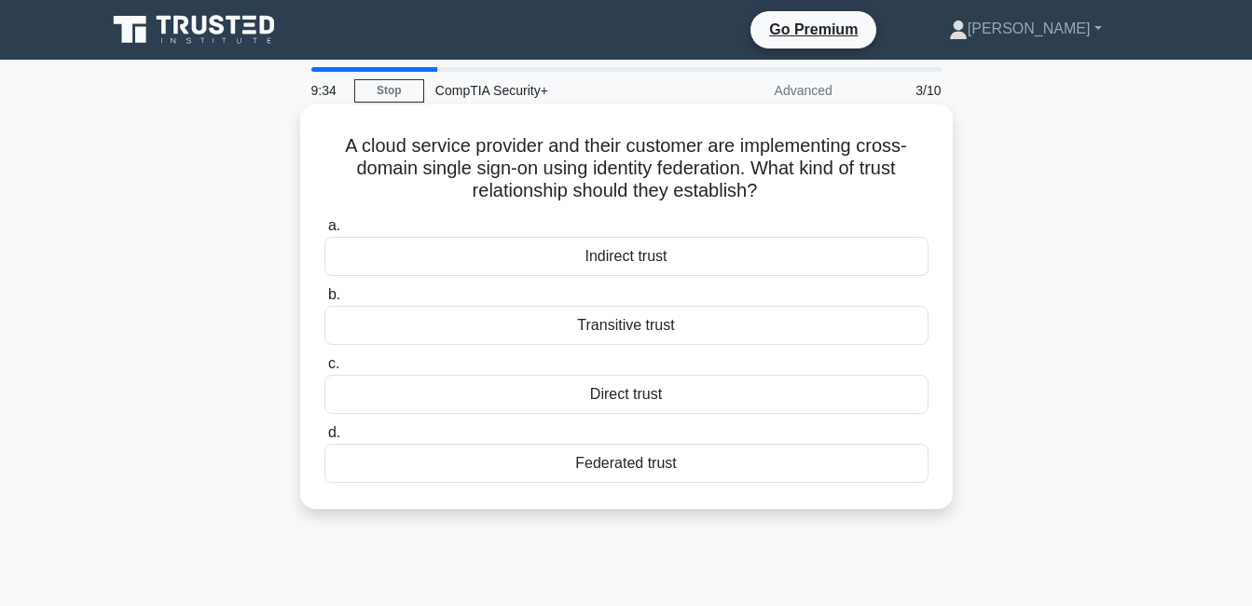
drag, startPoint x: 352, startPoint y: 146, endPoint x: 848, endPoint y: 464, distance: 590.0
click at [848, 464] on div "A cloud service provider and their customer are implementing cross-domain singl…" at bounding box center [627, 307] width 638 height 390
copy div "A cloud service provider and their customer are implementing cross-domain singl…"
click at [634, 462] on div "Federated trust" at bounding box center [626, 463] width 604 height 39
click at [324, 439] on input "d. Federated trust" at bounding box center [324, 433] width 0 height 12
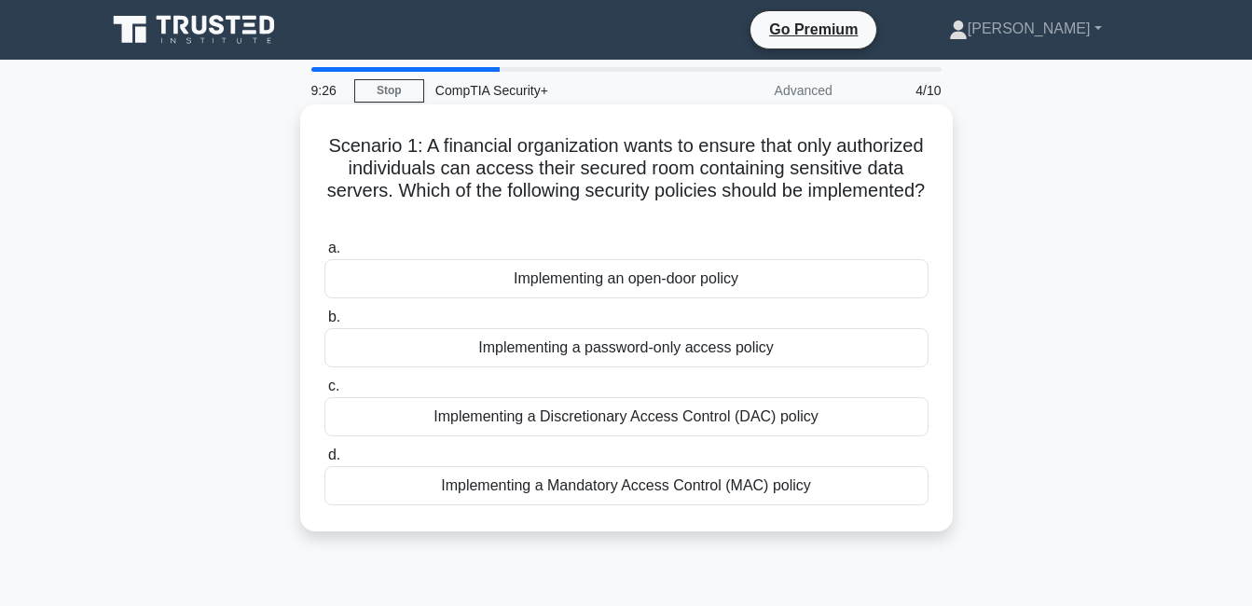
drag, startPoint x: 367, startPoint y: 142, endPoint x: 851, endPoint y: 492, distance: 597.5
click at [851, 492] on div "Scenario 1: A financial organization wants to ensure that only authorized indiv…" at bounding box center [627, 318] width 638 height 412
copy div "Scenario 1: A financial organization wants to ensure that only authorized indiv…"
click at [437, 217] on h5 "Scenario 1: A financial organization wants to ensure that only authorized indiv…" at bounding box center [627, 179] width 608 height 91
click at [633, 481] on div "Implementing a Mandatory Access Control (MAC) policy" at bounding box center [626, 485] width 604 height 39
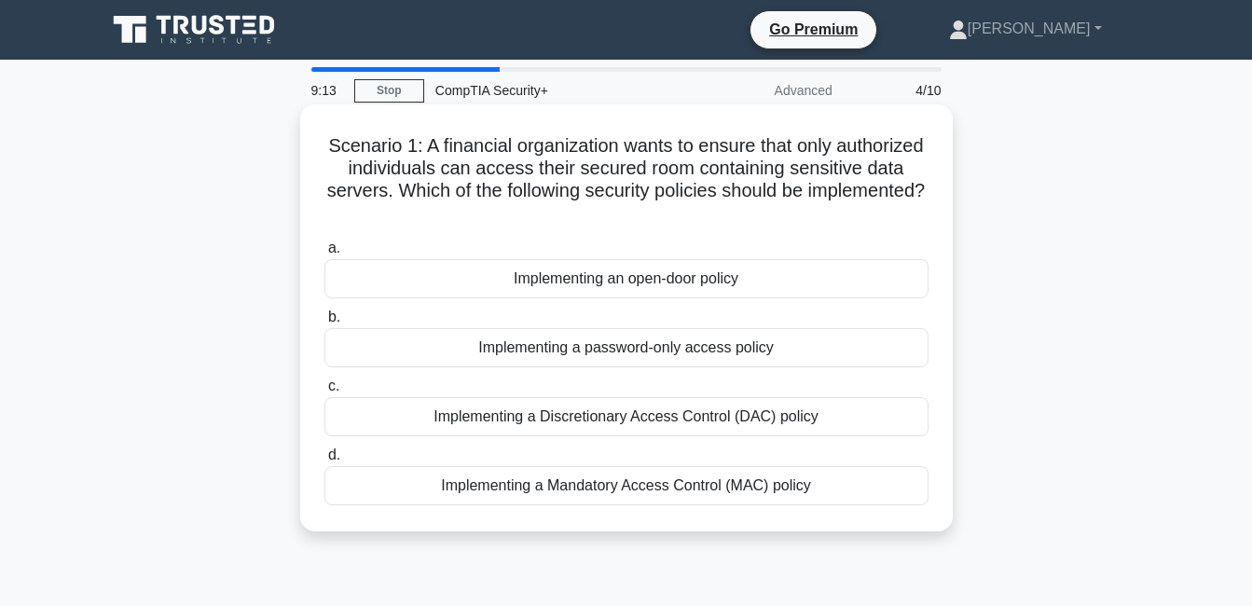
click at [324, 462] on input "d. Implementing a Mandatory Access Control (MAC) policy" at bounding box center [324, 455] width 0 height 12
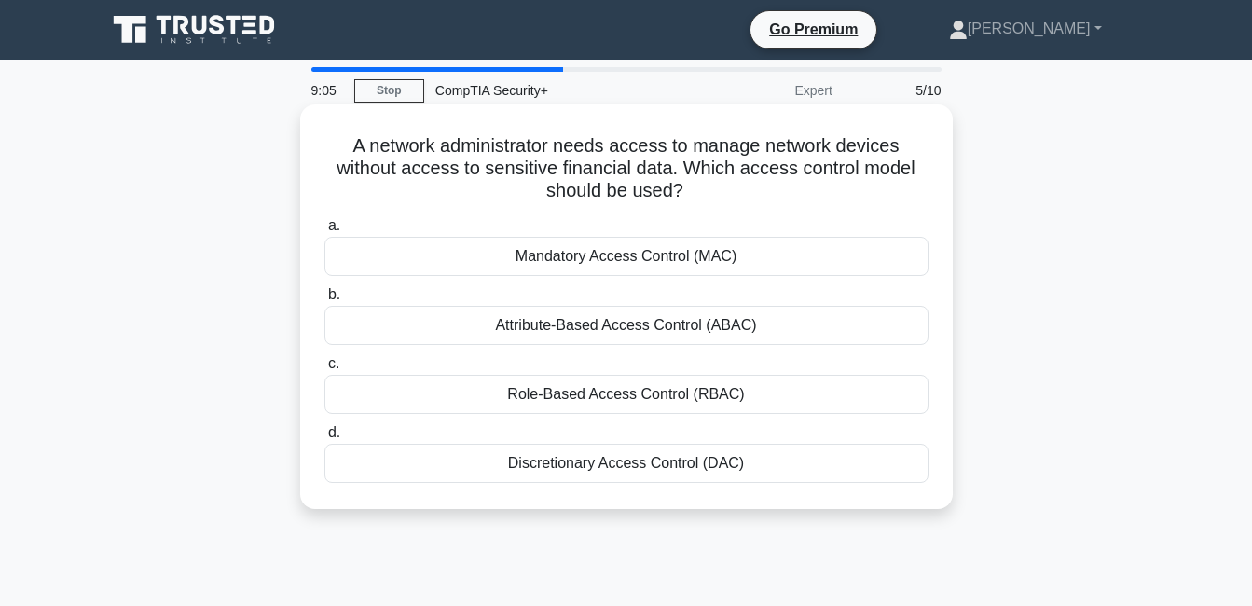
drag, startPoint x: 345, startPoint y: 141, endPoint x: 795, endPoint y: 455, distance: 549.1
click at [795, 455] on div "A network administrator needs access to manage network devices without access t…" at bounding box center [627, 307] width 638 height 390
copy div "A network administrator needs access to manage network devices without access t…"
click at [643, 395] on div "Role-Based Access Control (RBAC)" at bounding box center [626, 394] width 604 height 39
click at [324, 370] on input "c. Role-Based Access Control (RBAC)" at bounding box center [324, 364] width 0 height 12
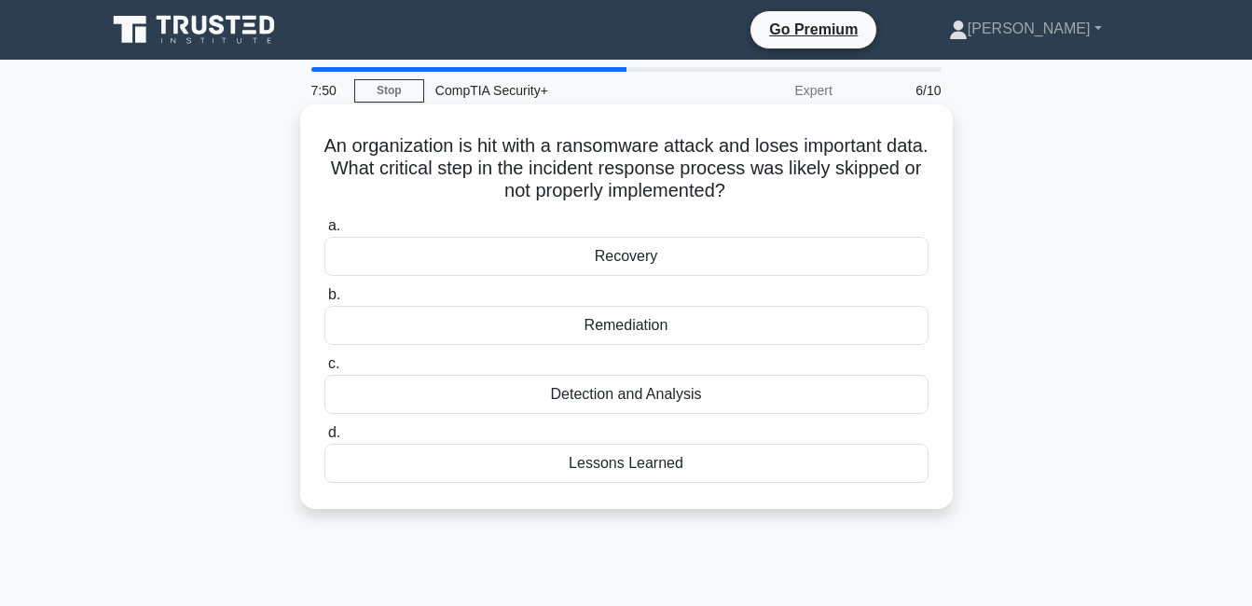
click at [680, 401] on div "Detection and Analysis" at bounding box center [626, 394] width 604 height 39
click at [324, 370] on input "c. Detection and Analysis" at bounding box center [324, 364] width 0 height 12
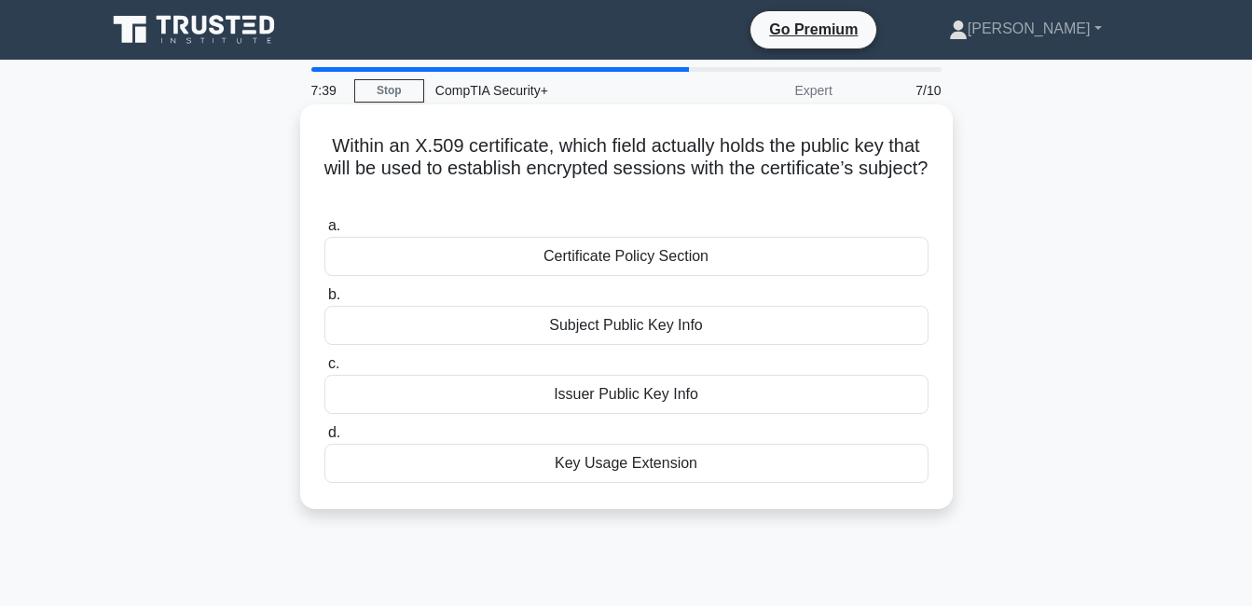
drag, startPoint x: 671, startPoint y: 261, endPoint x: 667, endPoint y: 383, distance: 122.2
click at [667, 383] on div "a. Certificate Policy Section b. Subject Public Key Info c. d." at bounding box center [626, 349] width 627 height 276
drag, startPoint x: 667, startPoint y: 383, endPoint x: 679, endPoint y: 391, distance: 14.2
click at [679, 391] on div "Issuer Public Key Info" at bounding box center [626, 394] width 604 height 39
click at [324, 370] on input "c. Issuer Public Key Info" at bounding box center [324, 364] width 0 height 12
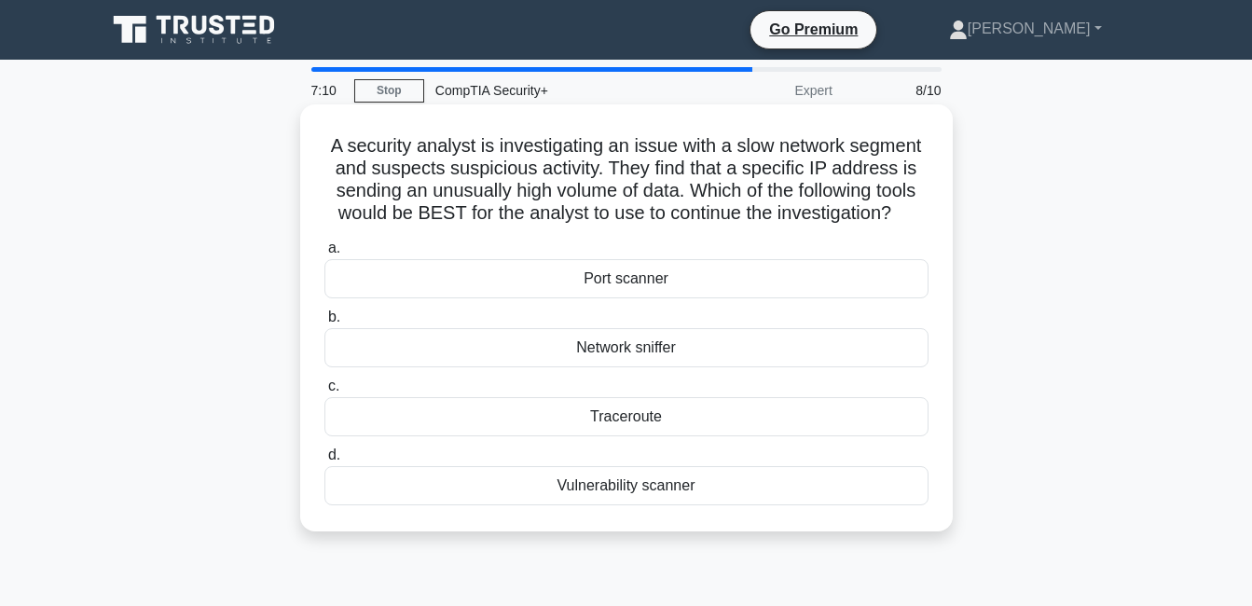
click at [659, 352] on div "Network sniffer" at bounding box center [626, 347] width 604 height 39
click at [324, 324] on input "b. Network sniffer" at bounding box center [324, 317] width 0 height 12
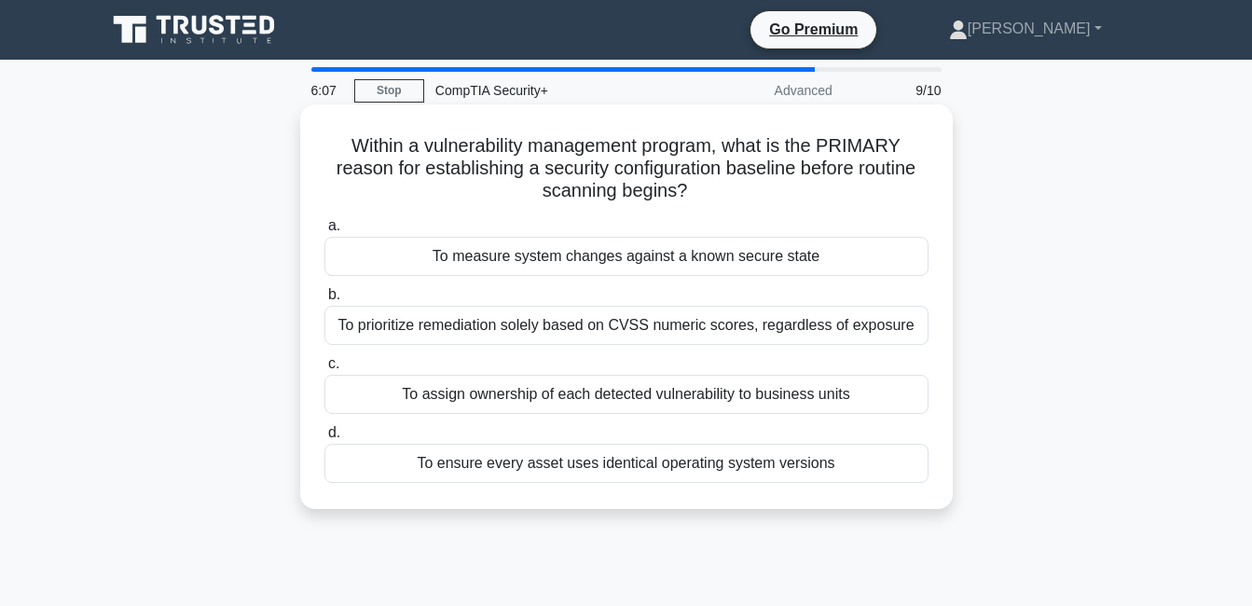
click at [725, 263] on div "To measure system changes against a known secure state" at bounding box center [626, 256] width 604 height 39
click at [324, 232] on input "a. To measure system changes against a known secure state" at bounding box center [324, 226] width 0 height 12
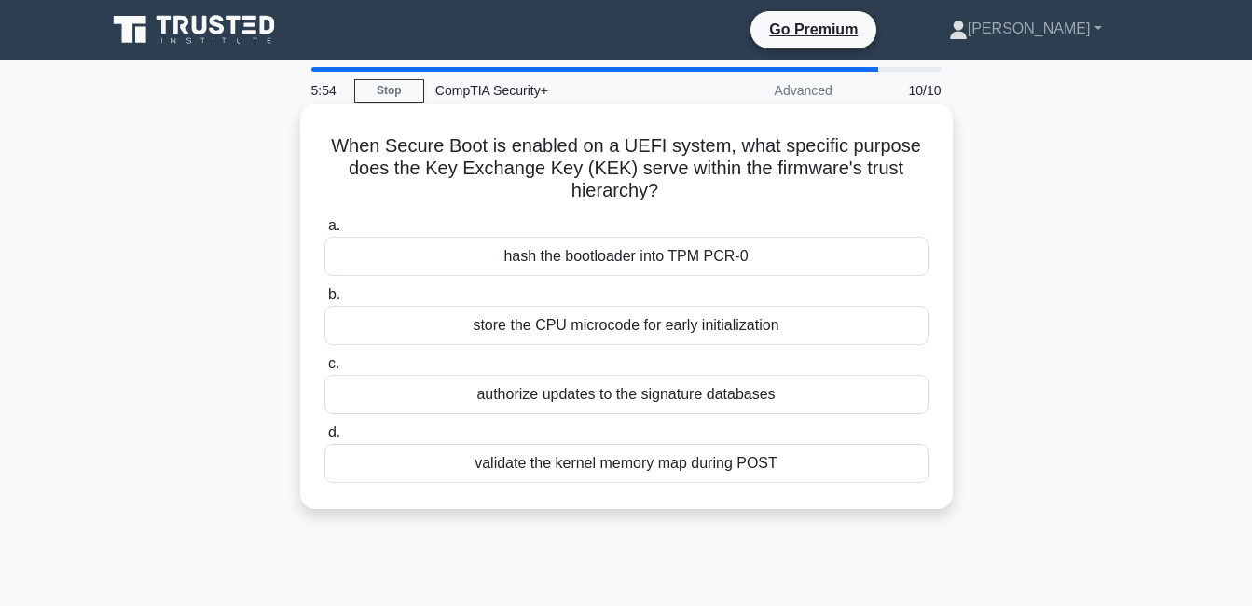
click at [654, 465] on div "validate the kernel memory map during POST" at bounding box center [626, 463] width 604 height 39
click at [324, 439] on input "d. validate the kernel memory map during POST" at bounding box center [324, 433] width 0 height 12
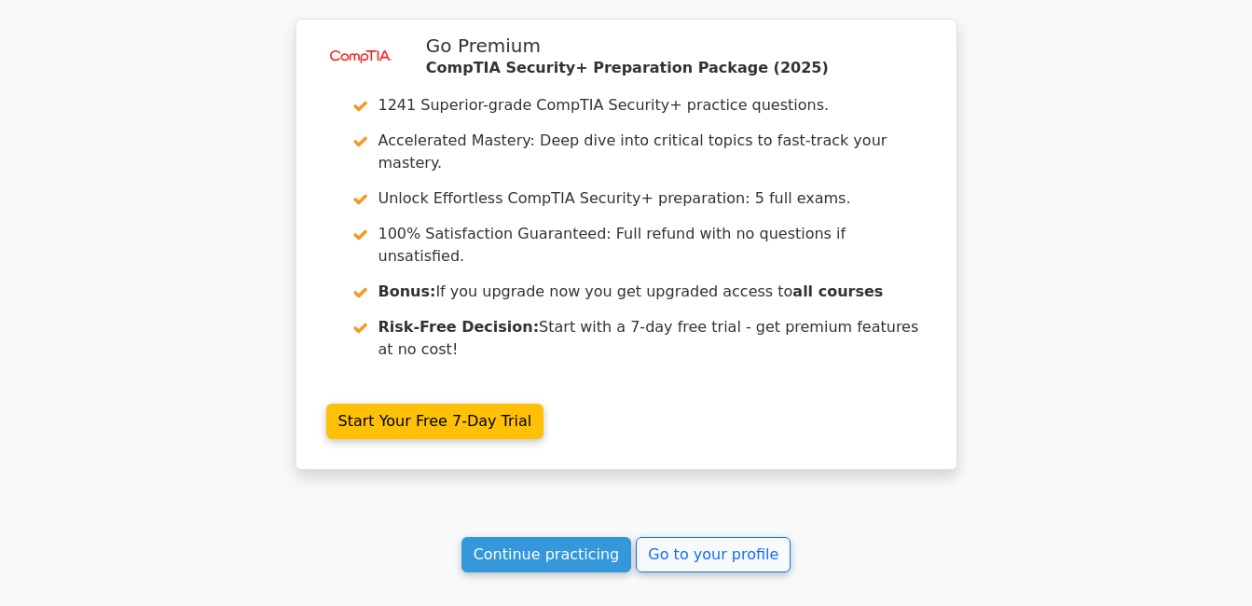
scroll to position [3070, 0]
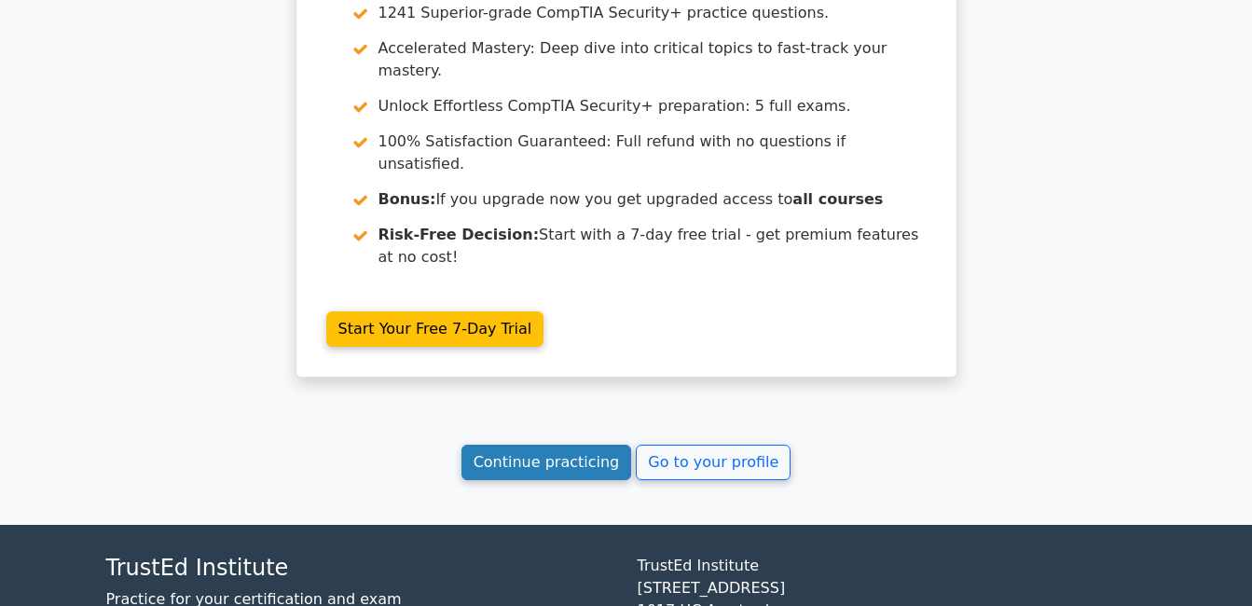
click at [557, 445] on link "Continue practicing" at bounding box center [547, 462] width 171 height 35
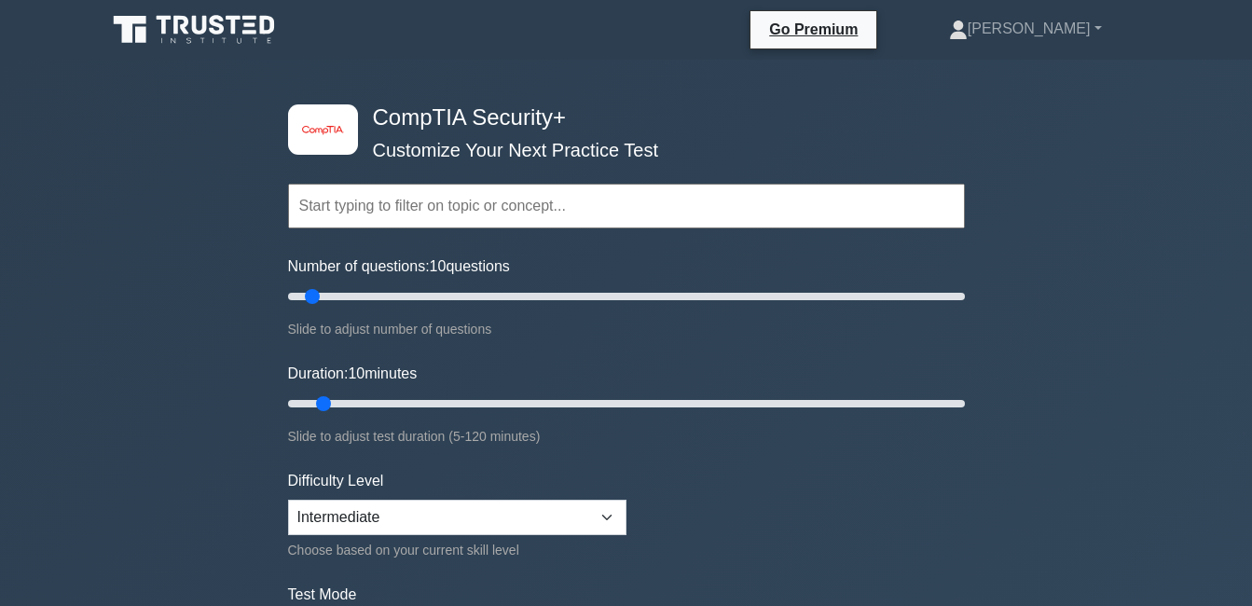
click at [541, 202] on input "text" at bounding box center [626, 206] width 677 height 45
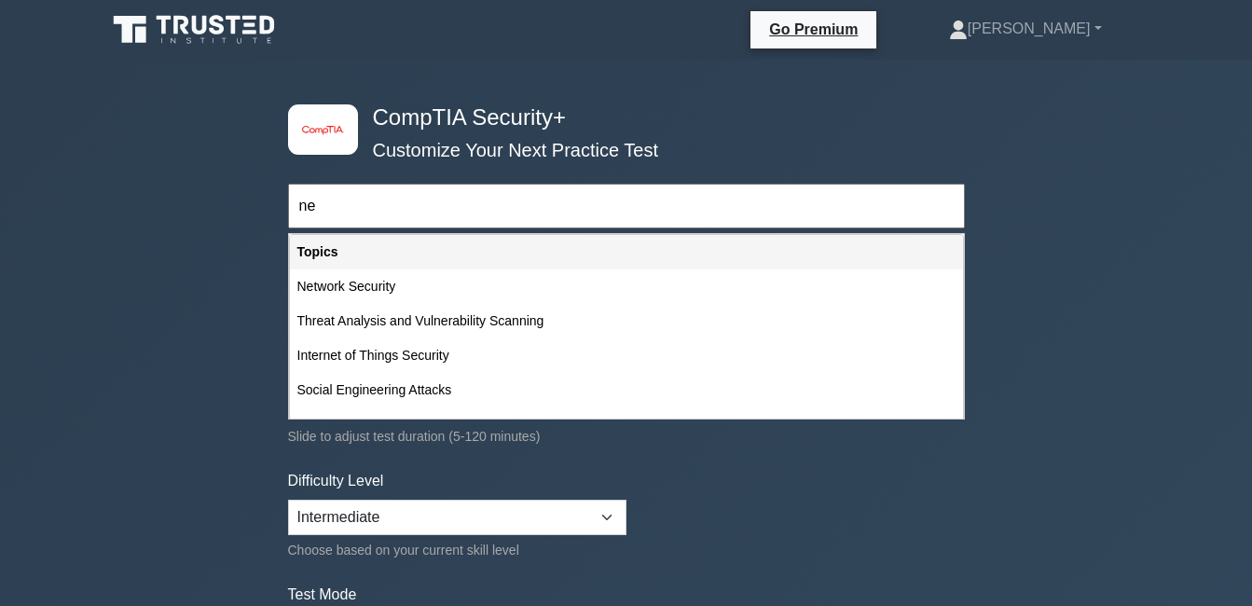
type input "n"
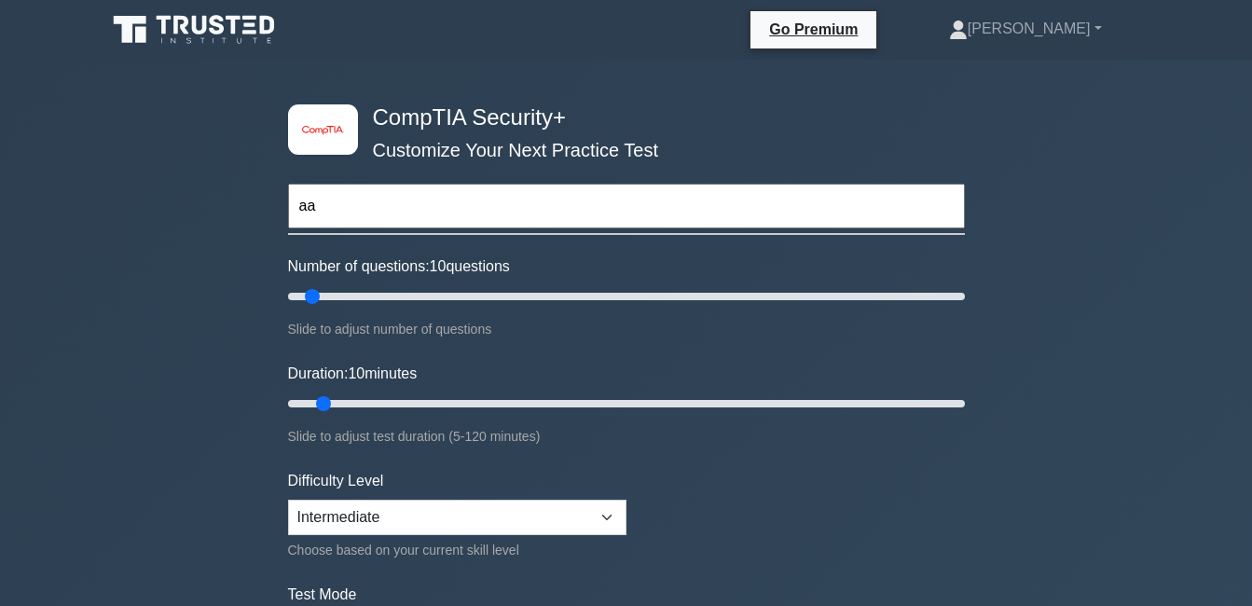
type input "a"
